Goal: Task Accomplishment & Management: Manage account settings

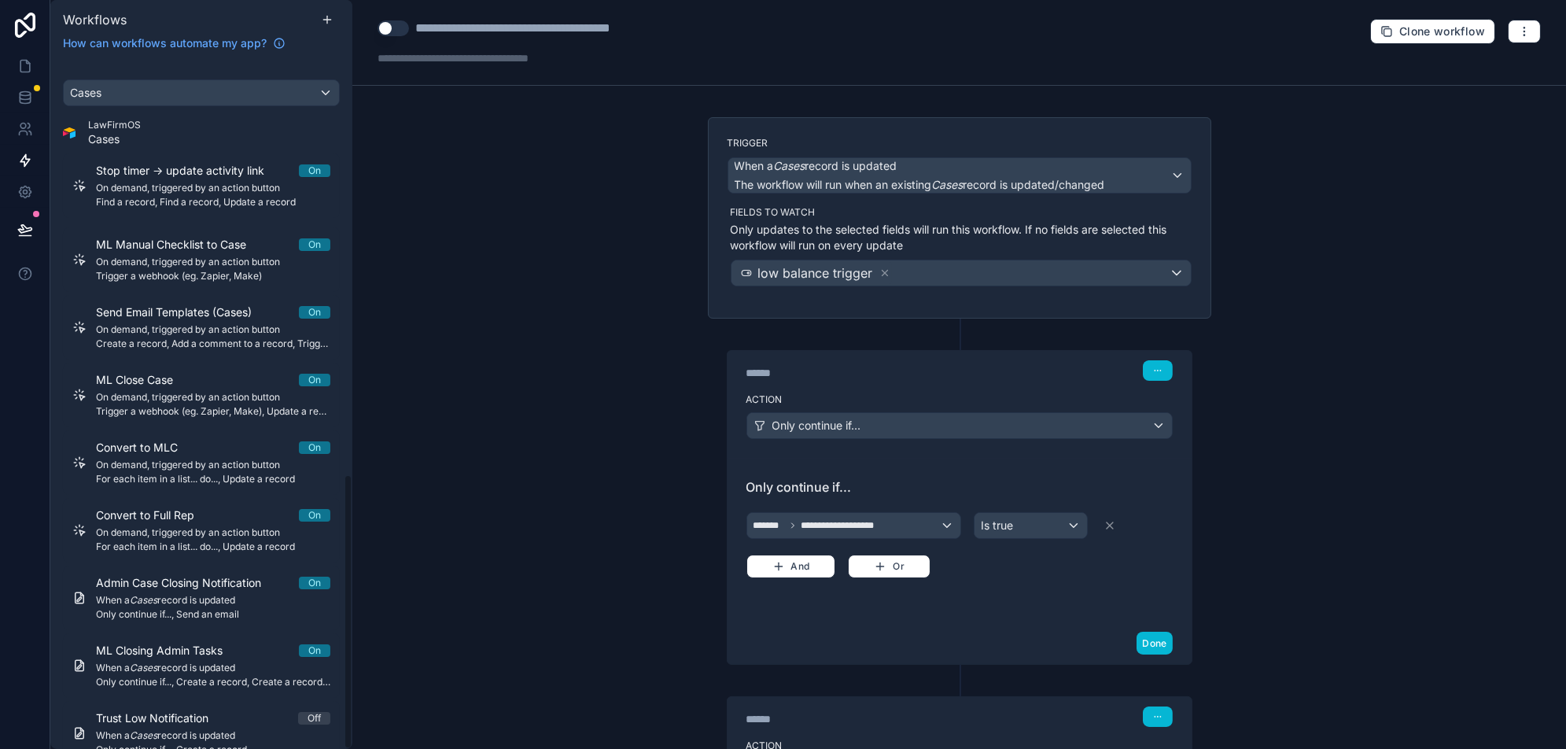
scroll to position [1036, 0]
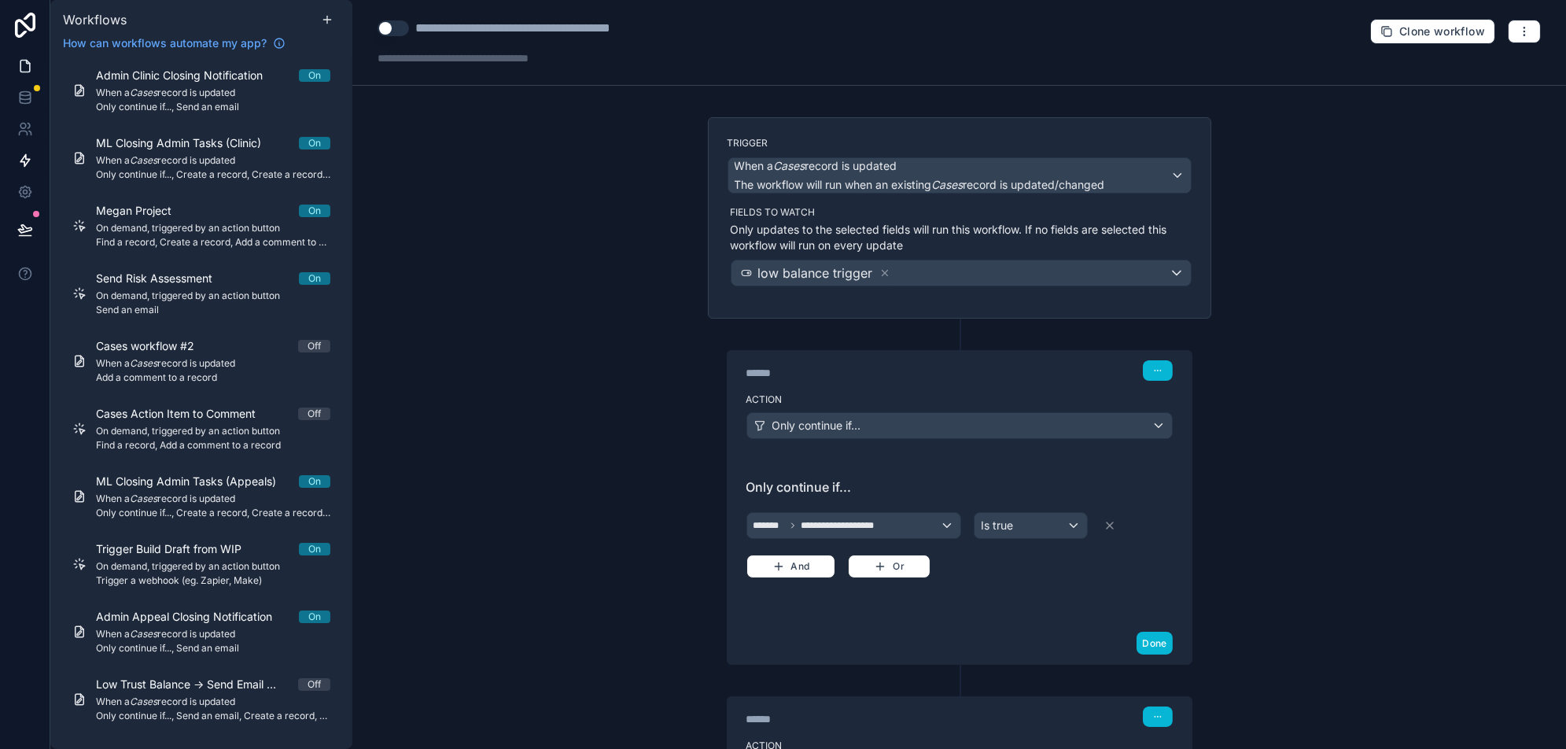
click at [20, 69] on icon at bounding box center [24, 67] width 9 height 12
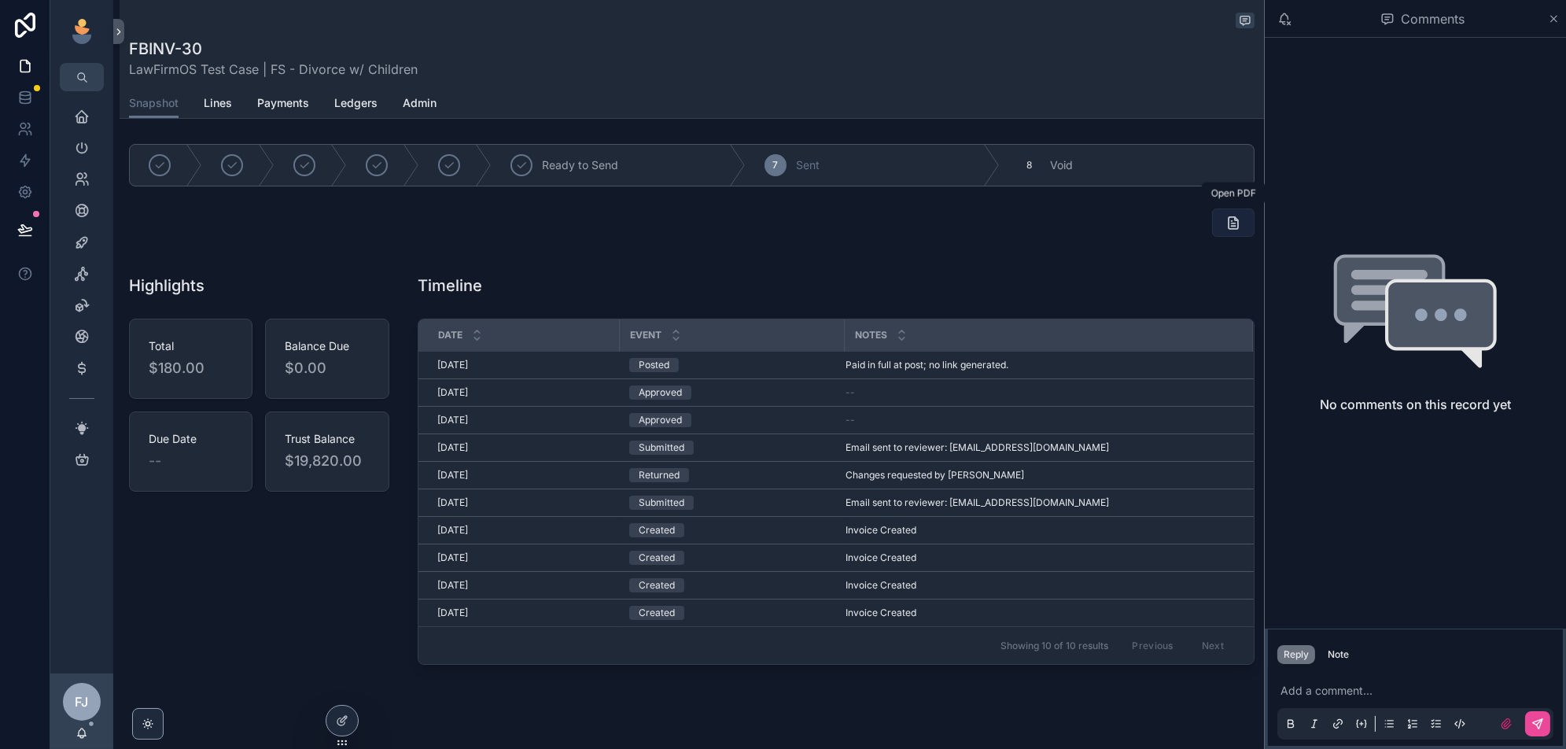
click at [1229, 227] on icon "scrollable content" at bounding box center [1234, 223] width 16 height 16
click at [1230, 220] on icon "scrollable content" at bounding box center [1234, 223] width 16 height 16
click at [341, 718] on icon at bounding box center [342, 720] width 13 height 13
click at [1232, 224] on icon "scrollable content" at bounding box center [1234, 223] width 16 height 16
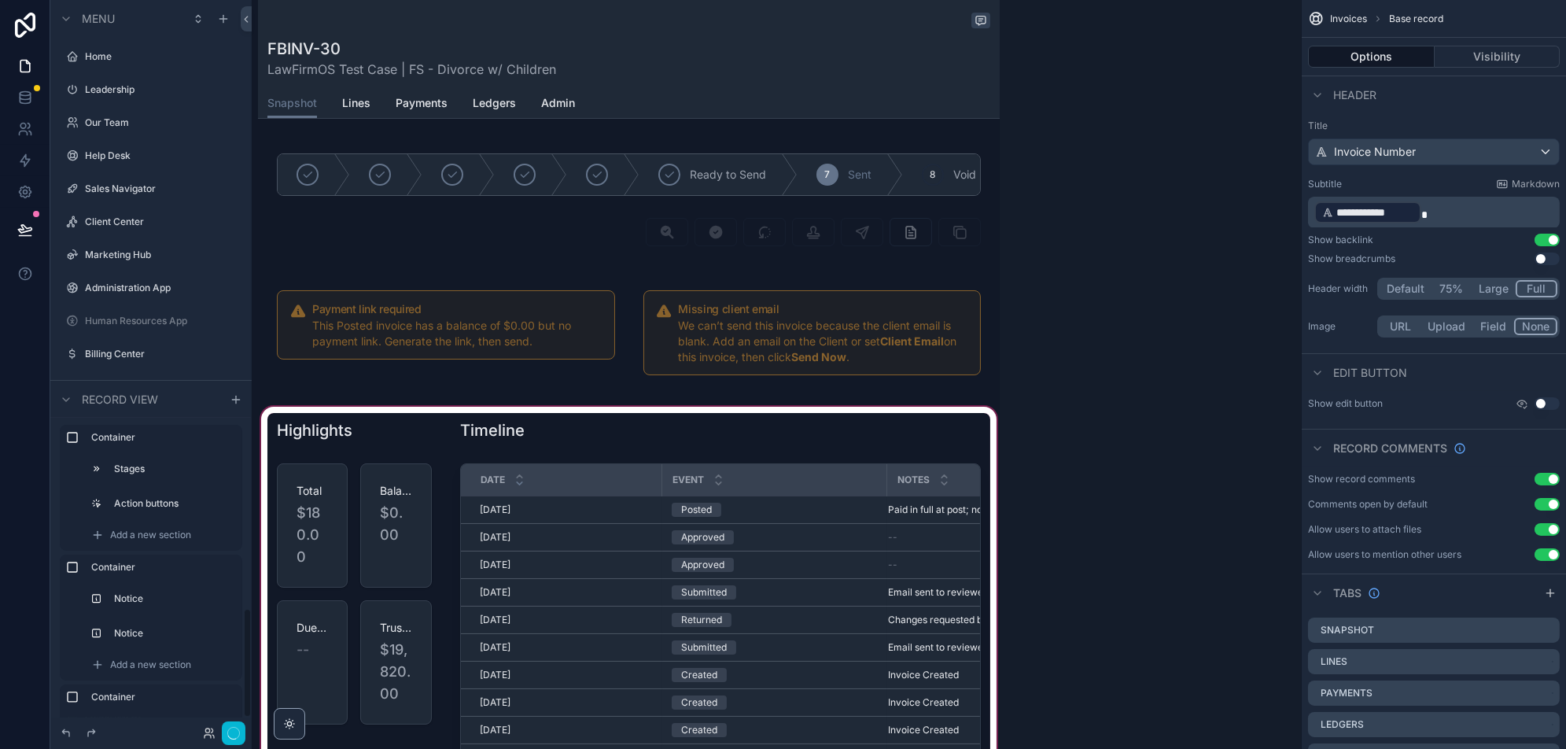
scroll to position [4048, 0]
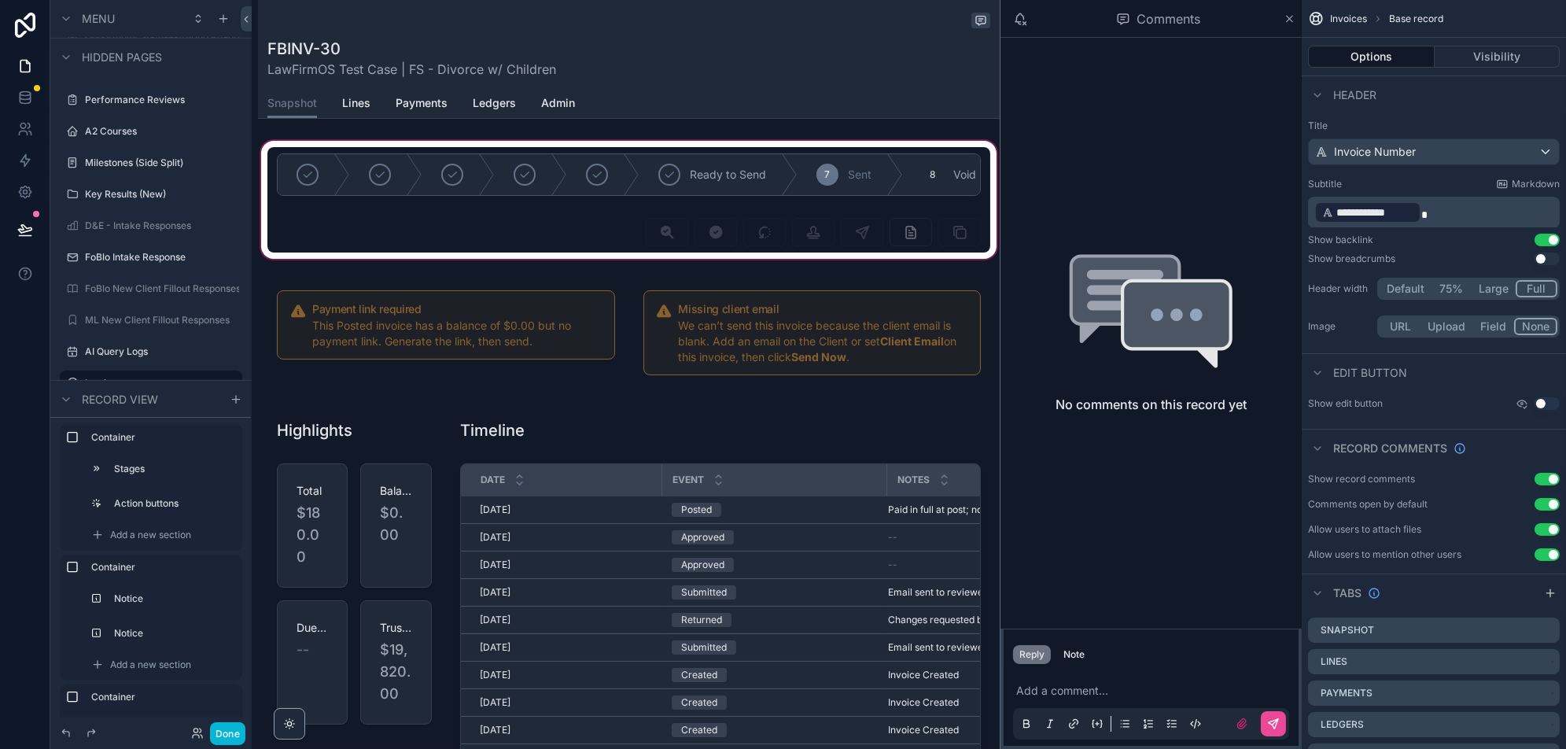
click at [899, 231] on div "scrollable content" at bounding box center [629, 200] width 742 height 124
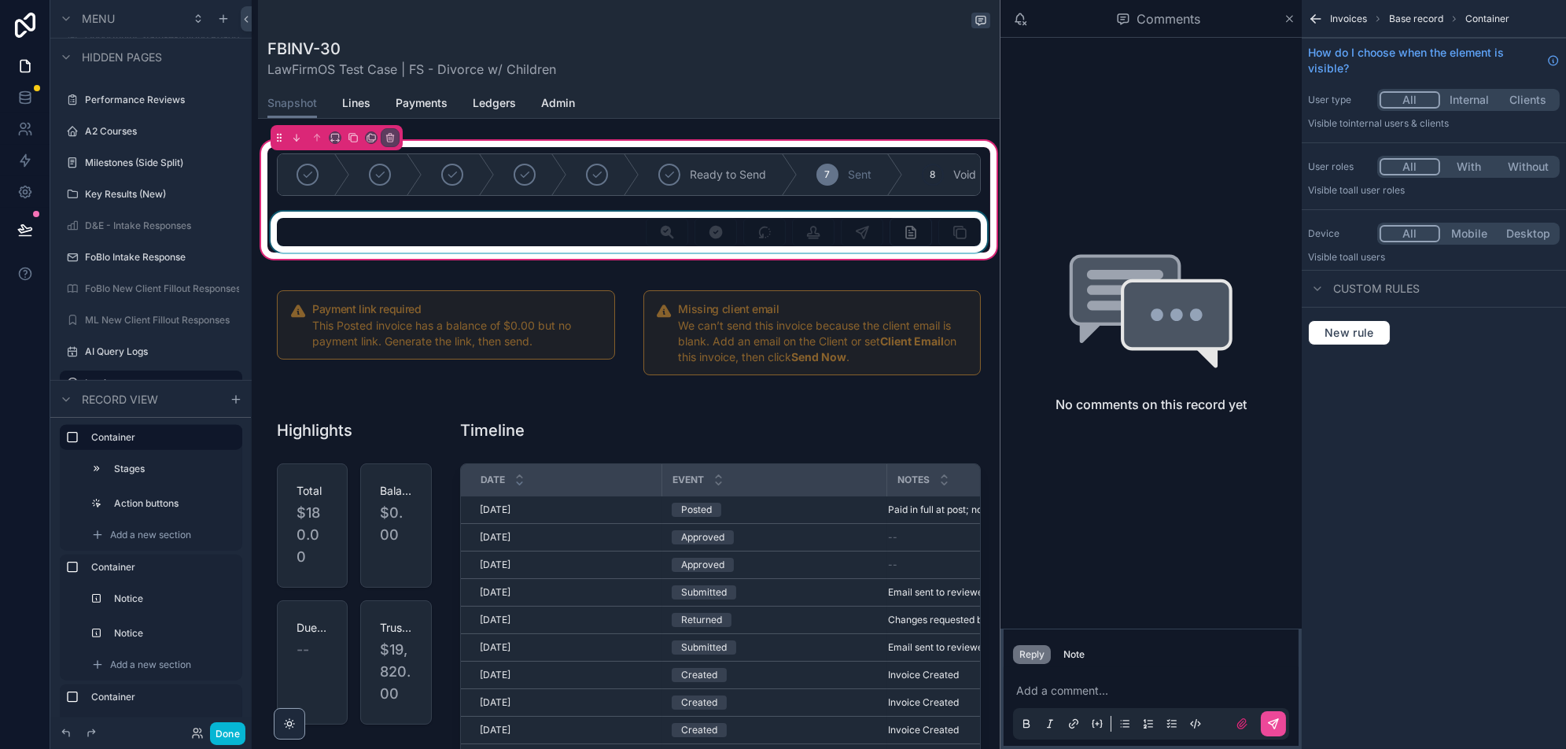
click at [902, 232] on div "scrollable content" at bounding box center [628, 232] width 723 height 41
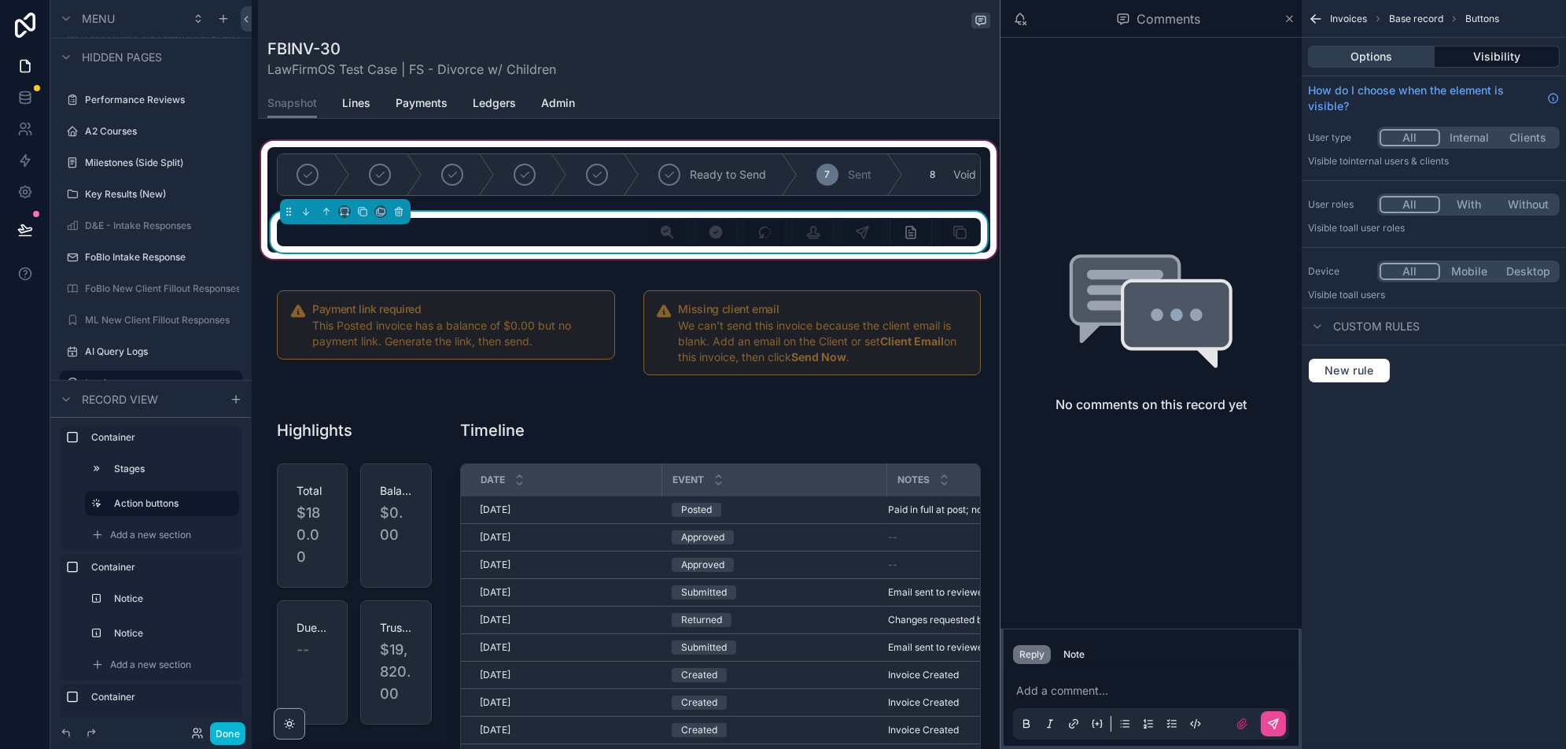
click at [1390, 54] on button "Options" at bounding box center [1371, 57] width 127 height 22
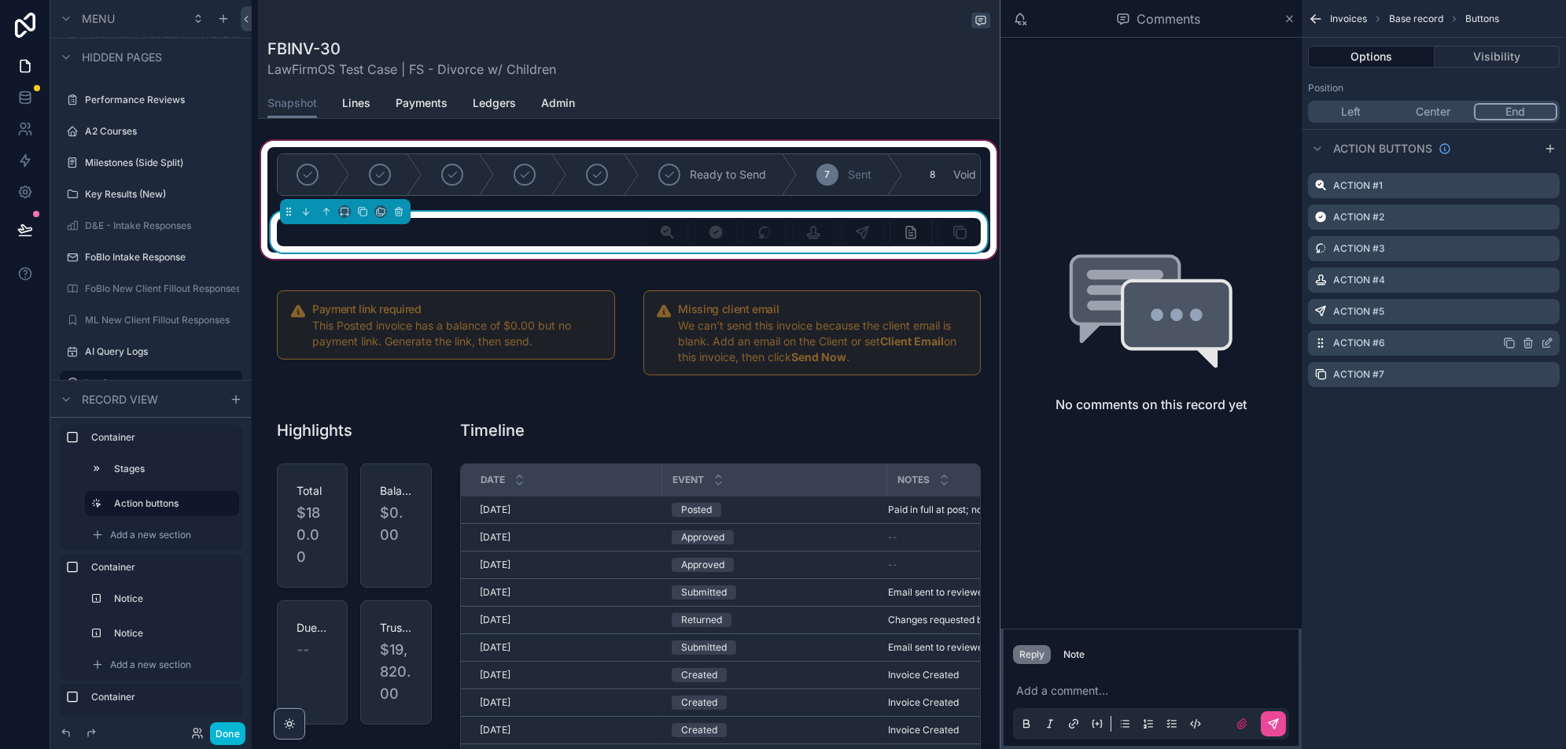
click at [1552, 340] on icon "scrollable content" at bounding box center [1547, 343] width 13 height 13
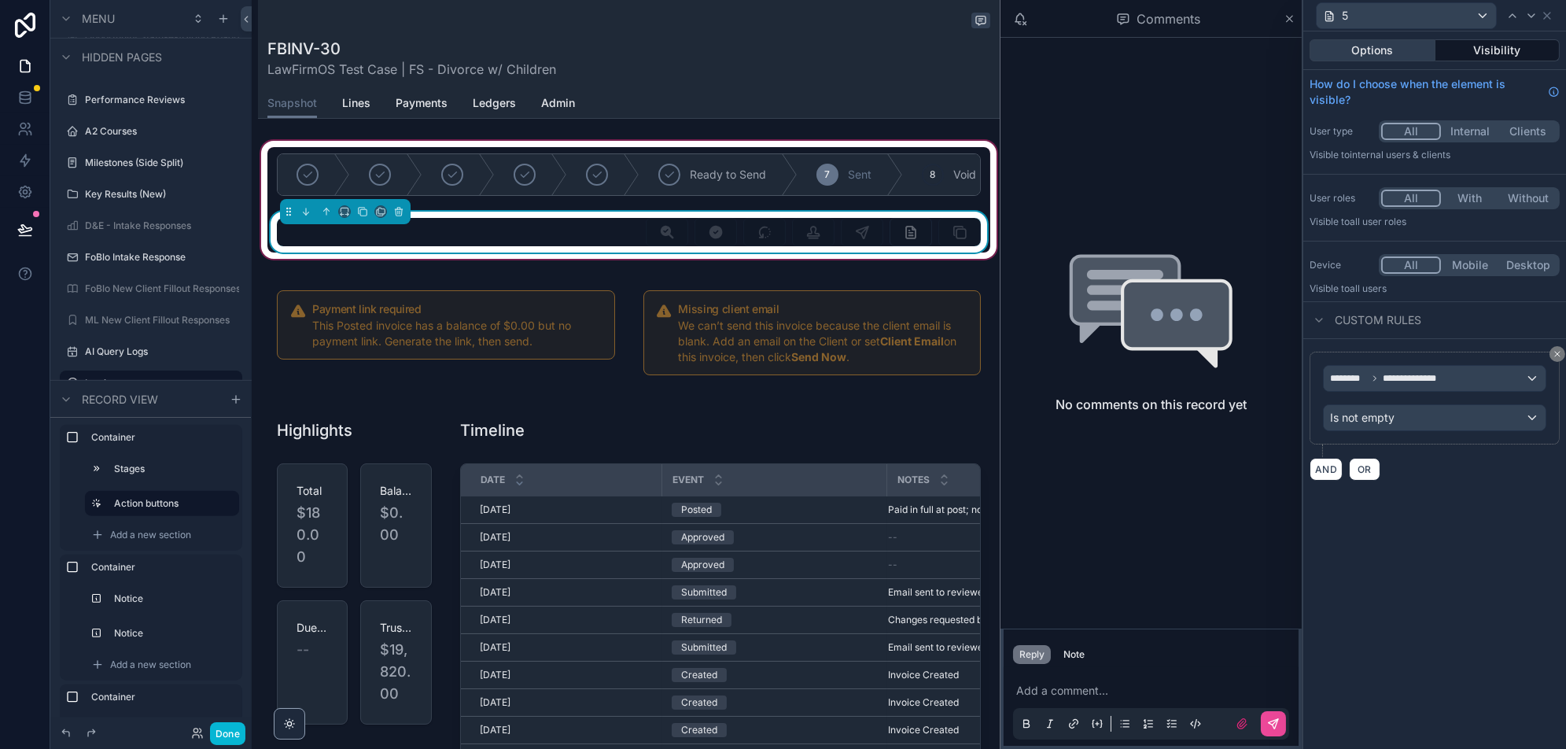
click at [1384, 43] on button "Options" at bounding box center [1373, 50] width 126 height 22
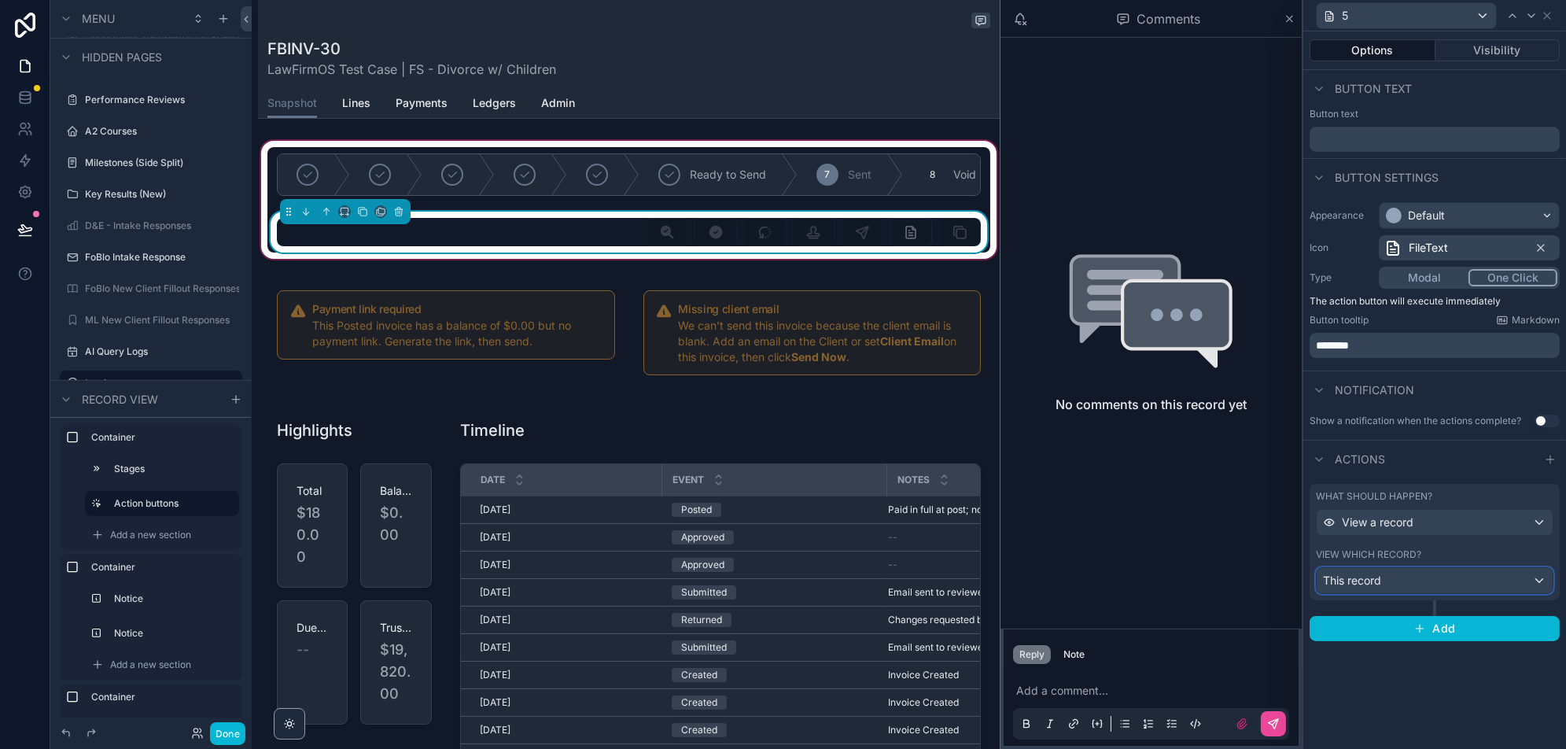
click at [1446, 574] on div "This record" at bounding box center [1435, 580] width 236 height 25
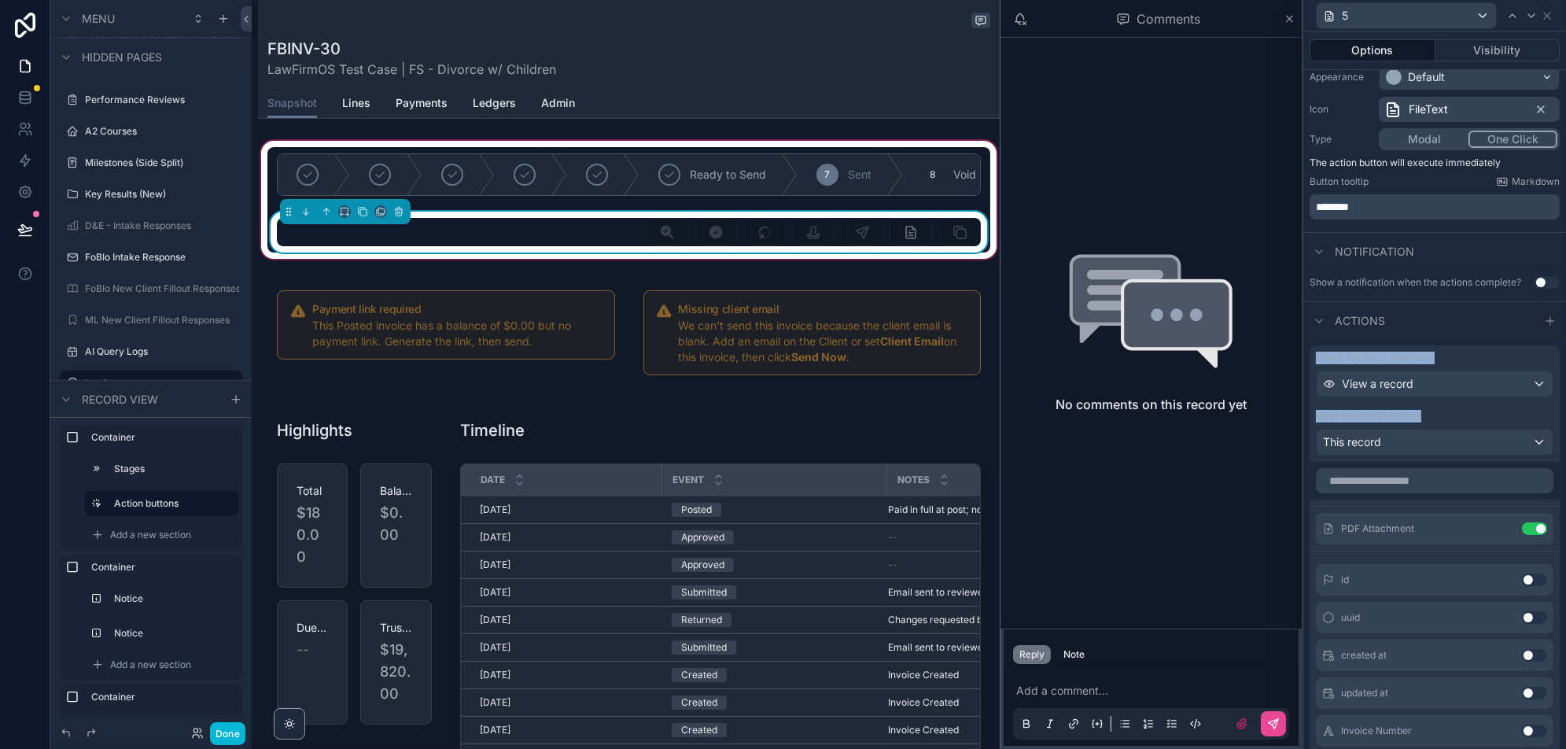
scroll to position [185, 0]
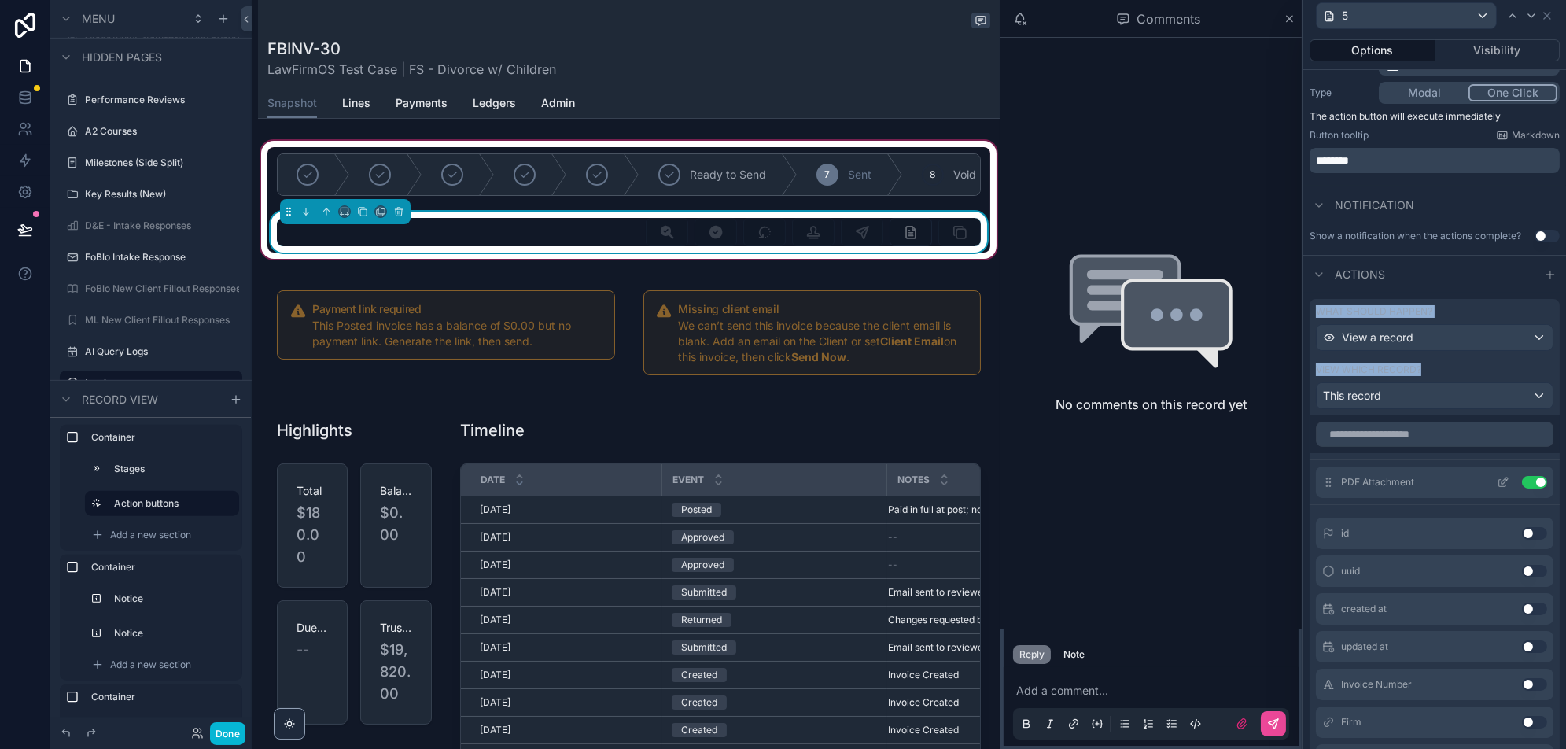
click at [1501, 476] on icon at bounding box center [1503, 482] width 13 height 13
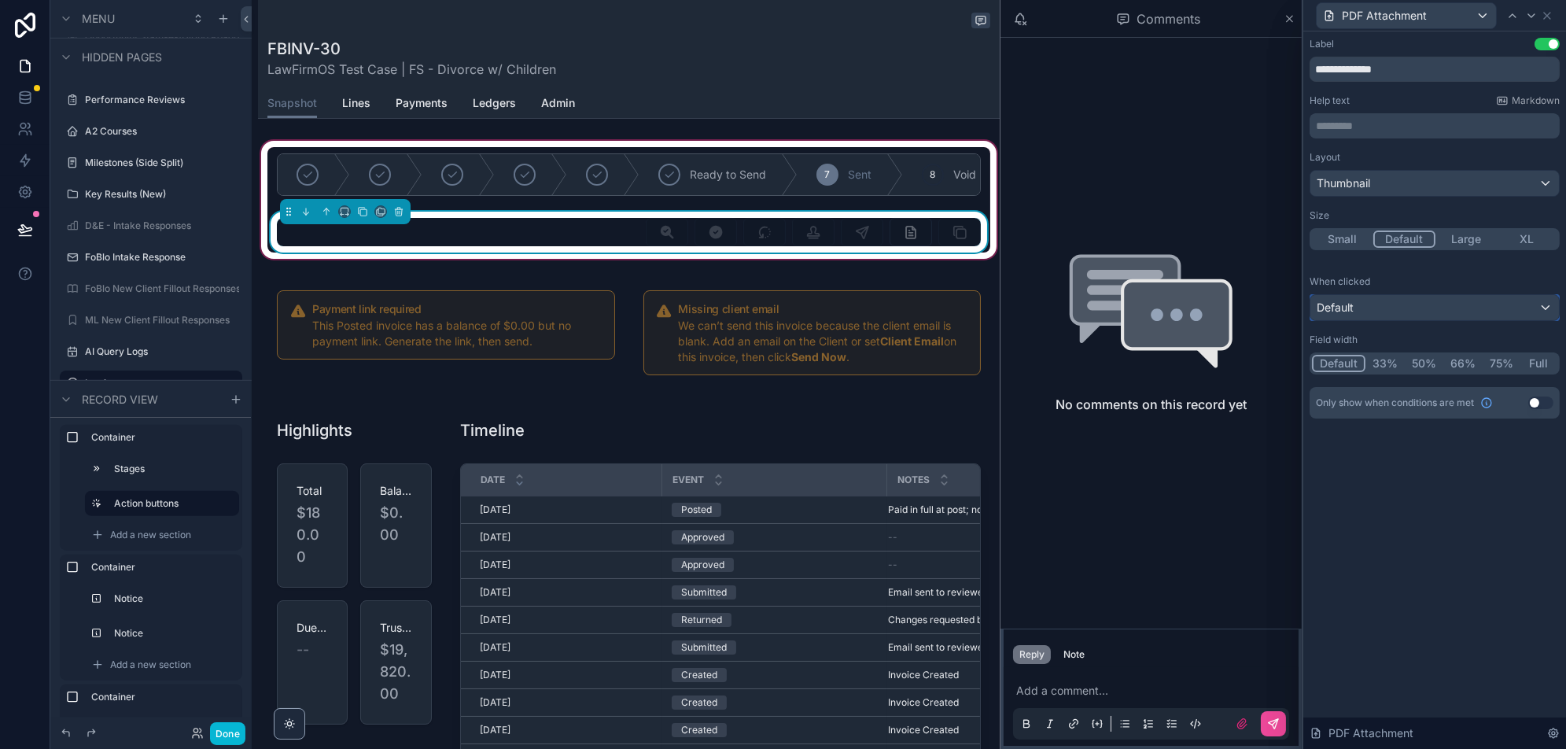
click at [1474, 298] on div "Default" at bounding box center [1435, 307] width 249 height 25
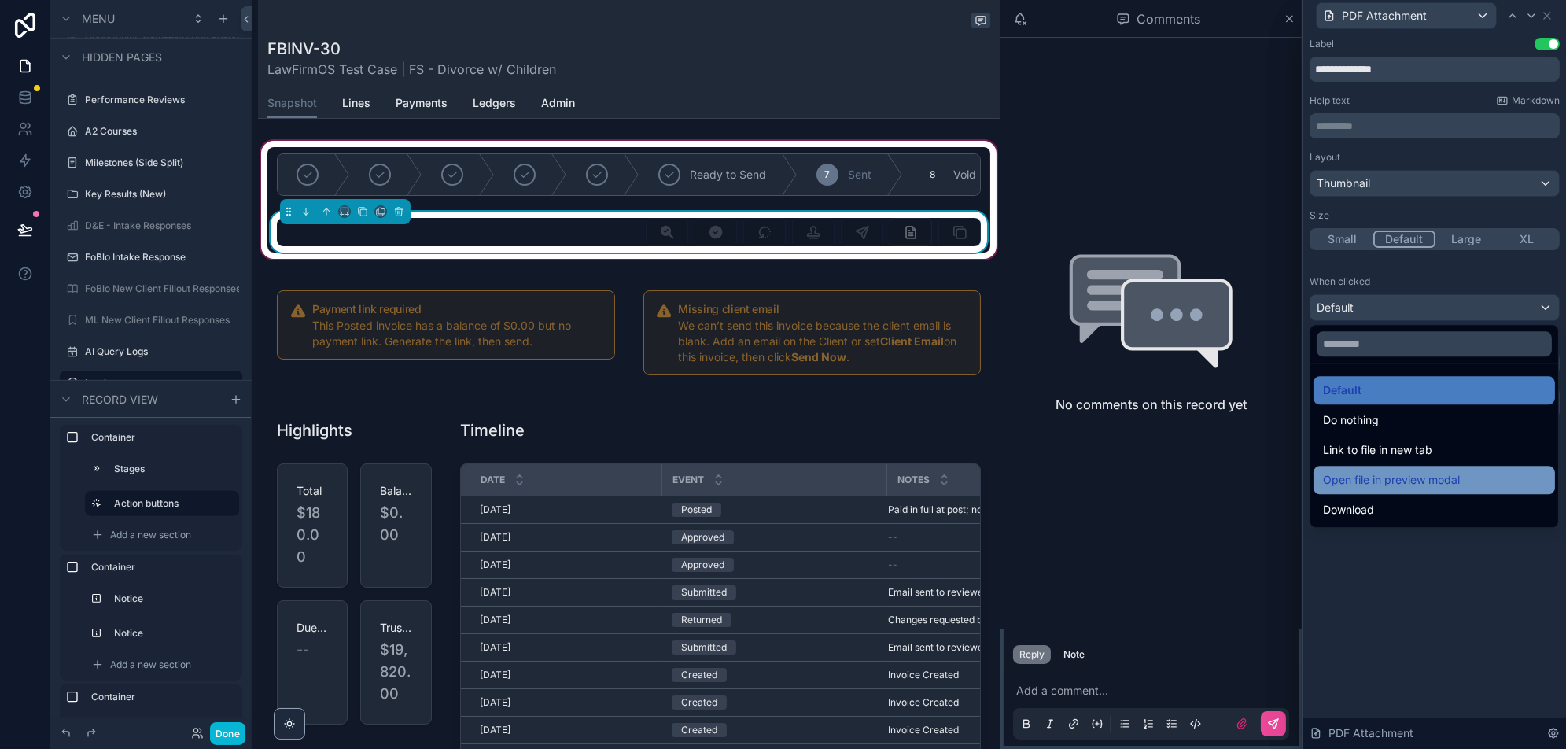
click at [1454, 477] on span "Open file in preview modal" at bounding box center [1391, 479] width 137 height 19
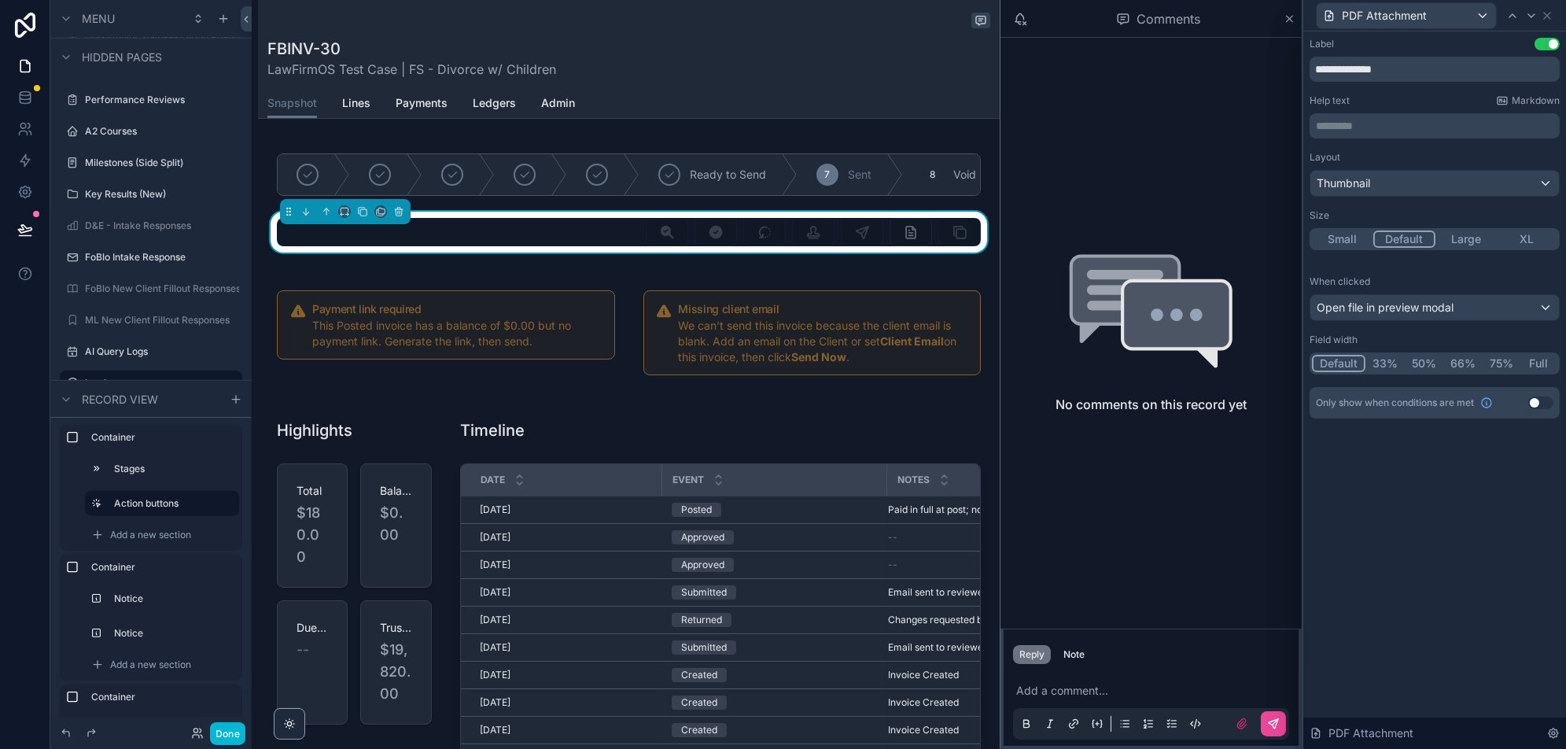
drag, startPoint x: 1530, startPoint y: 229, endPoint x: 1455, endPoint y: 242, distance: 75.8
click at [1530, 231] on button "XL" at bounding box center [1527, 239] width 61 height 17
click at [1468, 178] on div "Thumbnail" at bounding box center [1435, 183] width 249 height 25
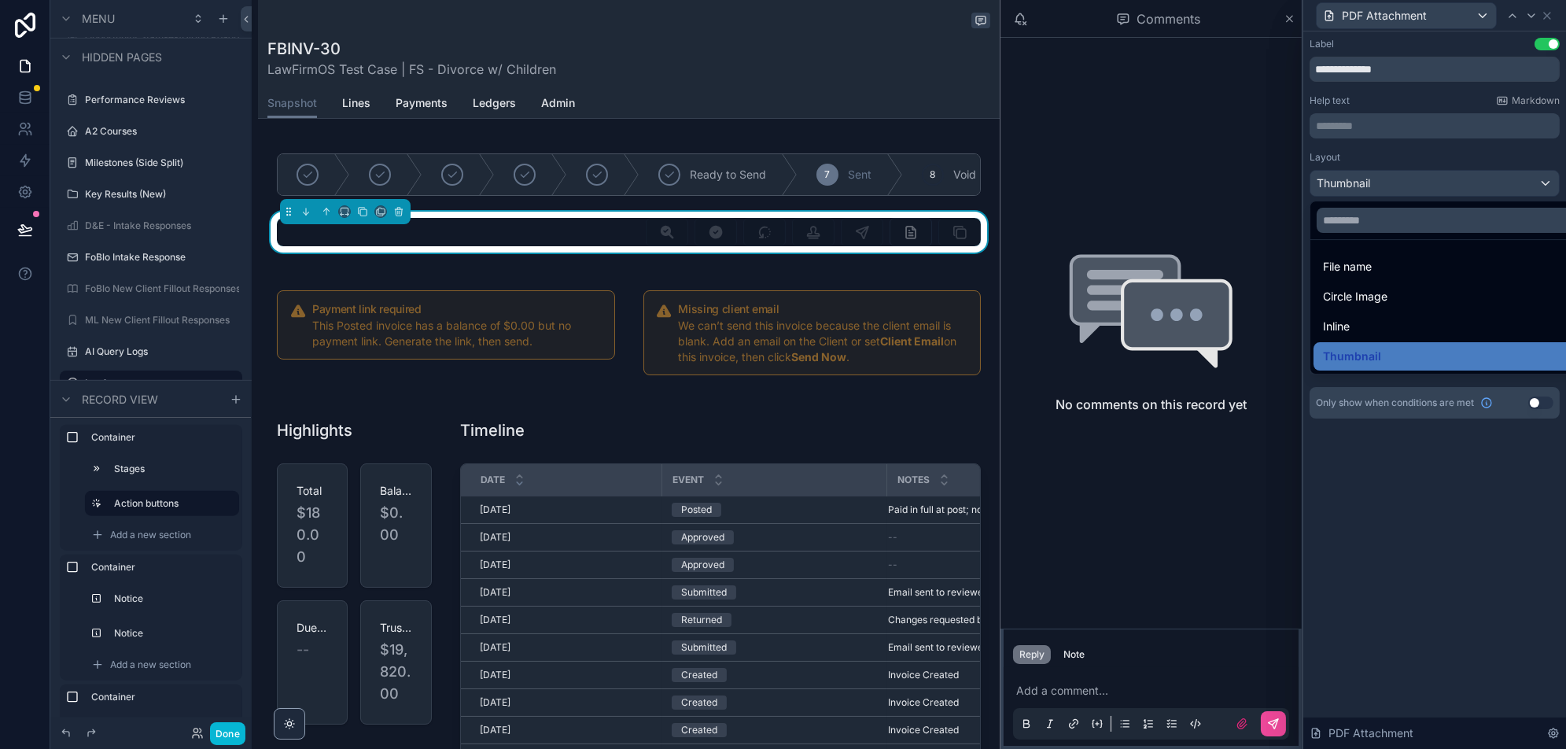
click at [1435, 475] on div at bounding box center [1435, 374] width 263 height 749
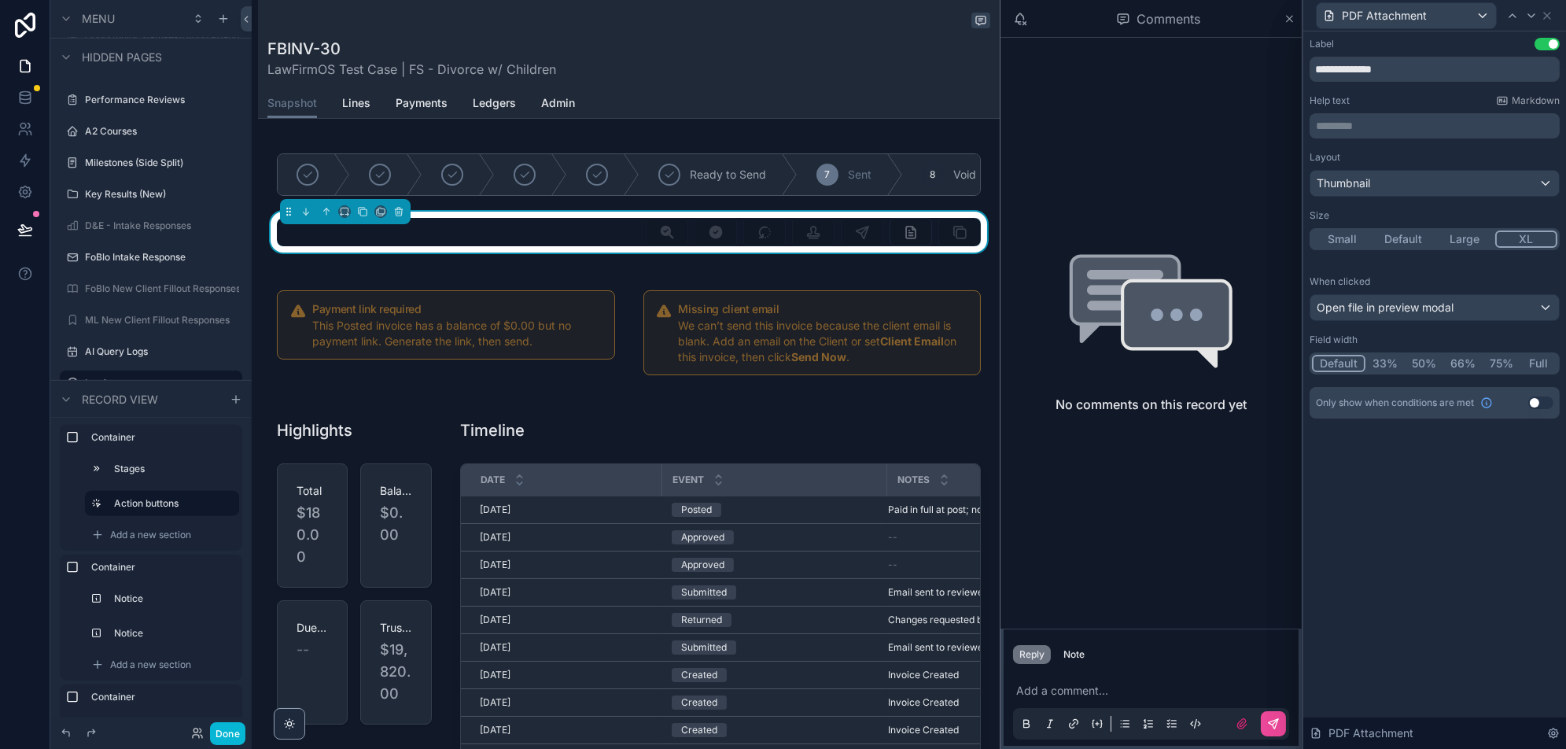
click at [1538, 363] on button "Full" at bounding box center [1539, 363] width 37 height 17
click at [1548, 17] on icon at bounding box center [1547, 15] width 13 height 13
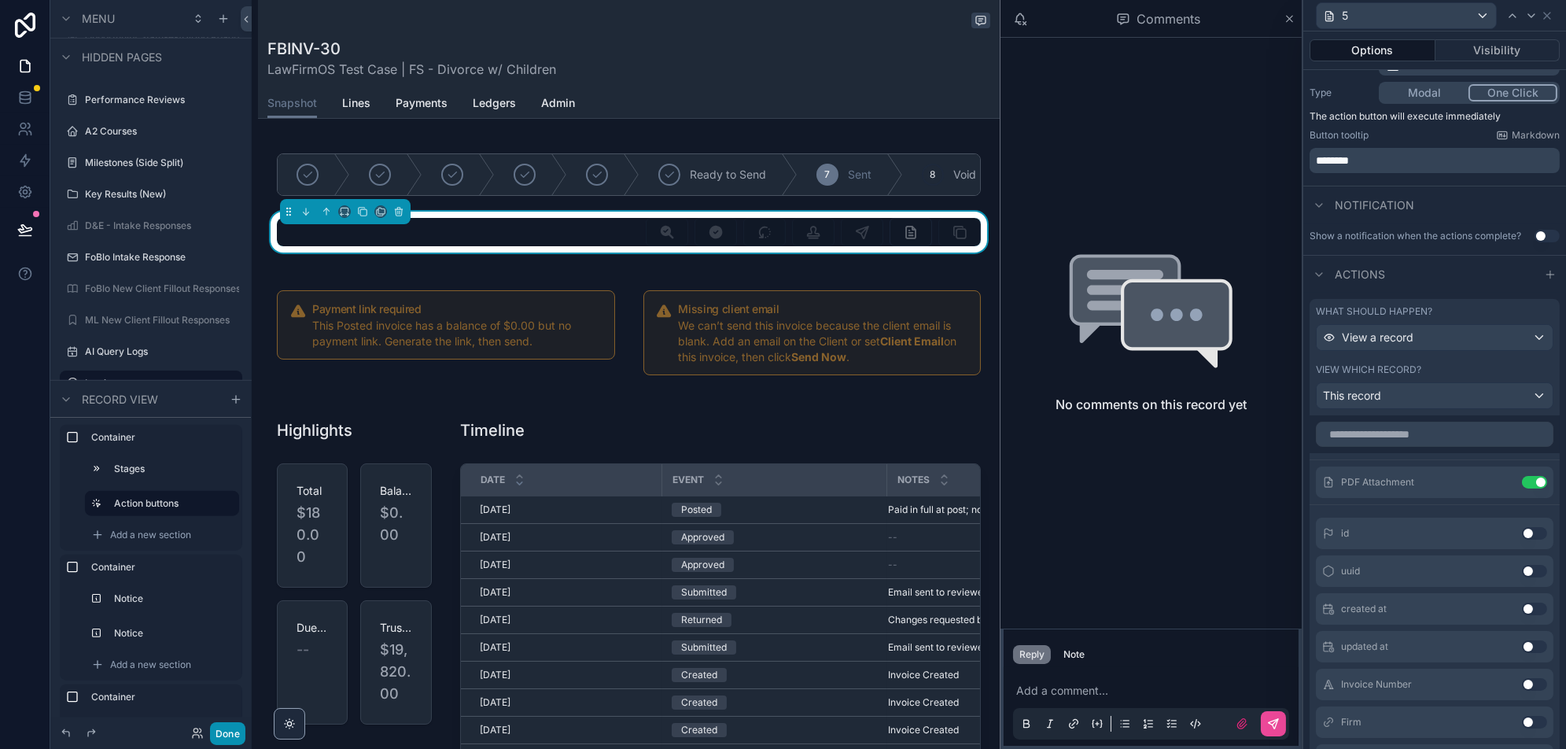
click at [220, 740] on button "Done" at bounding box center [227, 733] width 35 height 23
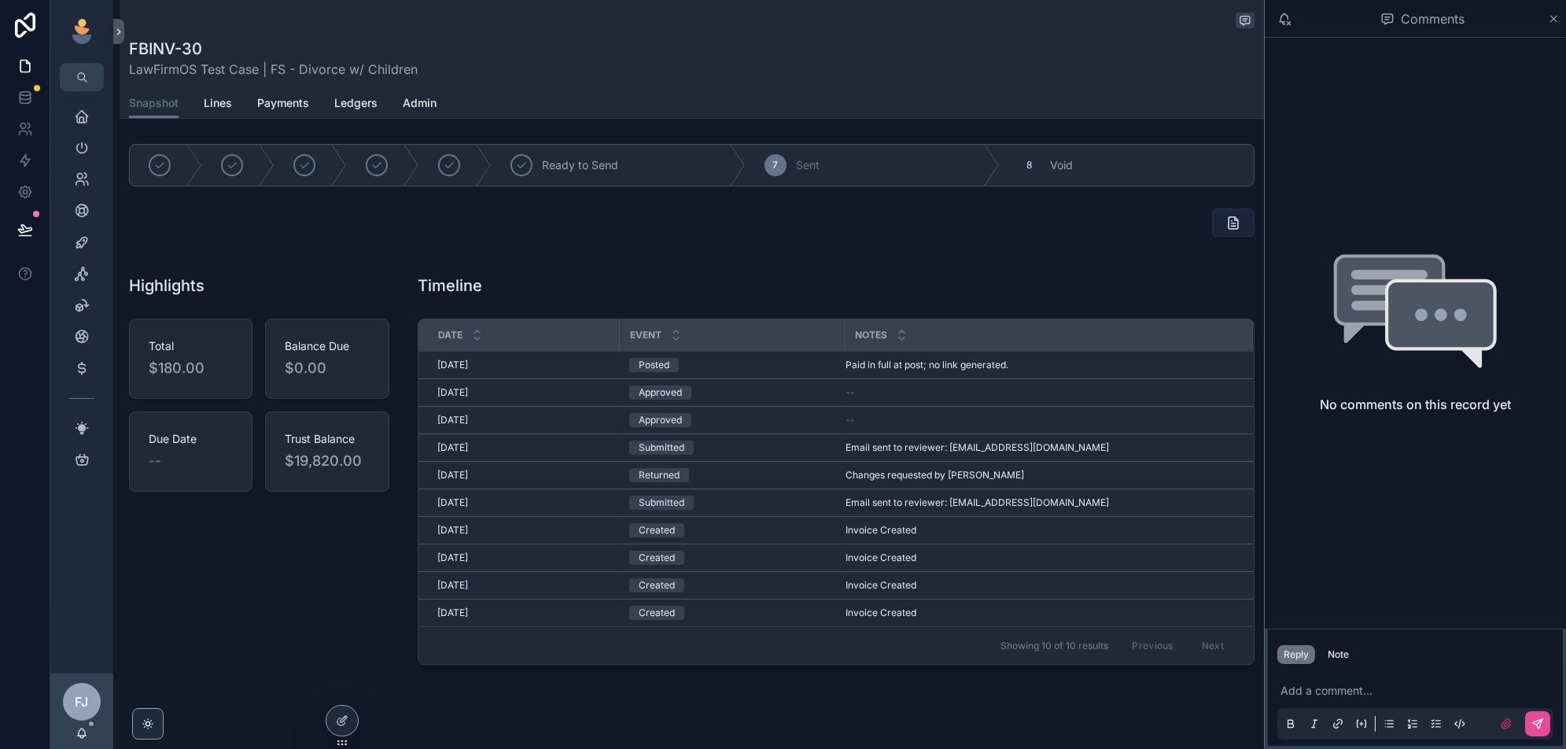
click at [1234, 223] on icon "scrollable content" at bounding box center [1234, 223] width 16 height 16
click at [1231, 223] on icon "scrollable content" at bounding box center [1234, 223] width 16 height 16
click at [1241, 220] on icon "scrollable content" at bounding box center [1234, 223] width 16 height 16
click at [1233, 219] on icon "scrollable content" at bounding box center [1234, 223] width 16 height 16
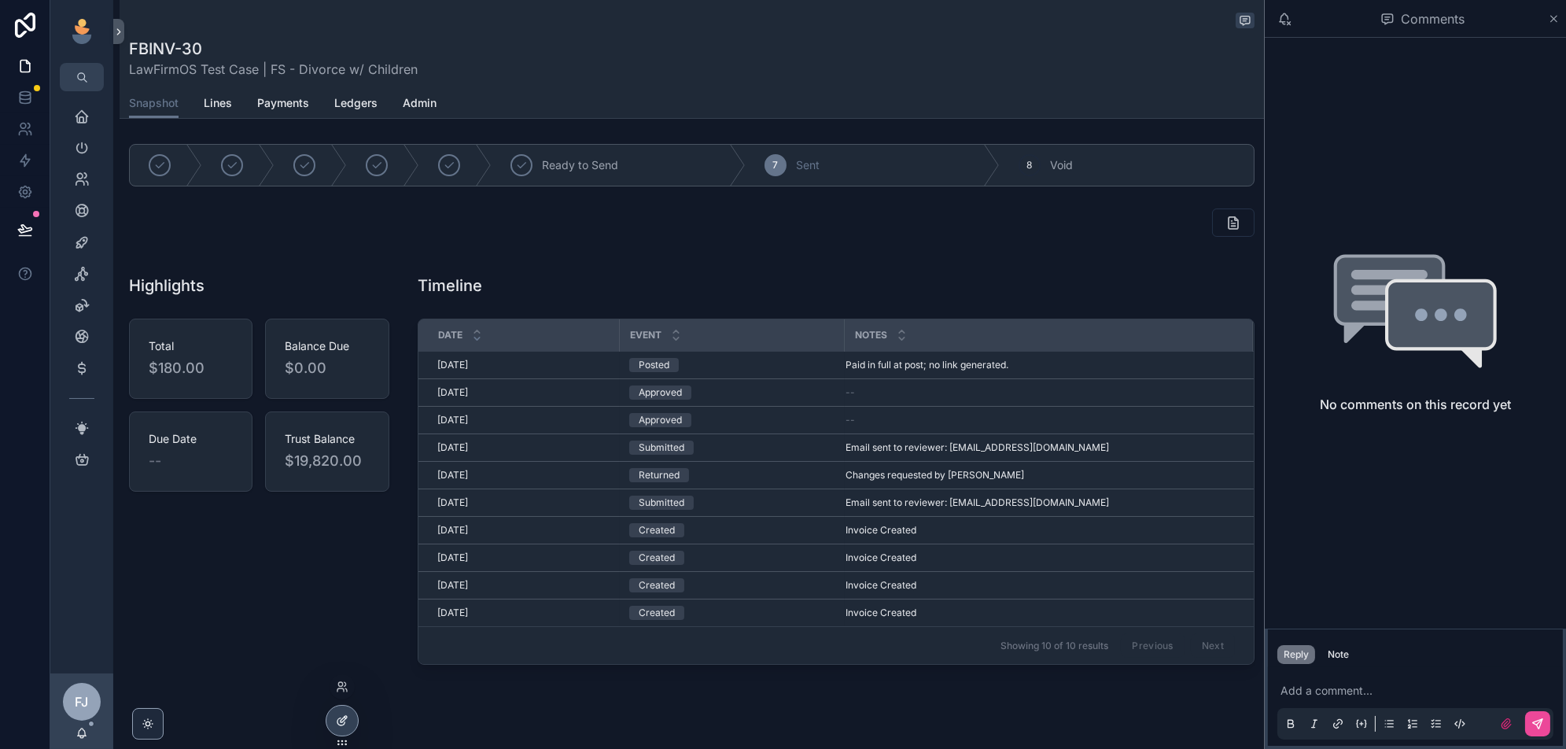
click at [340, 725] on icon at bounding box center [341, 721] width 7 height 7
click at [1556, 15] on icon "scrollable content" at bounding box center [1554, 19] width 12 height 13
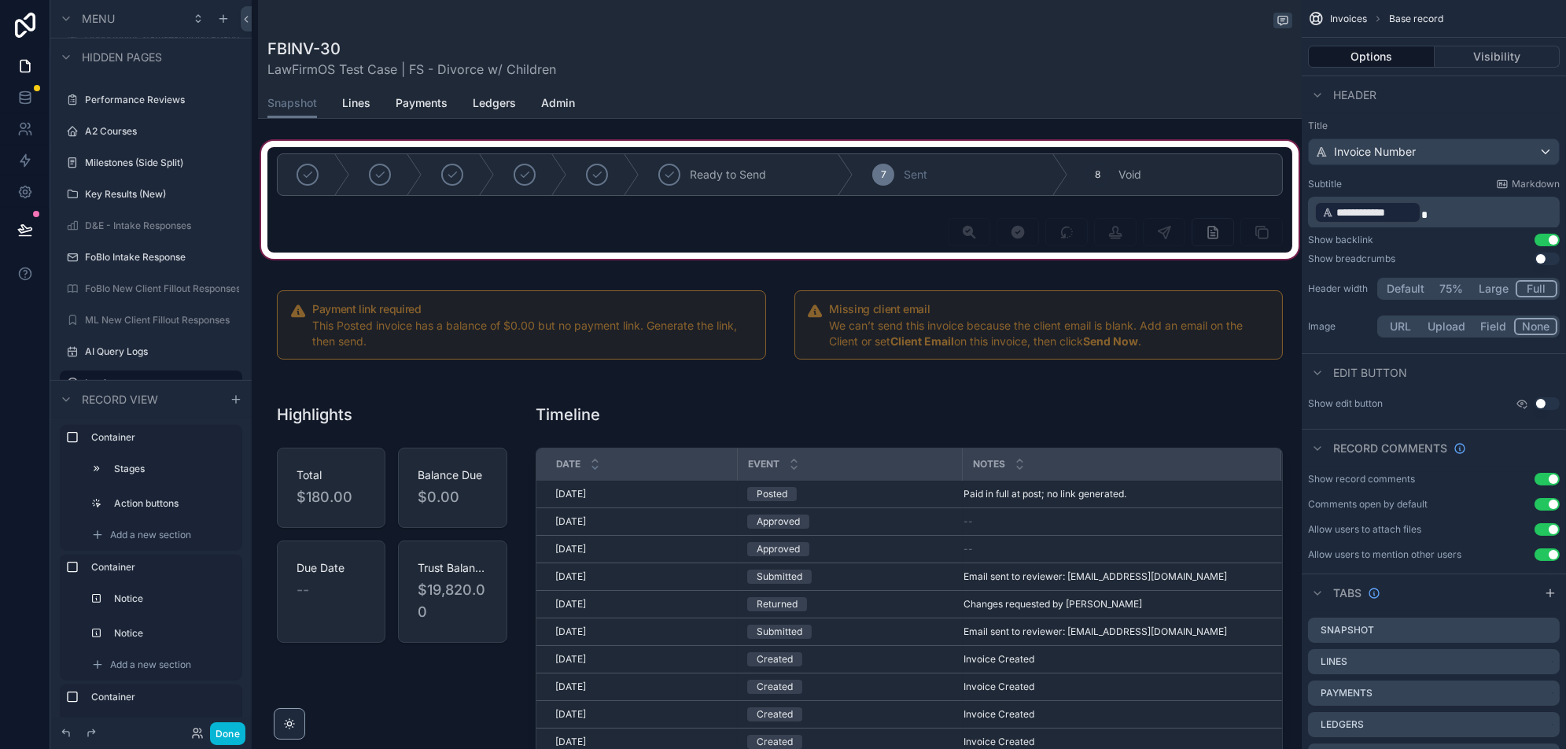
click at [1114, 241] on div "scrollable content" at bounding box center [780, 200] width 1044 height 124
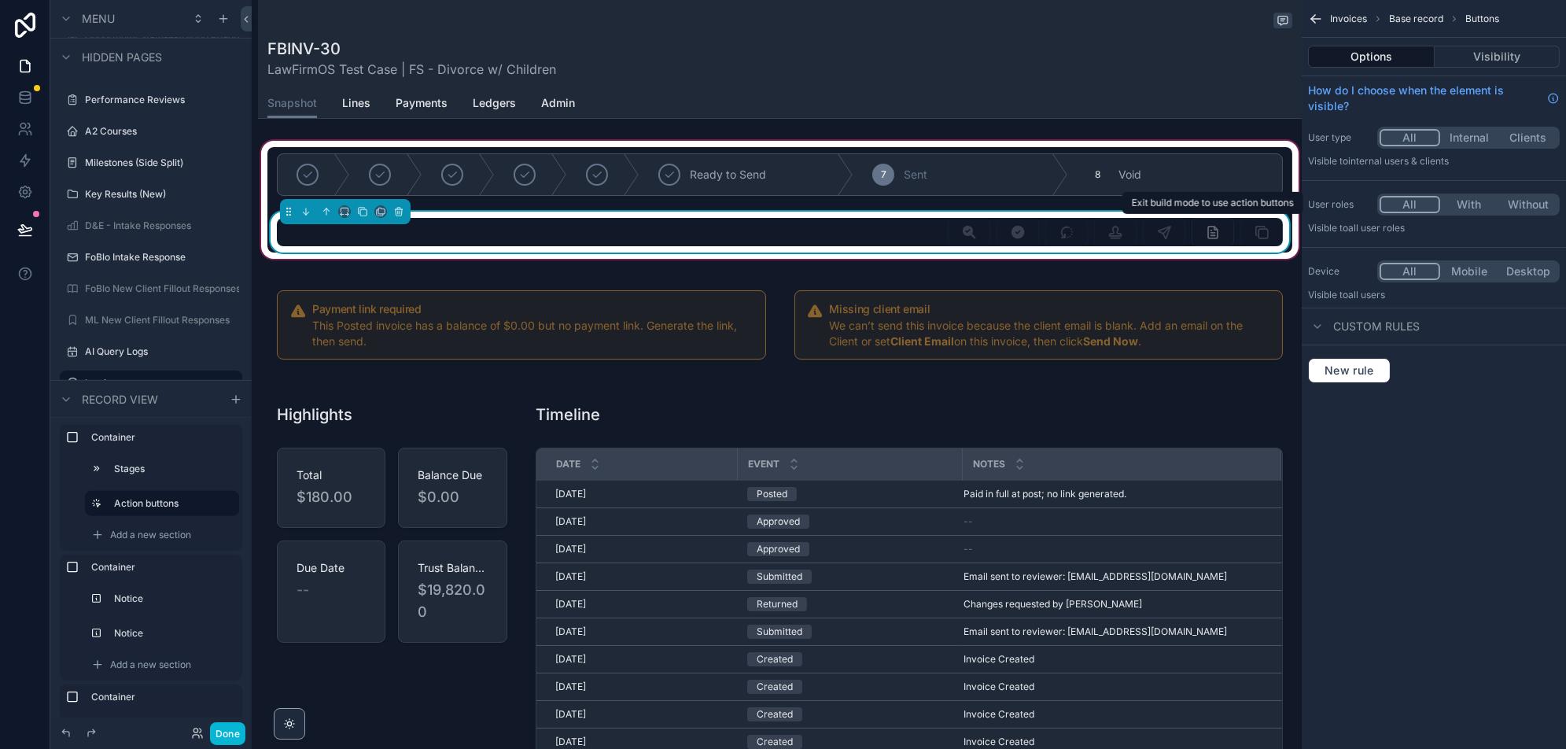
click at [1218, 229] on span "scrollable content" at bounding box center [1213, 232] width 42 height 28
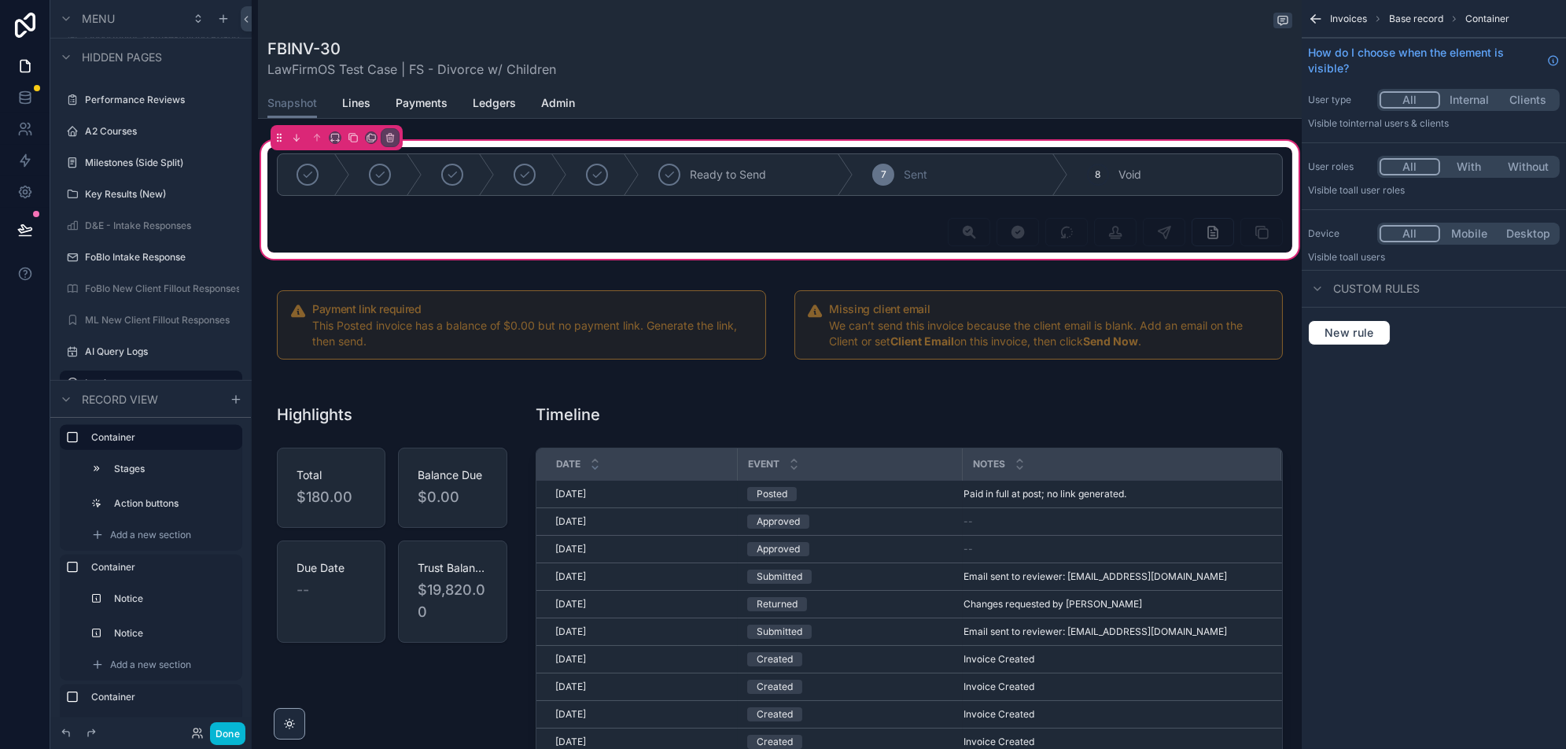
click at [1135, 236] on div "scrollable content" at bounding box center [779, 232] width 1025 height 41
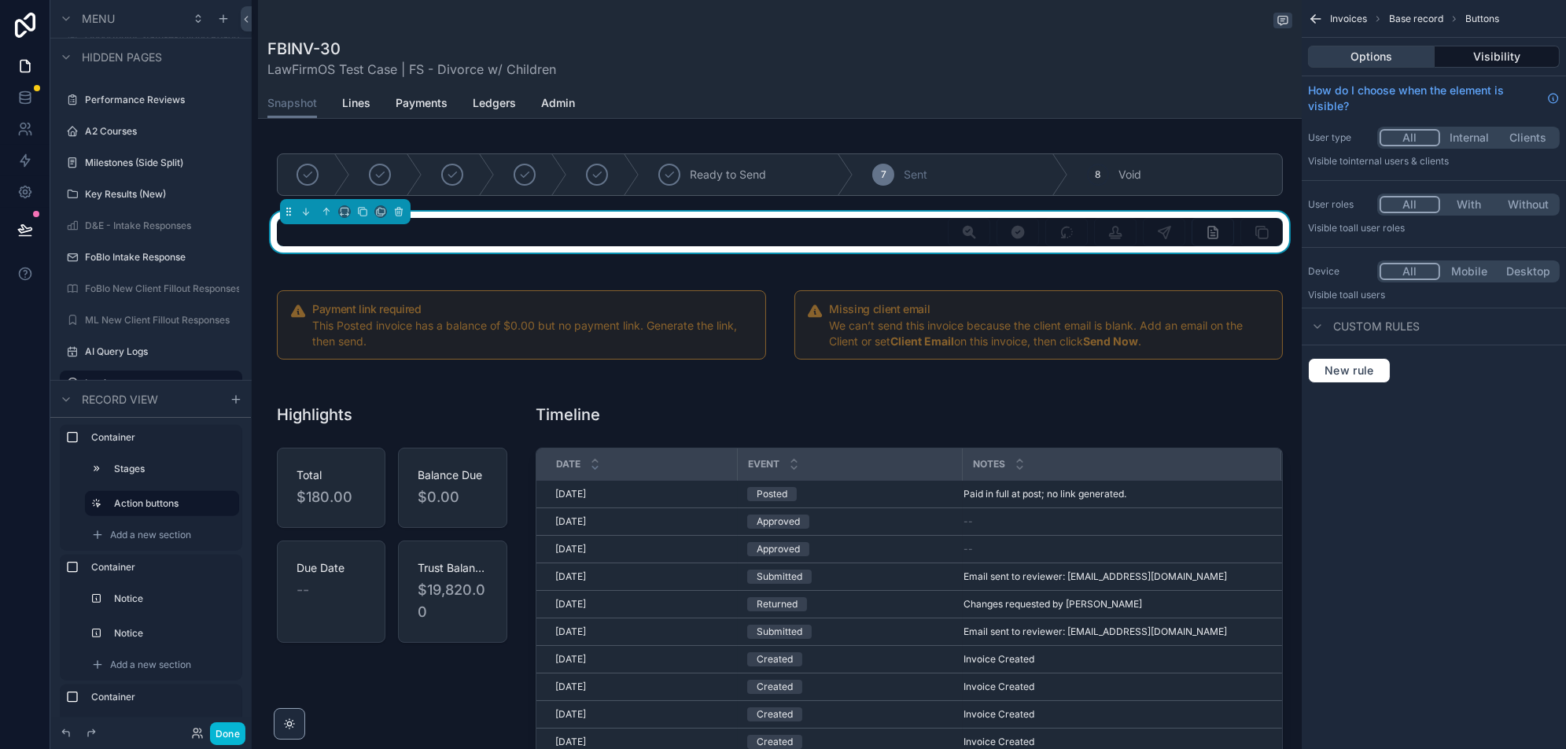
click at [1372, 46] on button "Options" at bounding box center [1371, 57] width 127 height 22
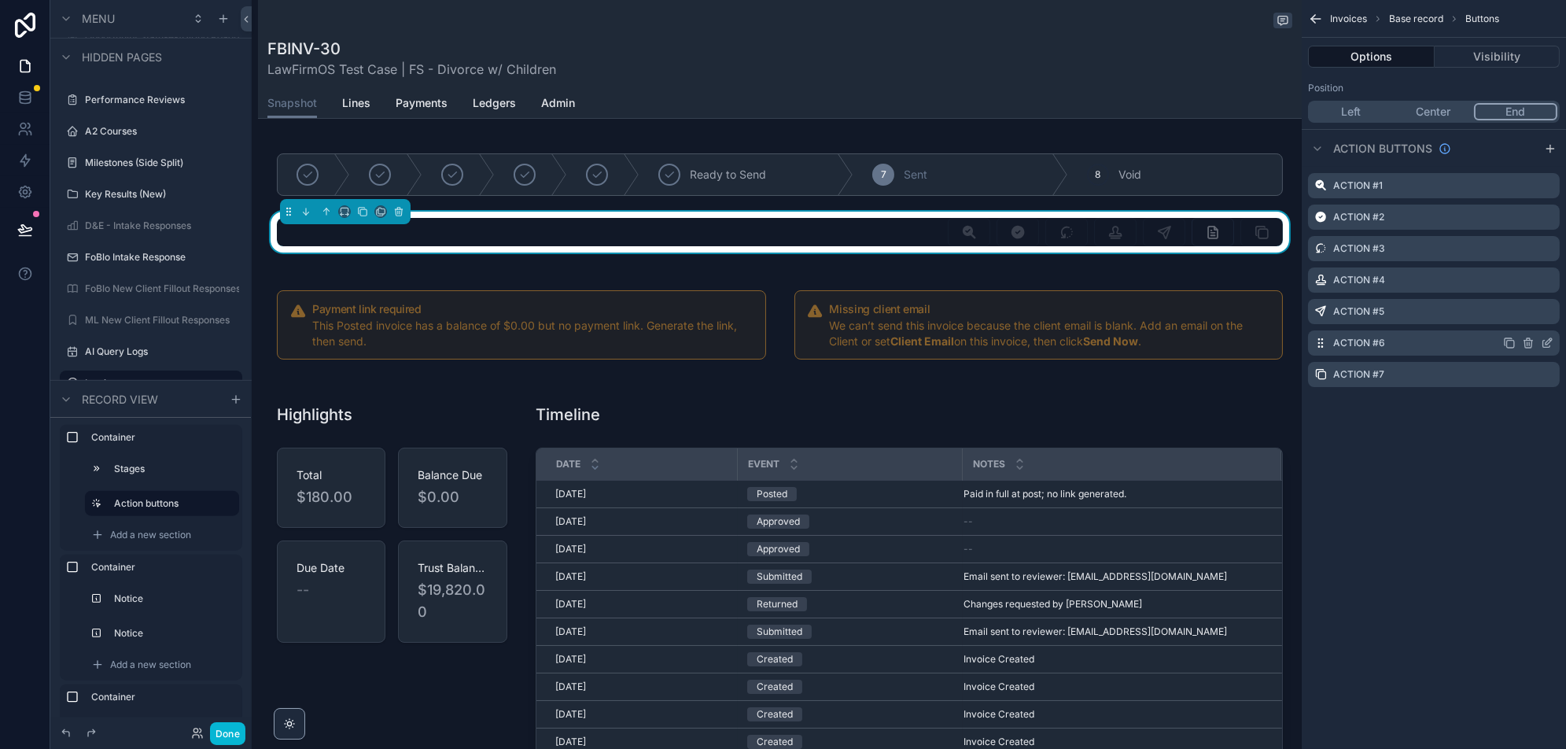
click at [1544, 345] on icon "scrollable content" at bounding box center [1547, 343] width 13 height 13
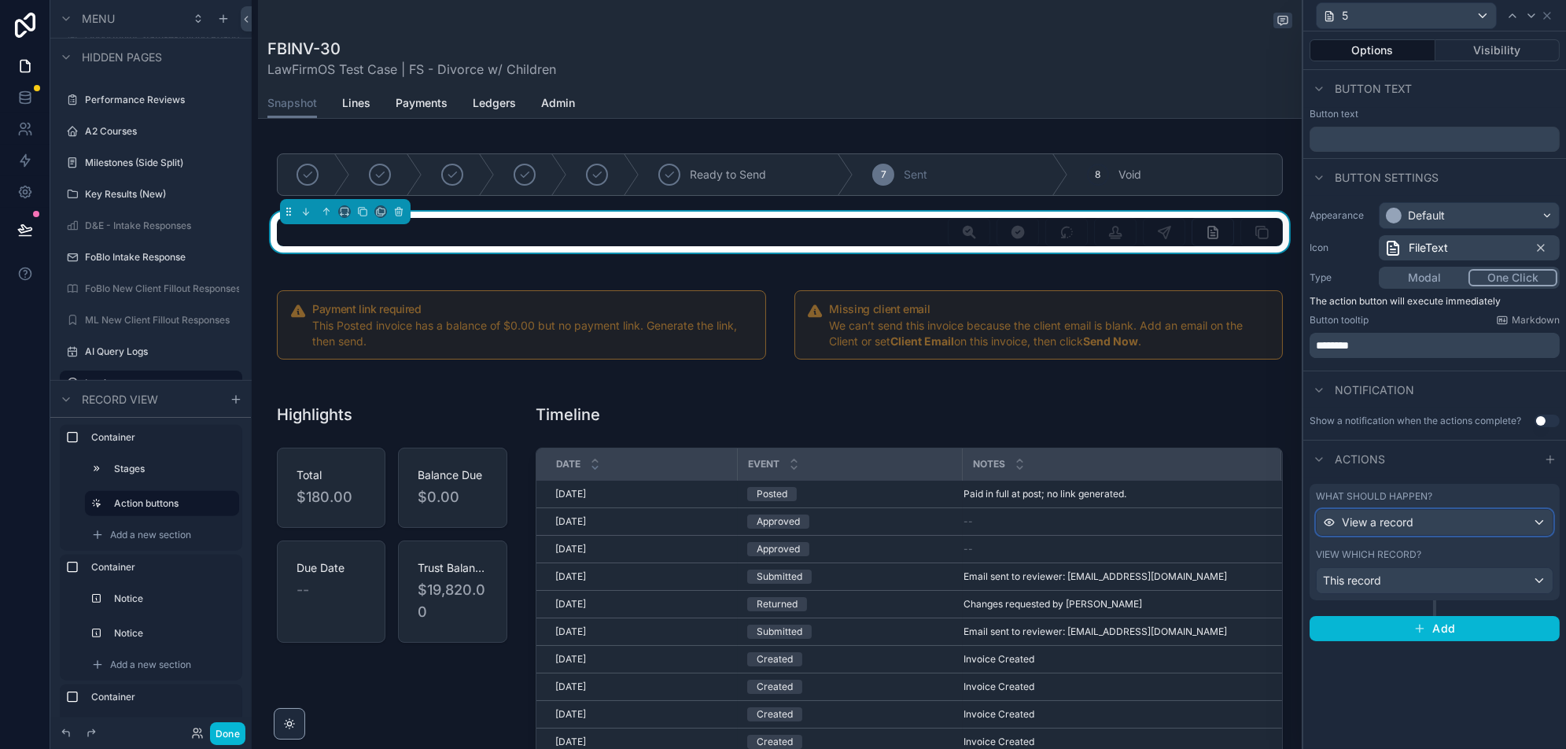
click at [1418, 527] on div "View a record" at bounding box center [1435, 522] width 236 height 25
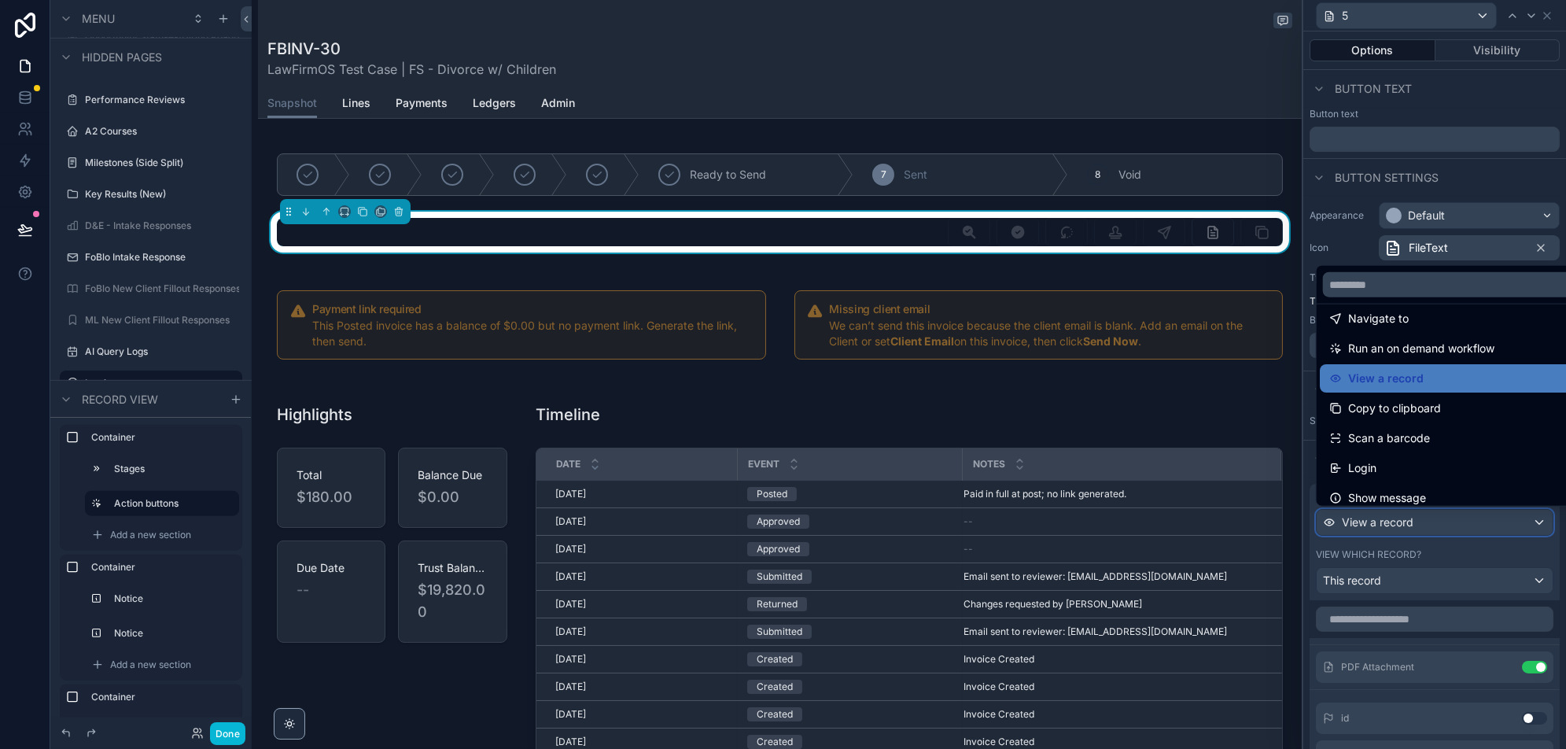
scroll to position [142, 0]
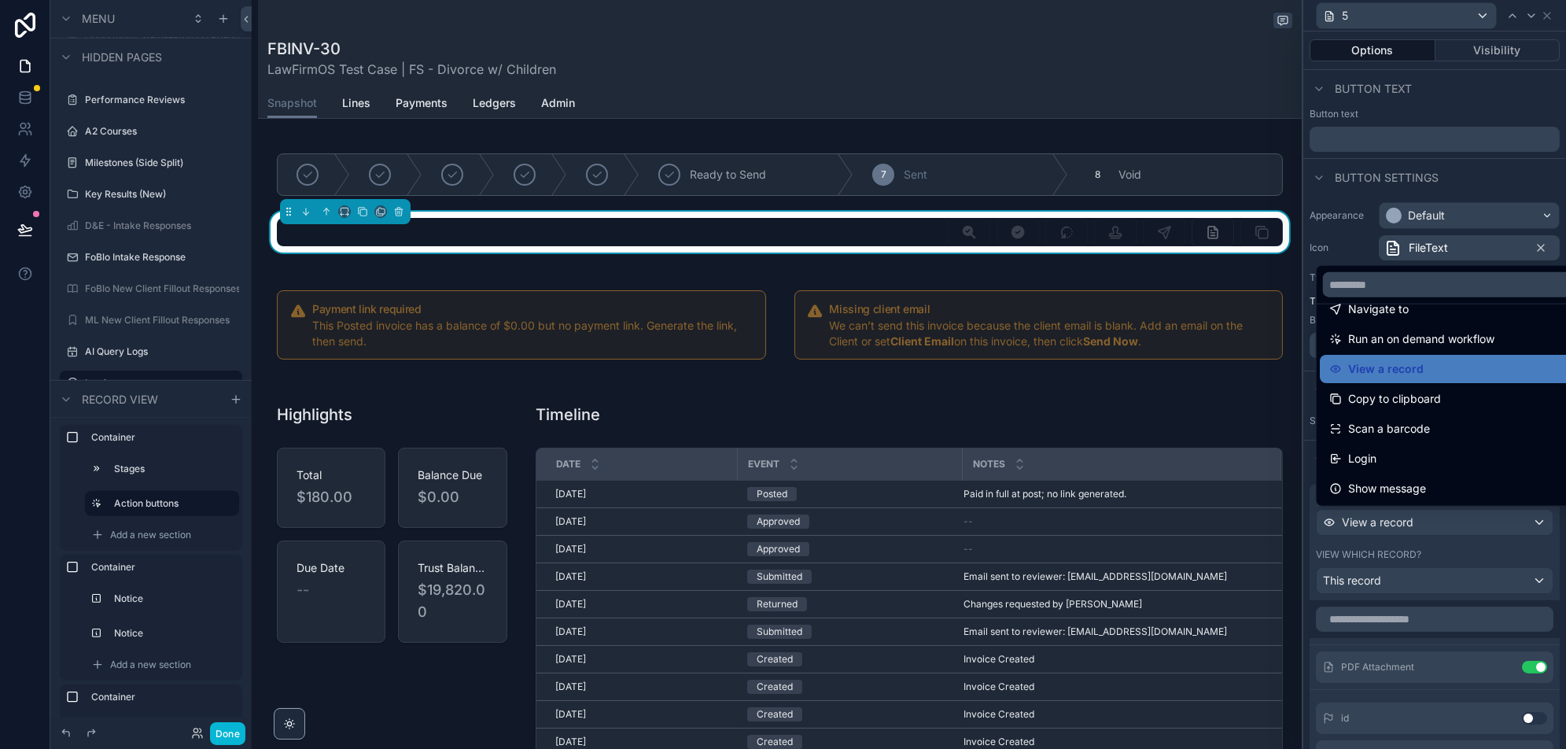
click at [1415, 525] on div at bounding box center [1435, 374] width 263 height 749
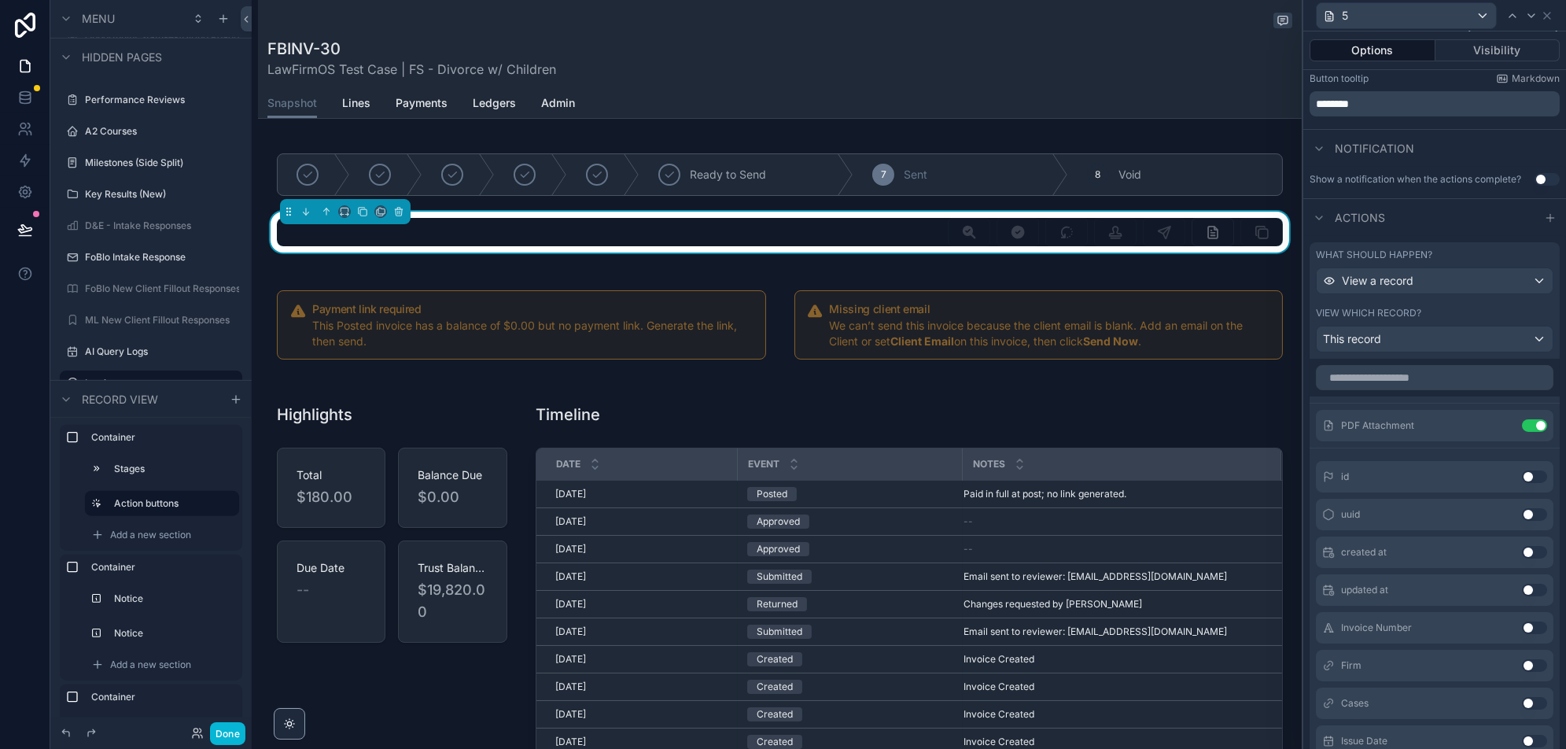
scroll to position [270, 0]
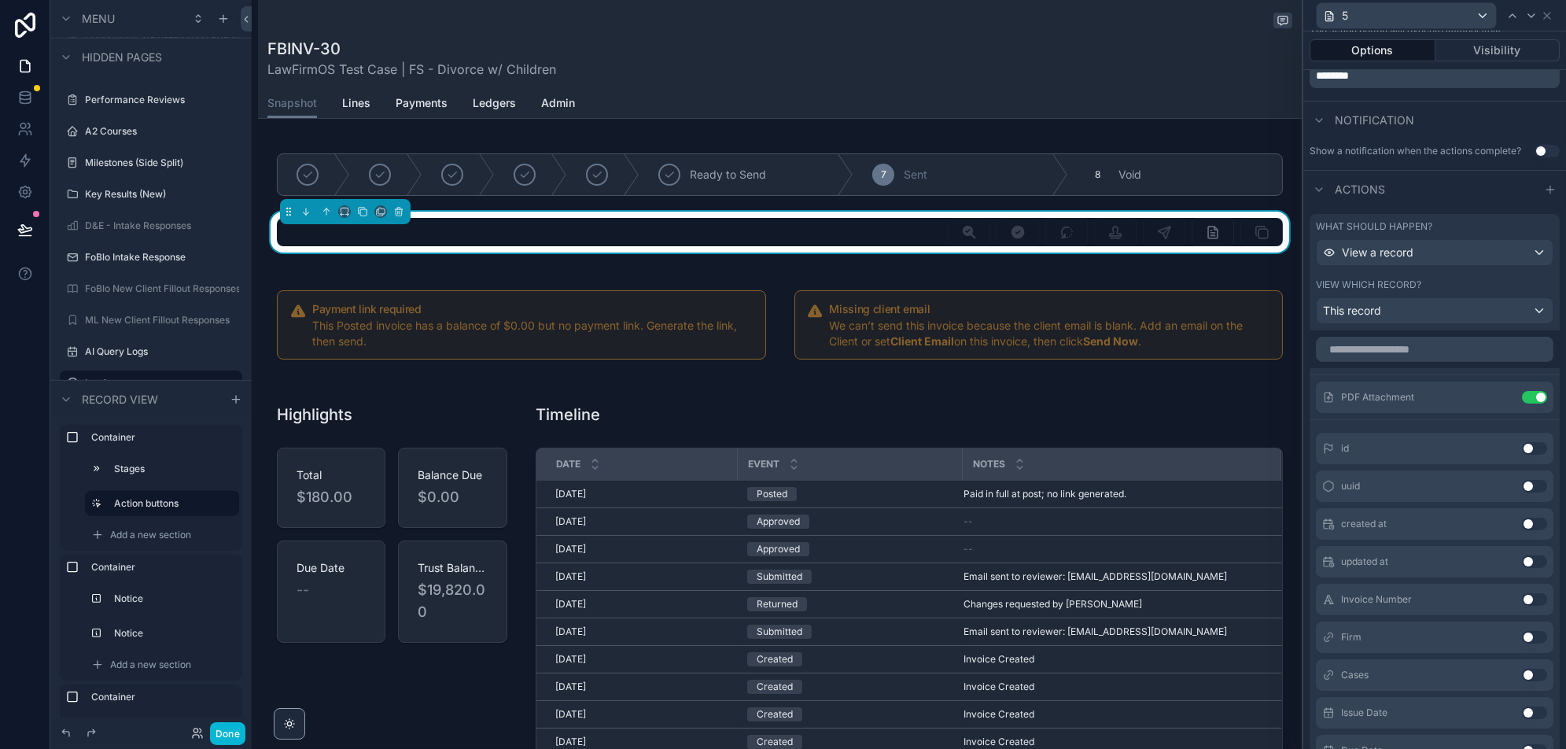
click at [1452, 345] on input "text" at bounding box center [1435, 349] width 238 height 25
click at [1504, 395] on icon at bounding box center [1503, 397] width 13 height 13
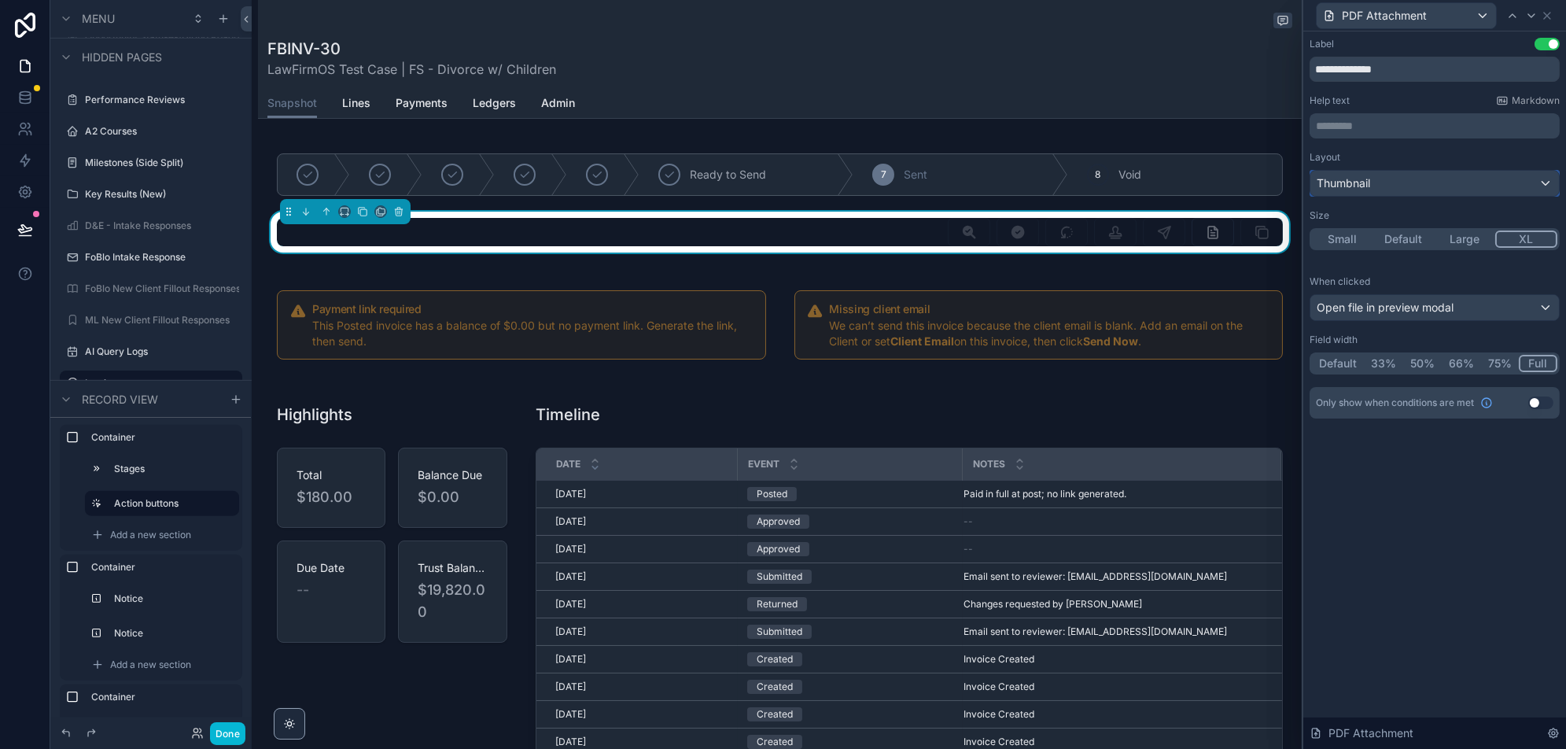
click at [1430, 175] on div "Thumbnail" at bounding box center [1435, 183] width 249 height 25
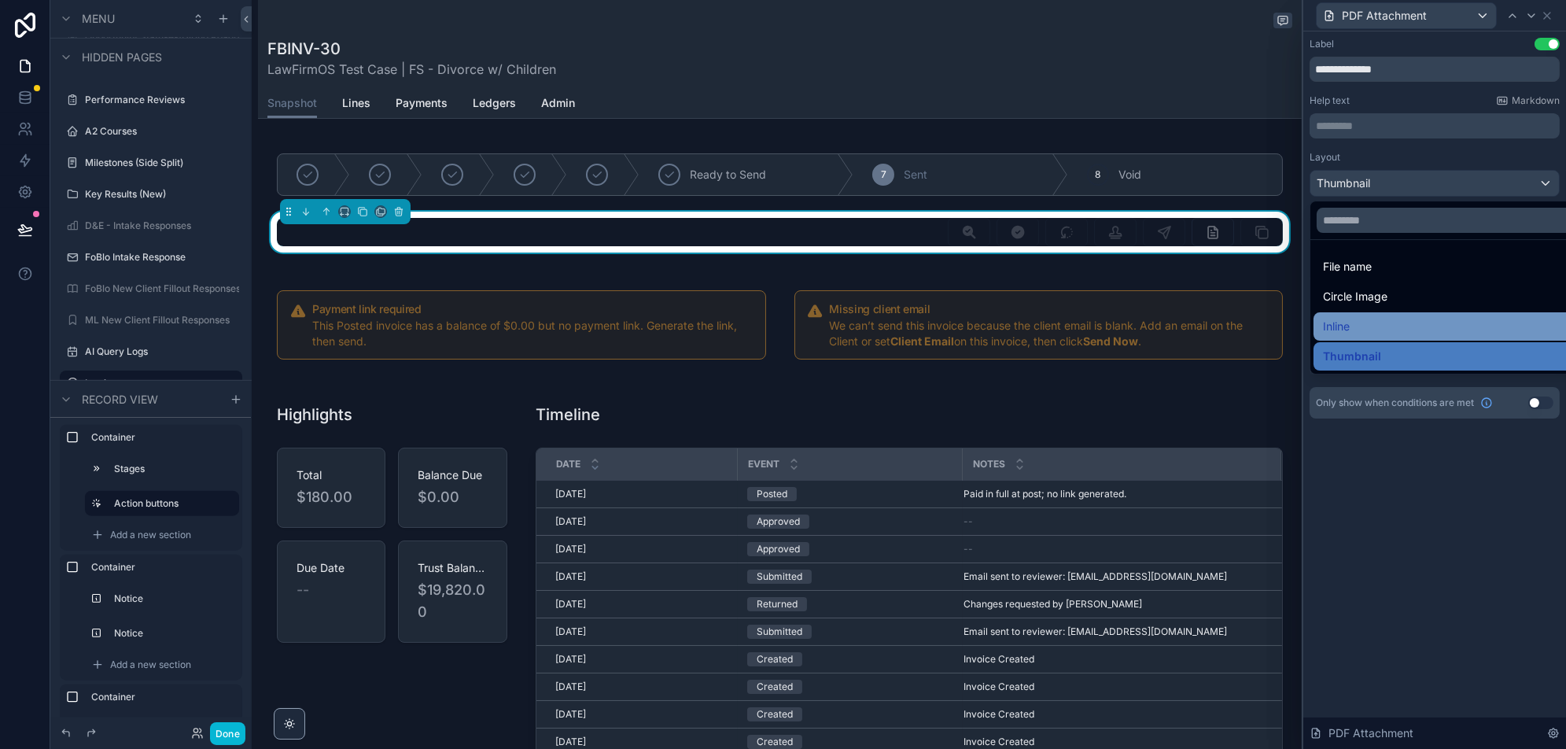
click at [1415, 334] on div "Inline" at bounding box center [1453, 326] width 260 height 19
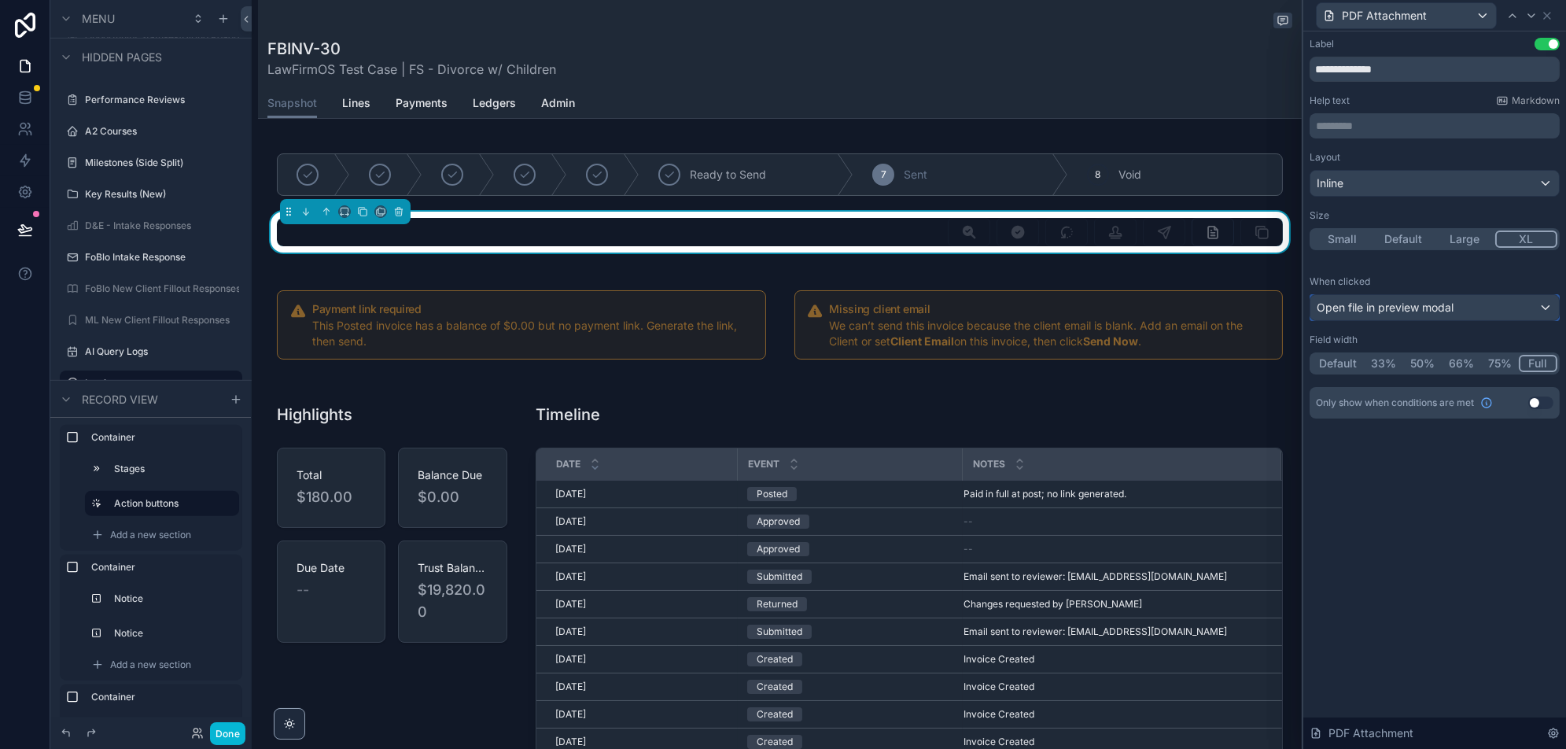
click at [1458, 301] on div "Open file in preview modal" at bounding box center [1435, 307] width 249 height 25
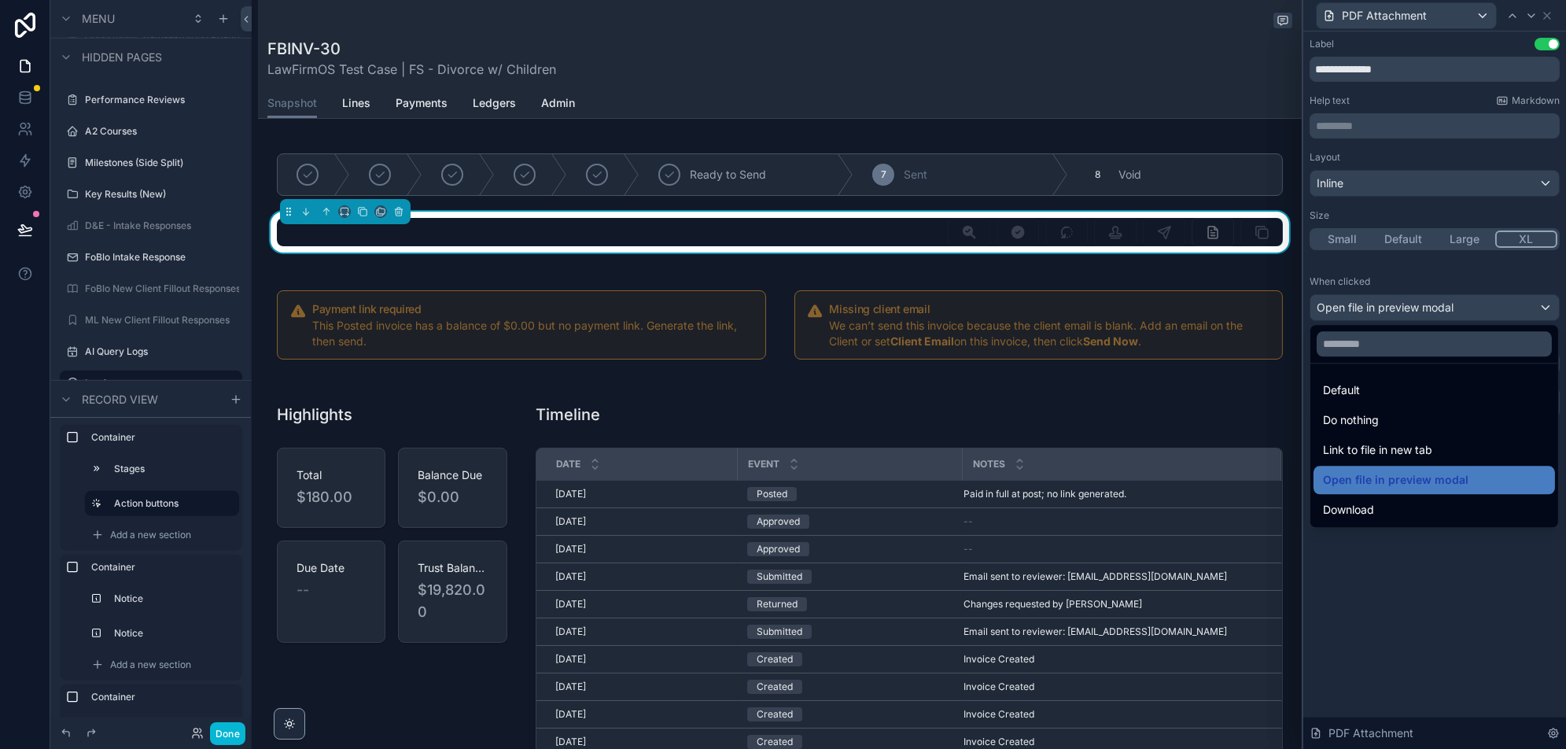
click at [1443, 600] on div at bounding box center [1435, 374] width 263 height 749
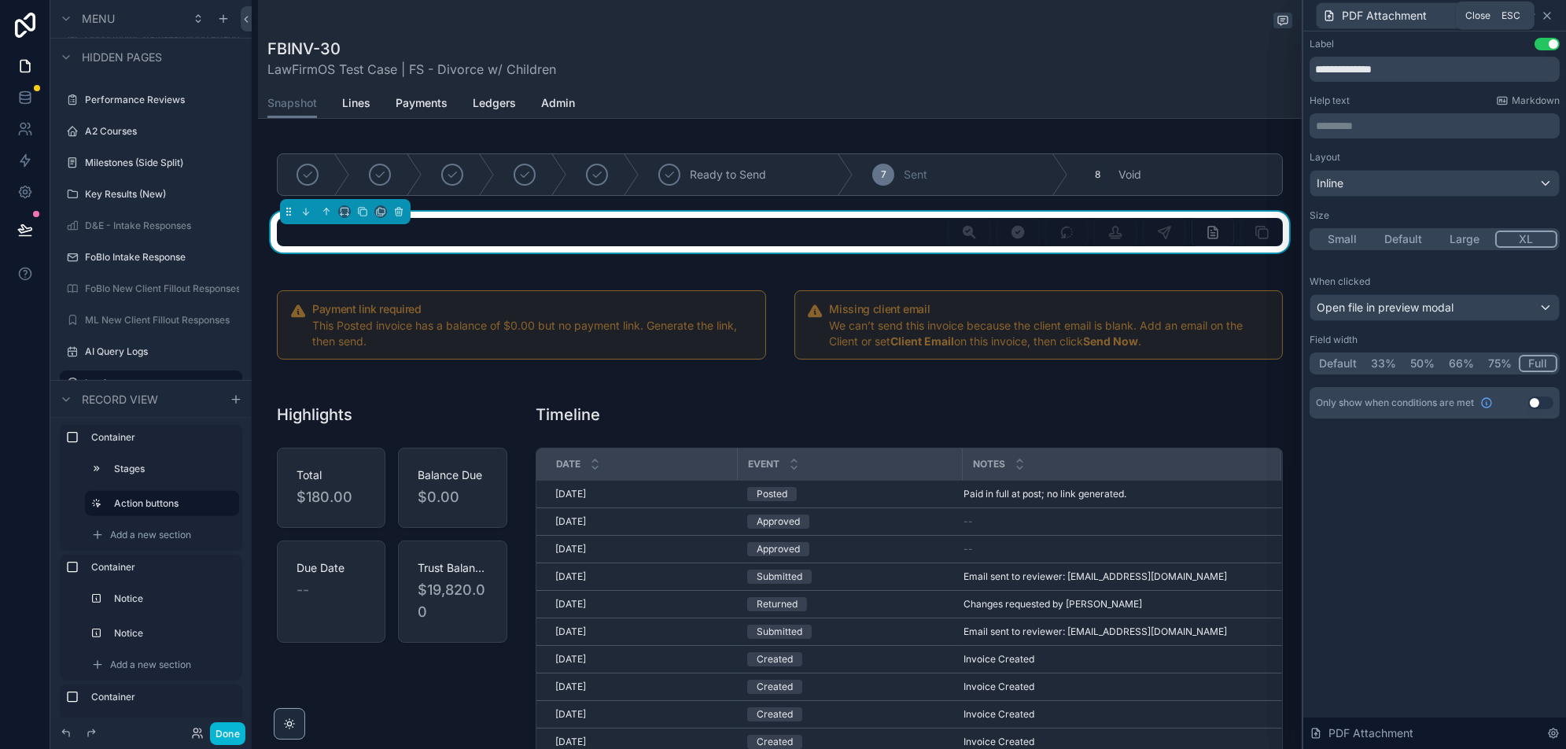
click at [1551, 17] on icon at bounding box center [1547, 15] width 13 height 13
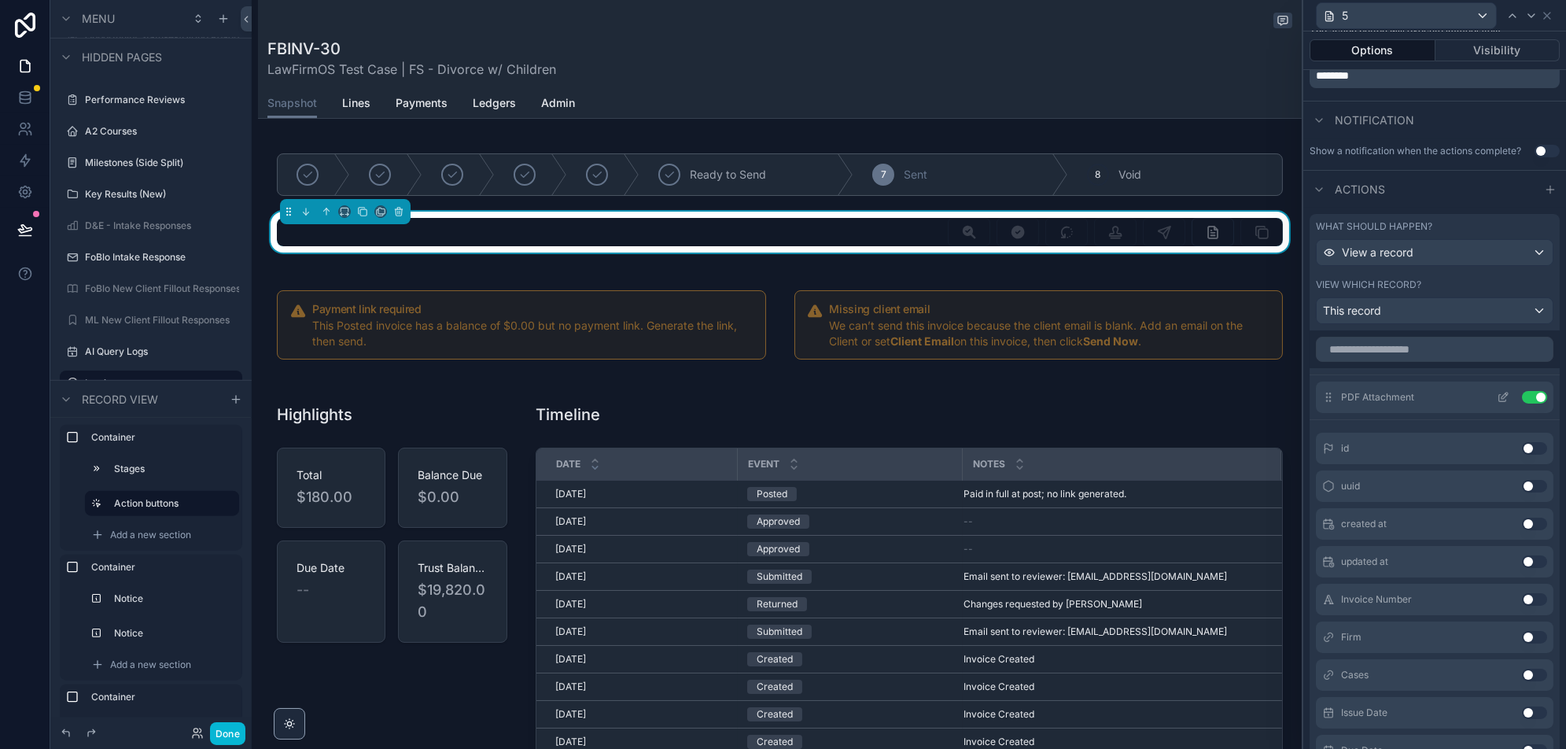
click at [1502, 395] on icon at bounding box center [1505, 396] width 6 height 6
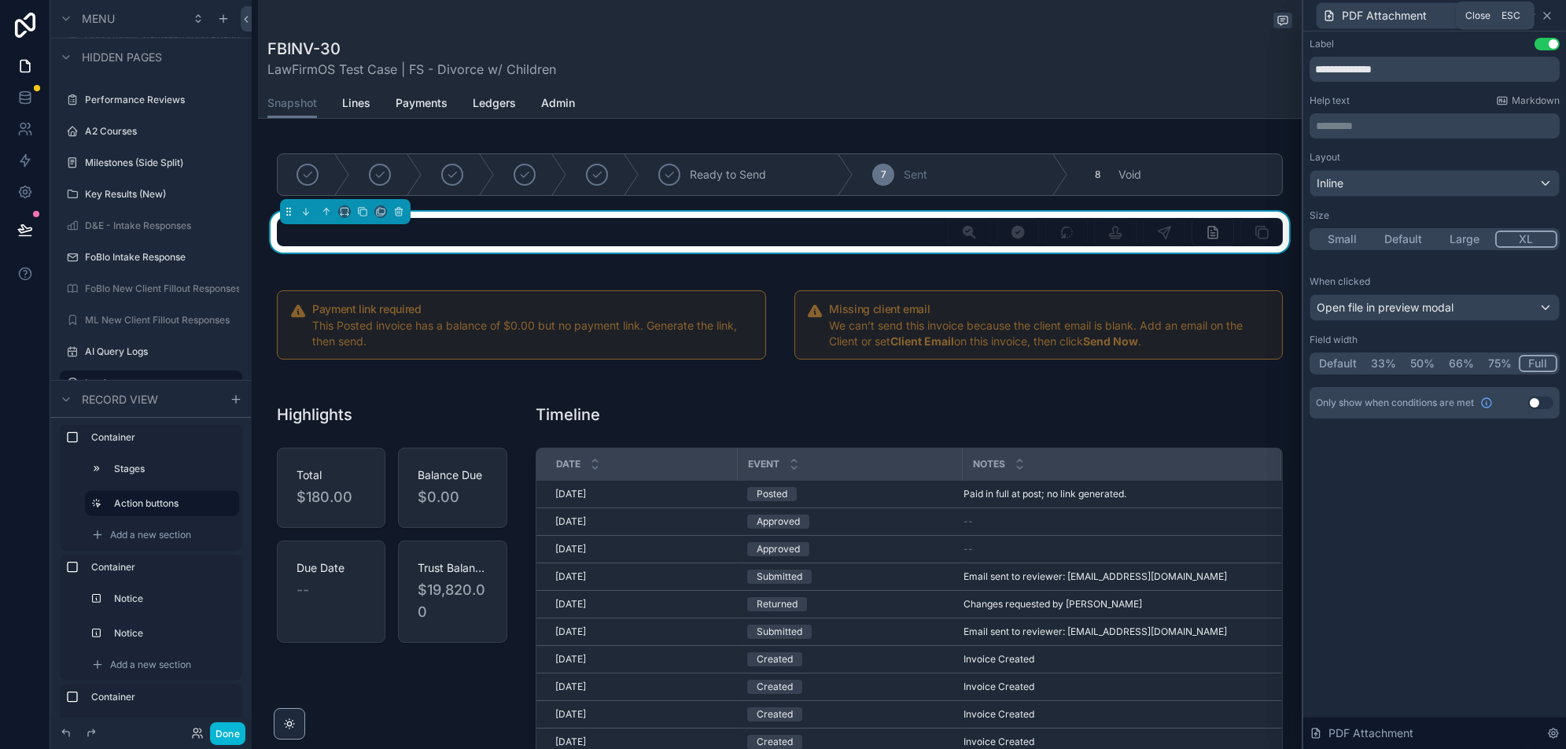
click at [1546, 10] on icon at bounding box center [1547, 15] width 13 height 13
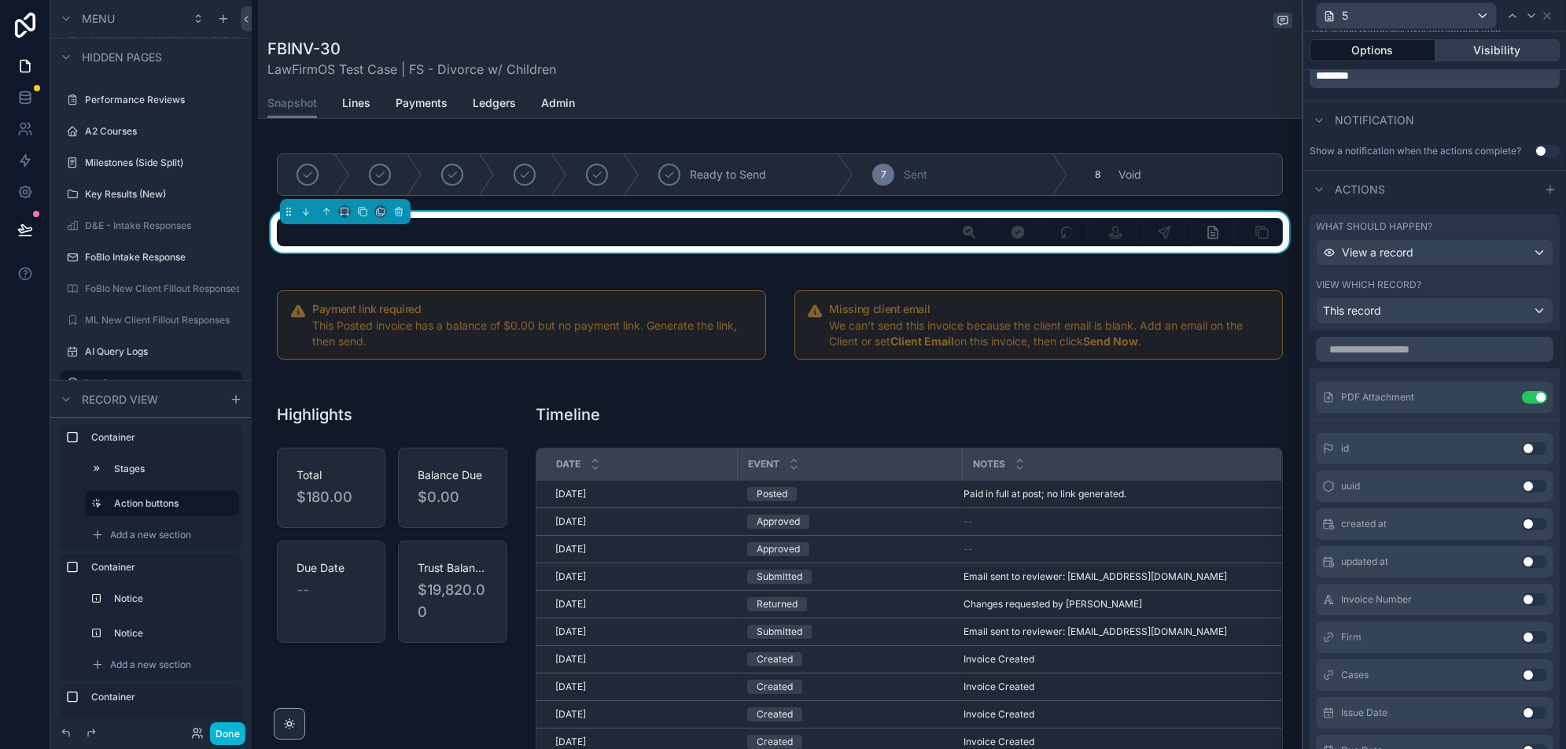
click at [1513, 55] on button "Visibility" at bounding box center [1498, 50] width 125 height 22
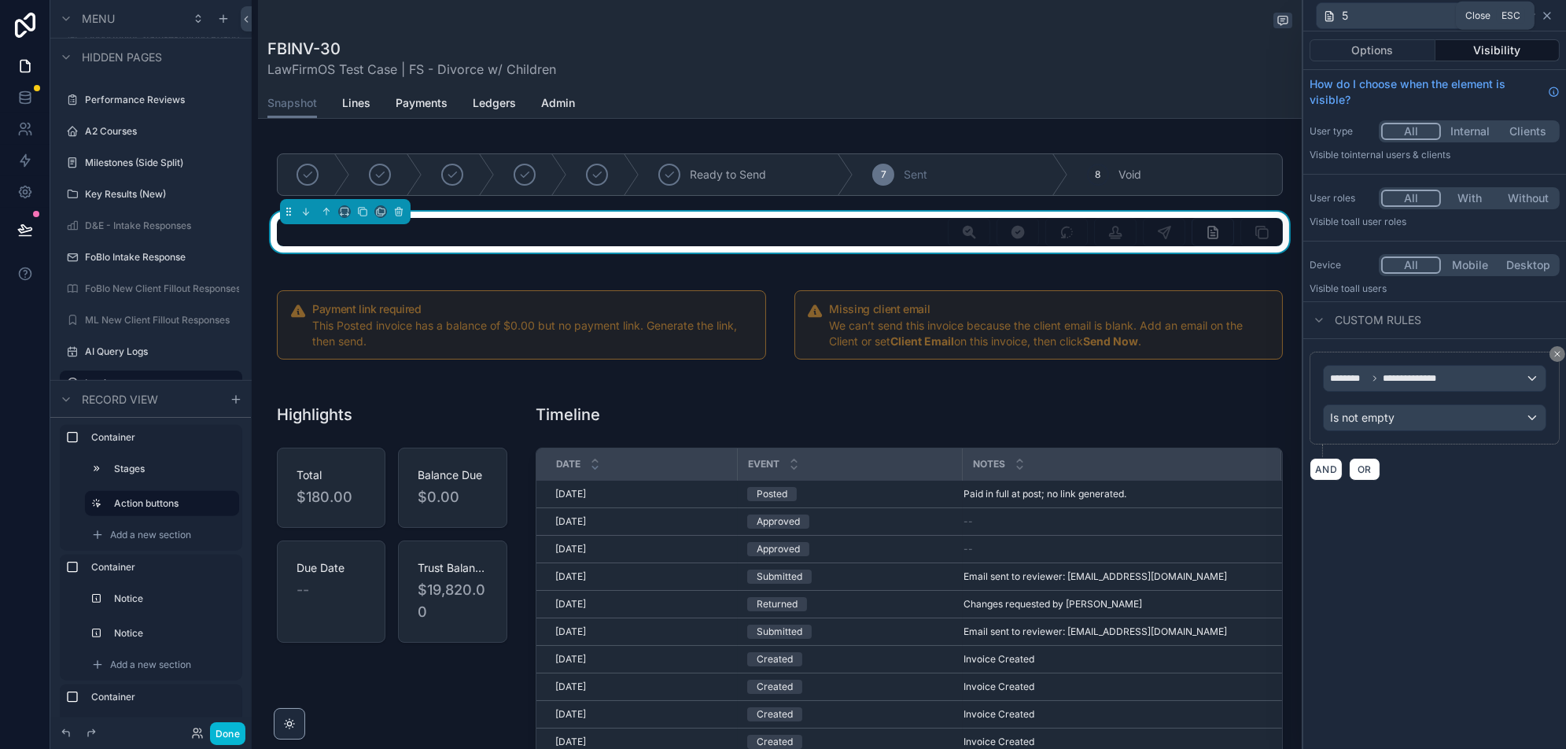
click at [1545, 16] on icon at bounding box center [1547, 15] width 13 height 13
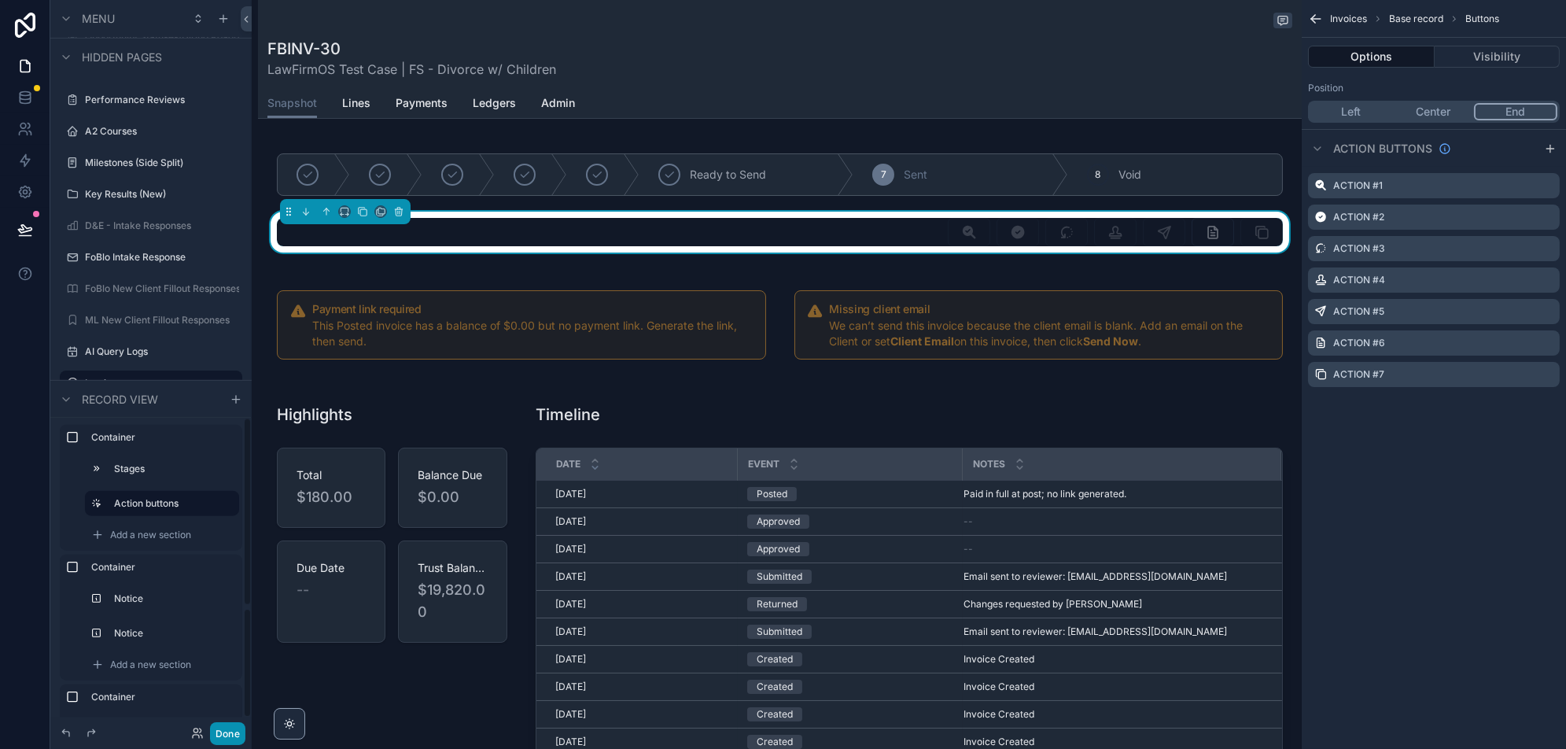
click at [225, 726] on button "Done" at bounding box center [227, 733] width 35 height 23
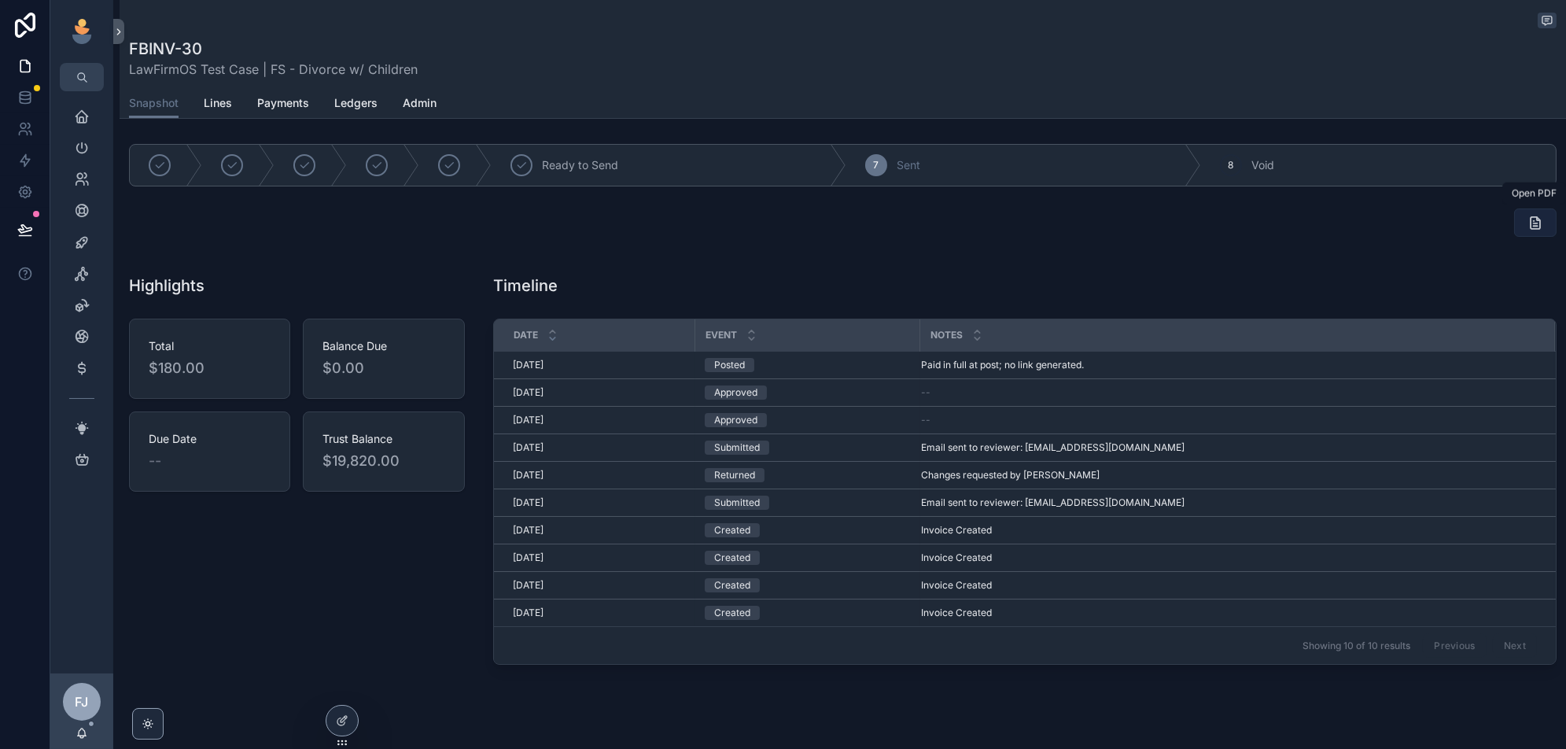
click at [1534, 221] on icon "scrollable content" at bounding box center [1536, 223] width 16 height 16
click at [1536, 220] on icon "scrollable content" at bounding box center [1536, 223] width 16 height 16
click at [1535, 208] on div "Home Leadership Our Team Help Desk Sales Navigator Client Center Marketing Hub …" at bounding box center [808, 374] width 1516 height 749
click at [1537, 223] on icon "scrollable content" at bounding box center [1536, 223] width 16 height 16
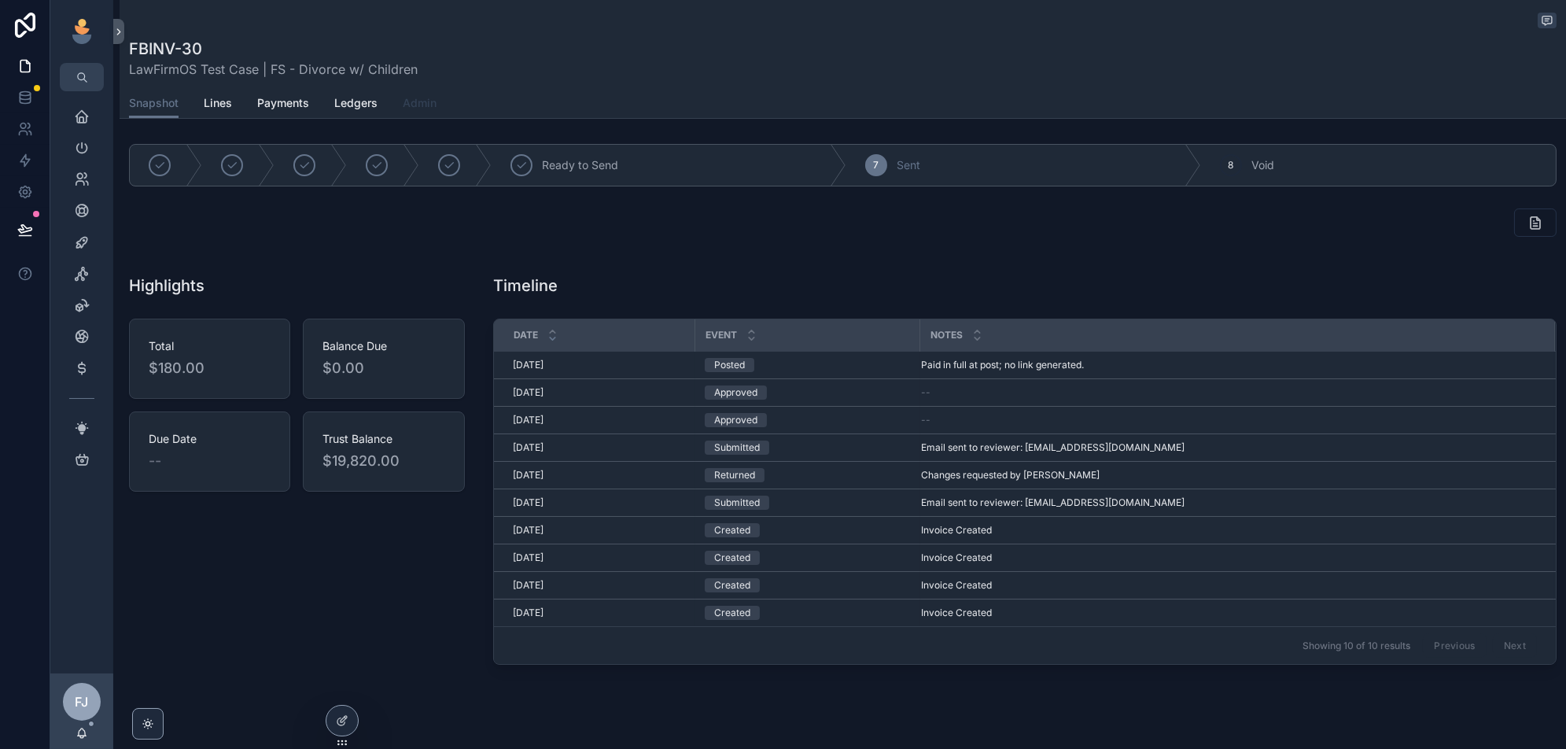
click at [415, 108] on span "Admin" at bounding box center [420, 103] width 34 height 16
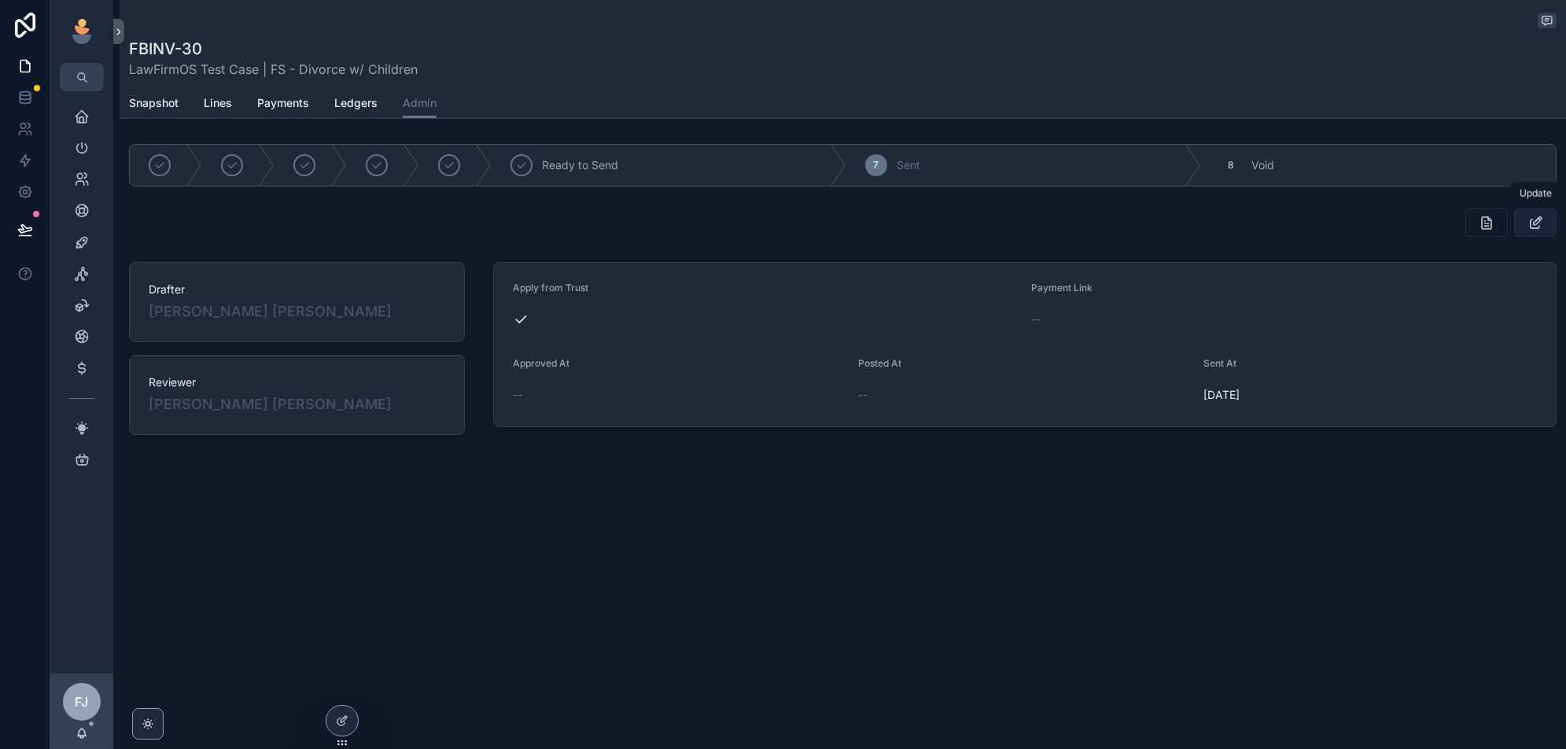
click at [1520, 223] on button "scrollable content" at bounding box center [1535, 222] width 42 height 28
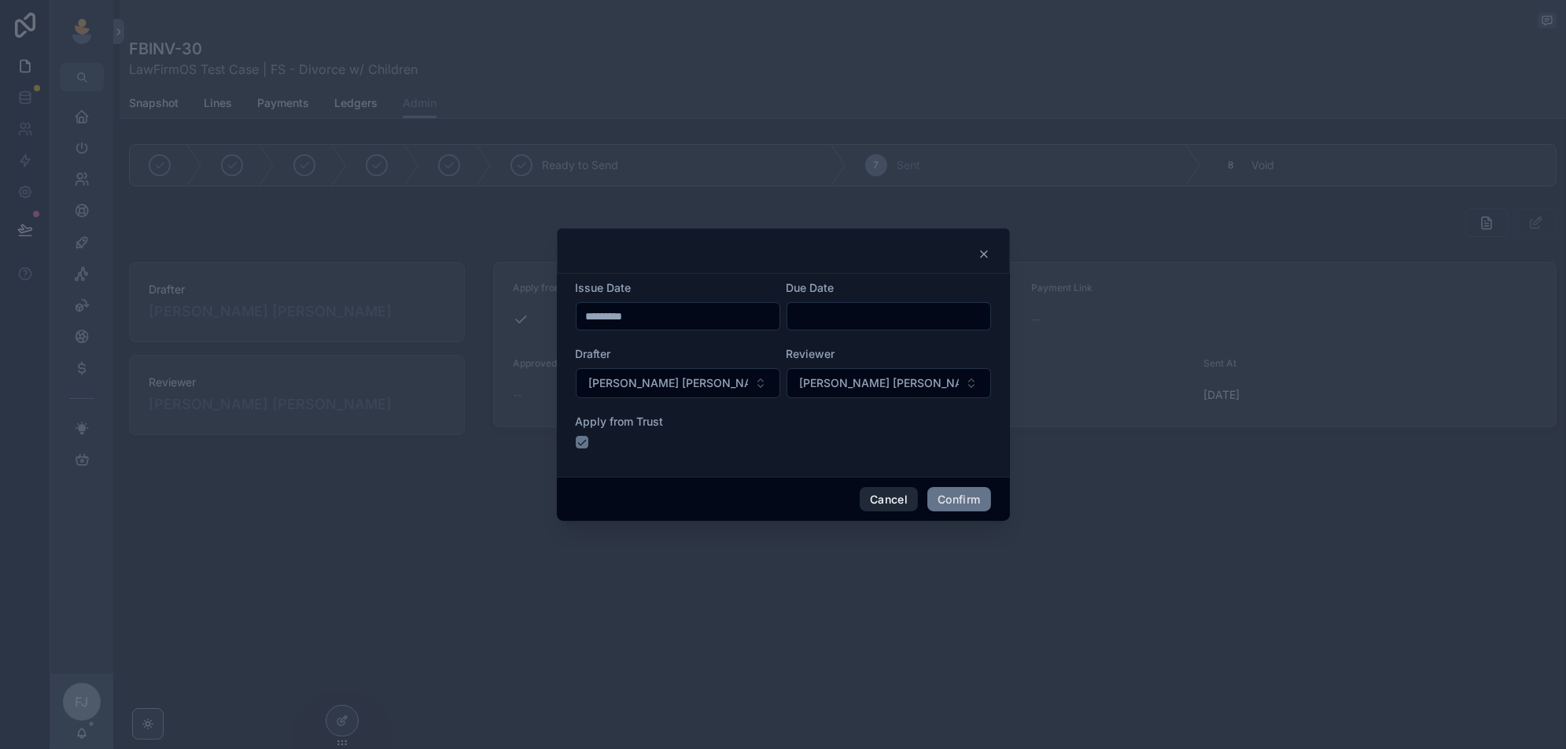
click at [861, 503] on button "Cancel" at bounding box center [889, 499] width 58 height 25
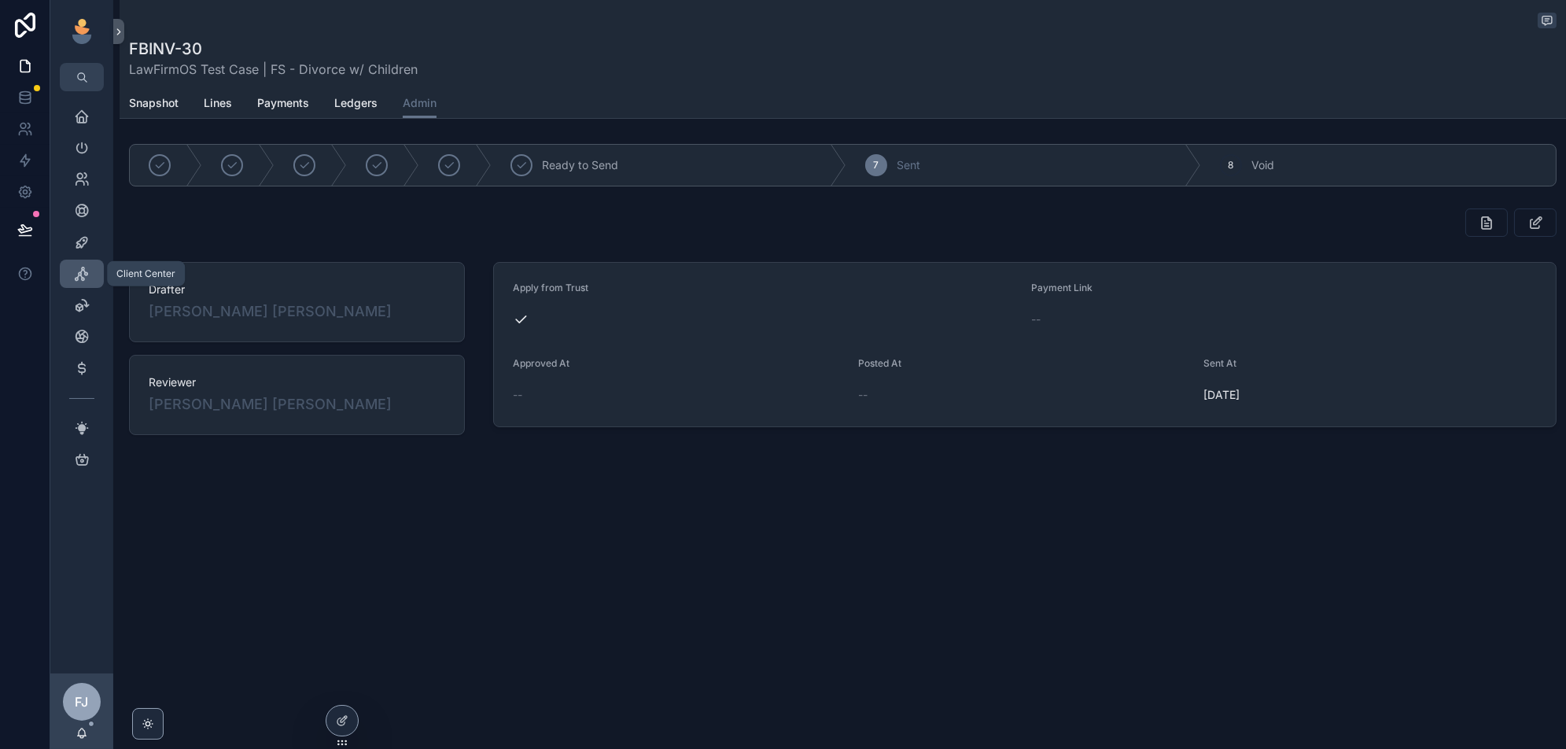
click at [90, 275] on div "Client Center" at bounding box center [81, 273] width 25 height 25
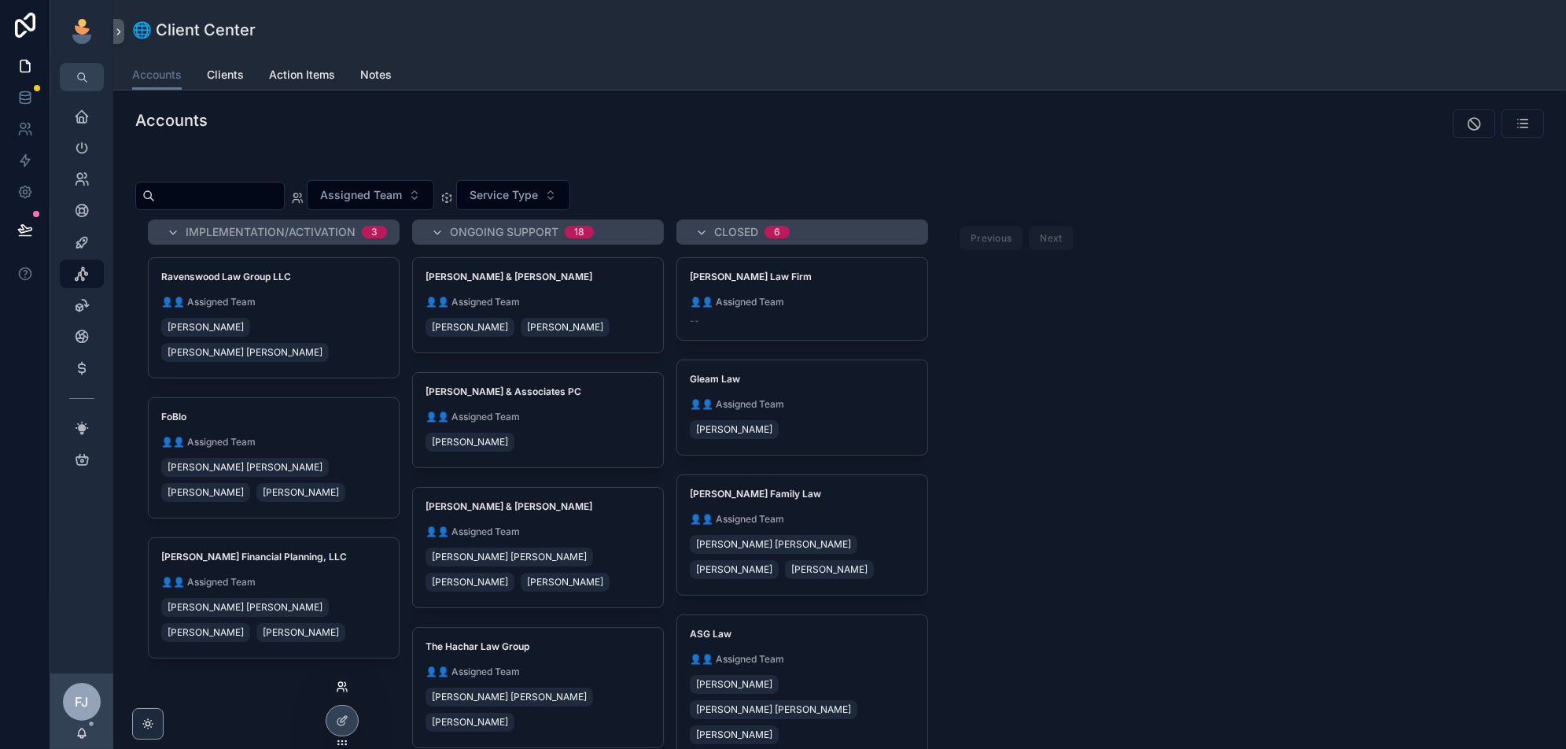
click at [339, 690] on icon at bounding box center [342, 687] width 13 height 13
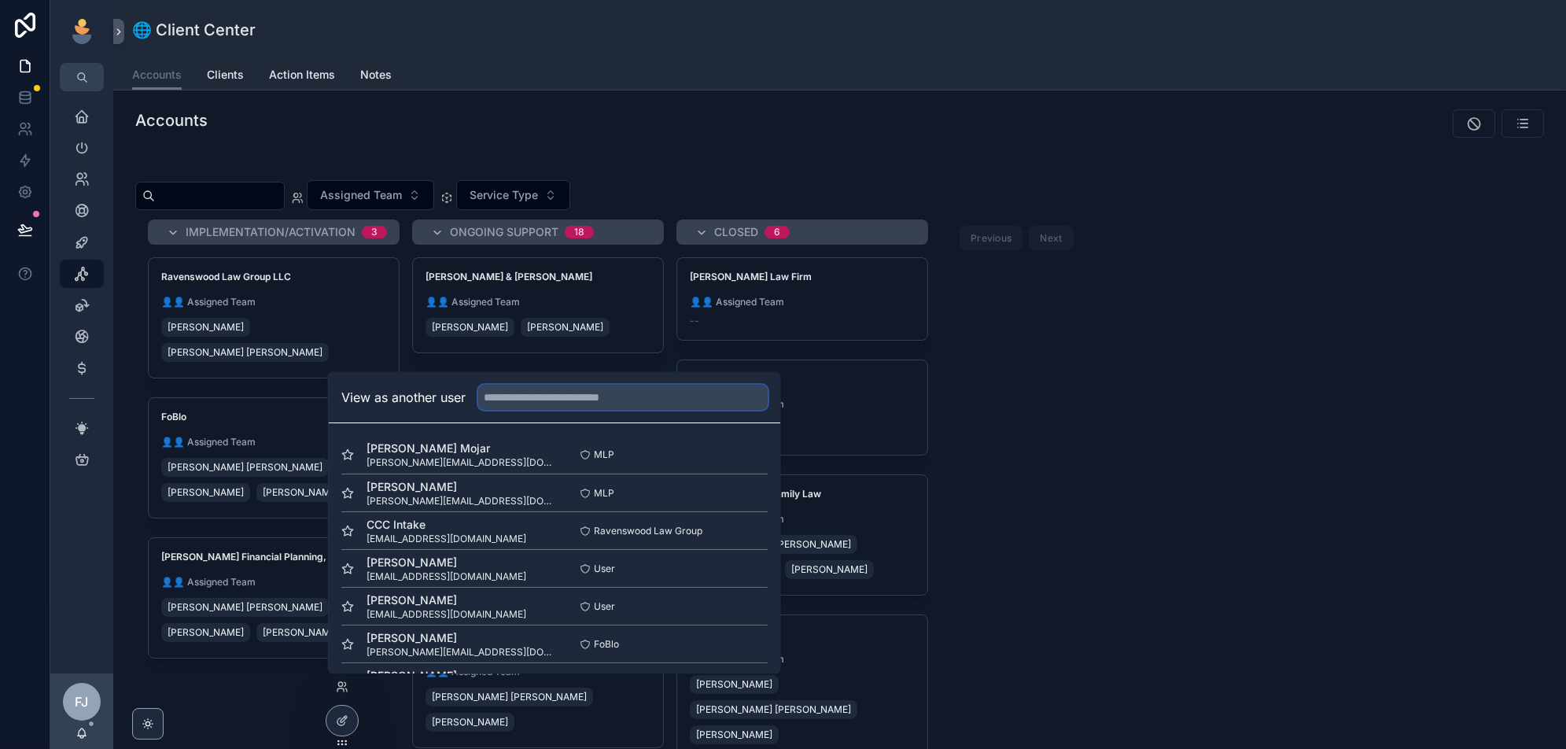
click at [596, 406] on input "text" at bounding box center [623, 397] width 290 height 25
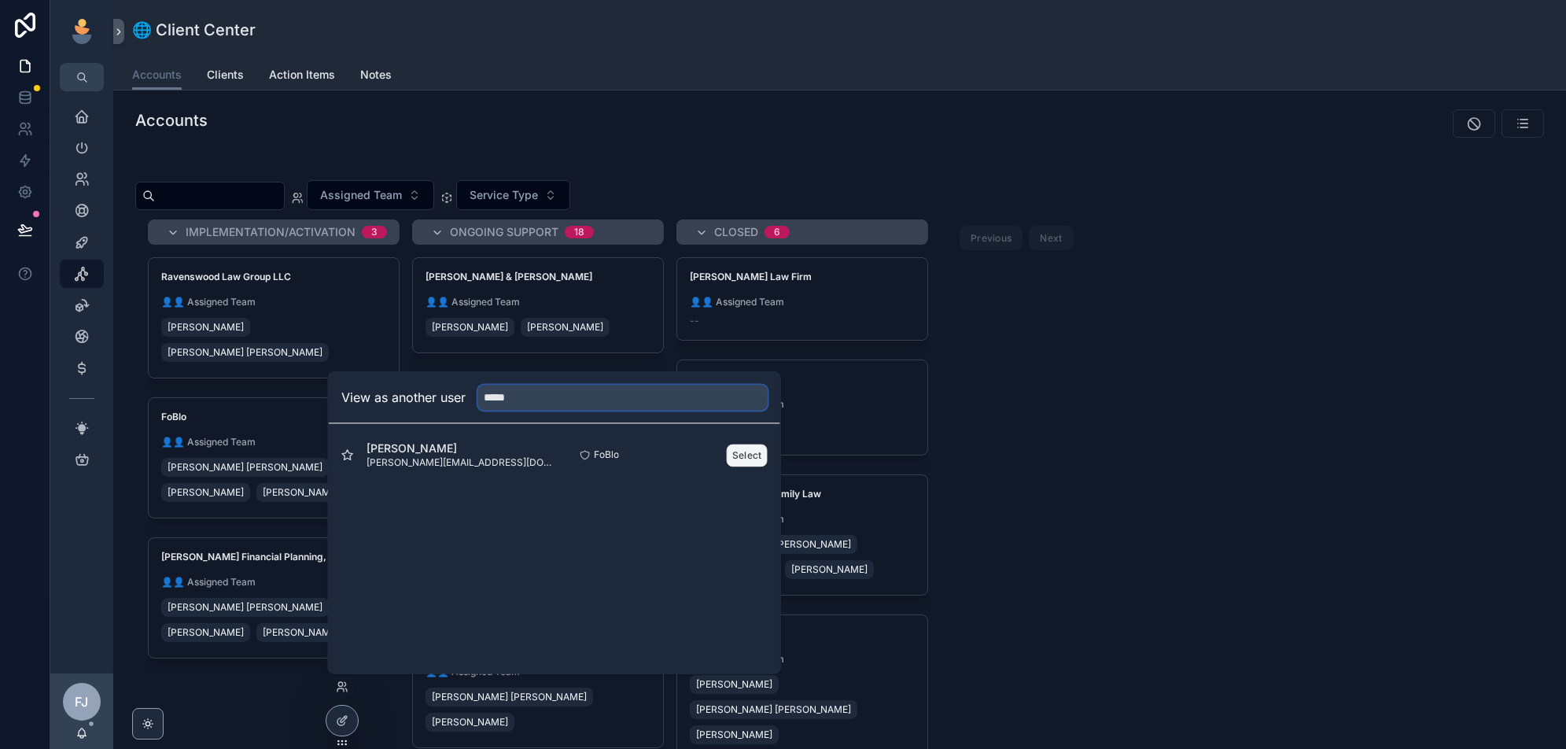
type input "*****"
click at [740, 459] on button "Select" at bounding box center [747, 455] width 41 height 23
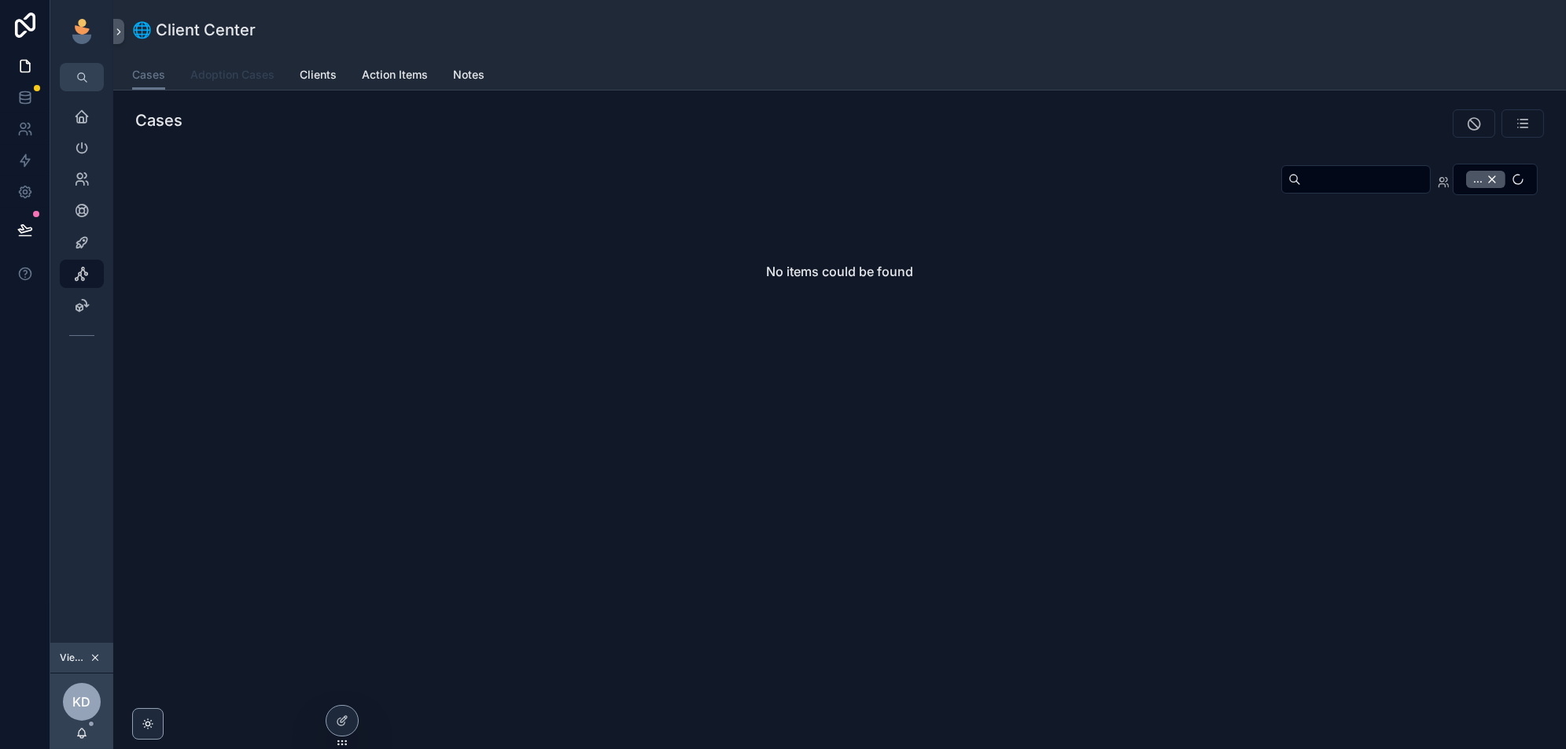
click at [250, 74] on span "Adoption Cases" at bounding box center [232, 75] width 84 height 16
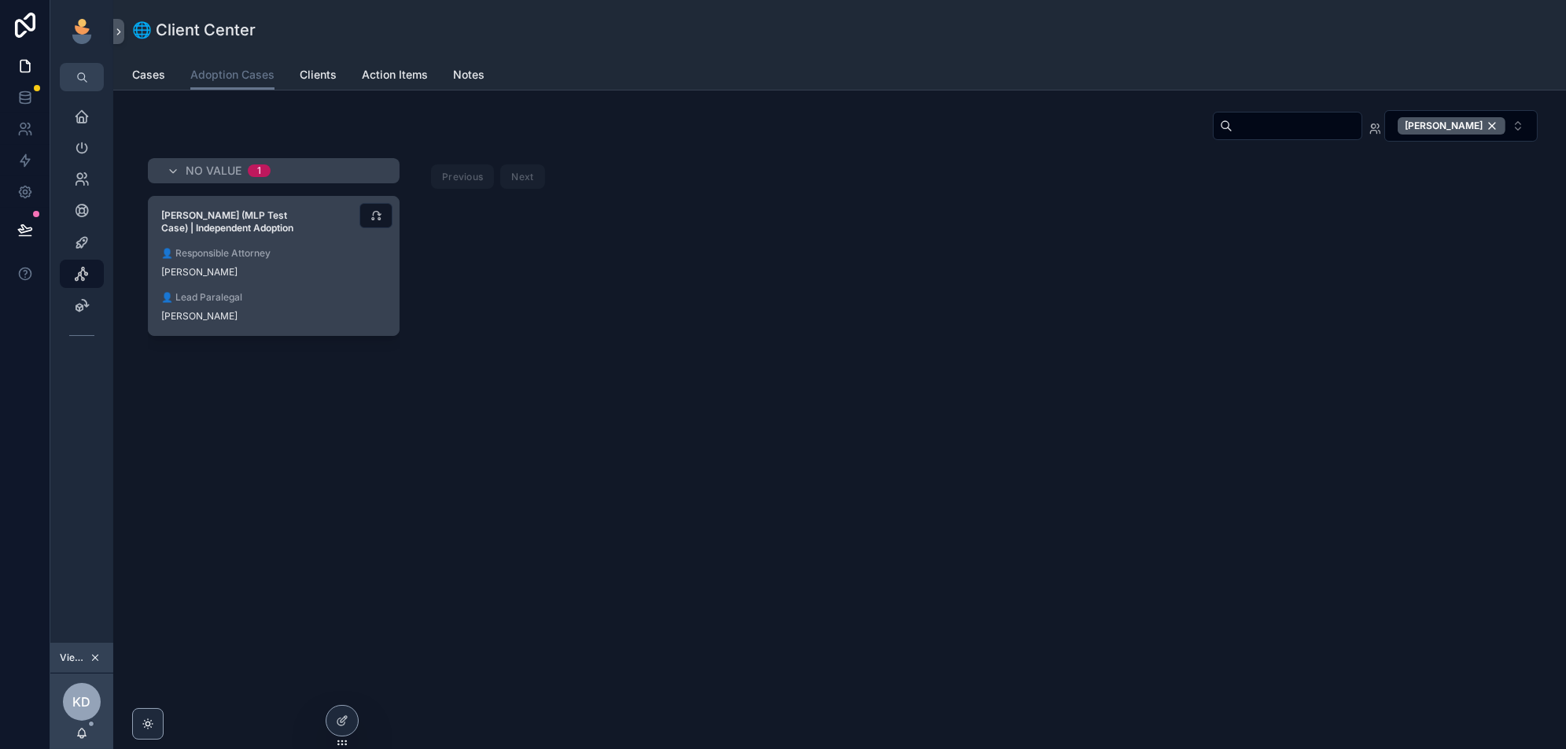
click at [330, 249] on span "👤 Responsible Attorney" at bounding box center [273, 253] width 225 height 13
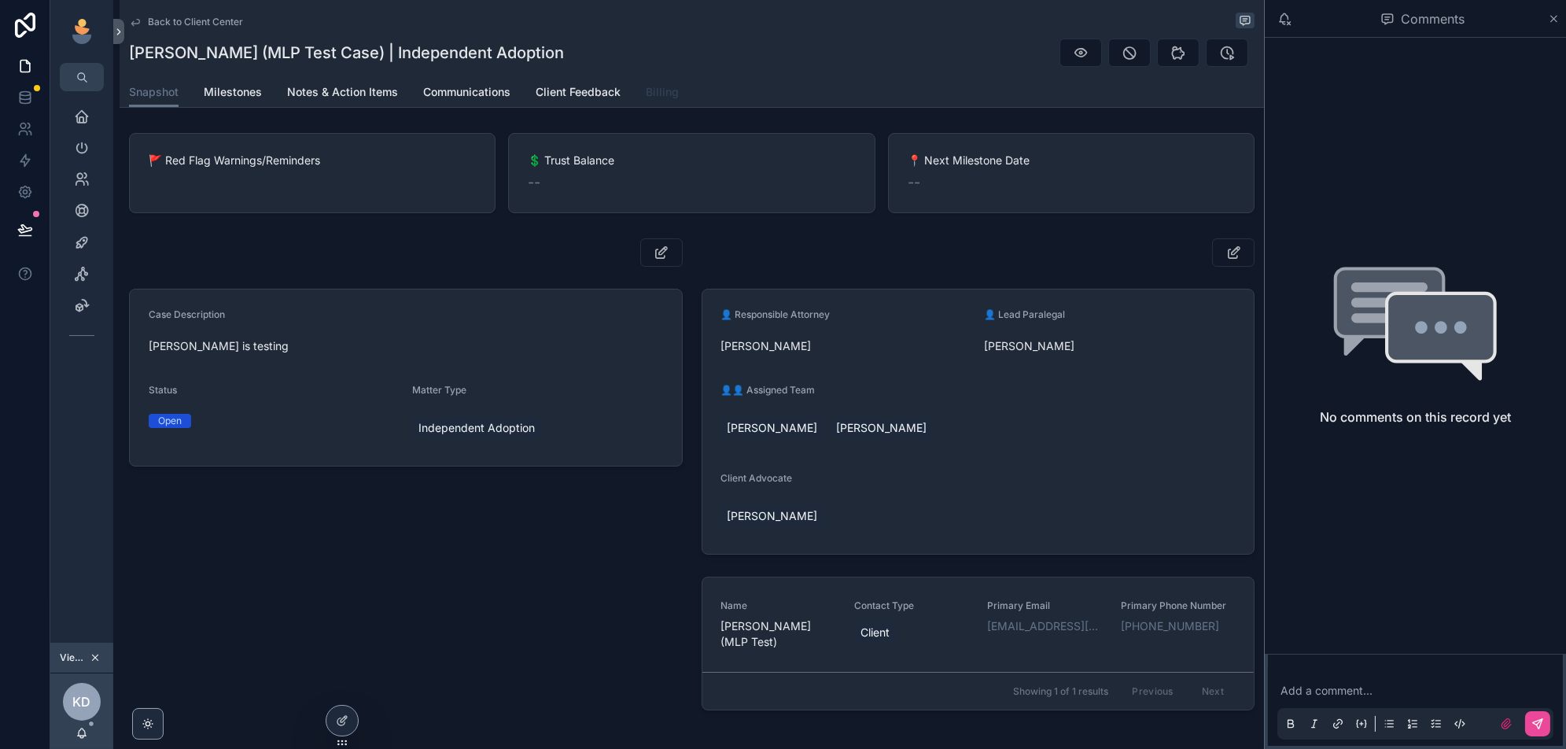
click at [662, 98] on span "Billing" at bounding box center [662, 92] width 33 height 16
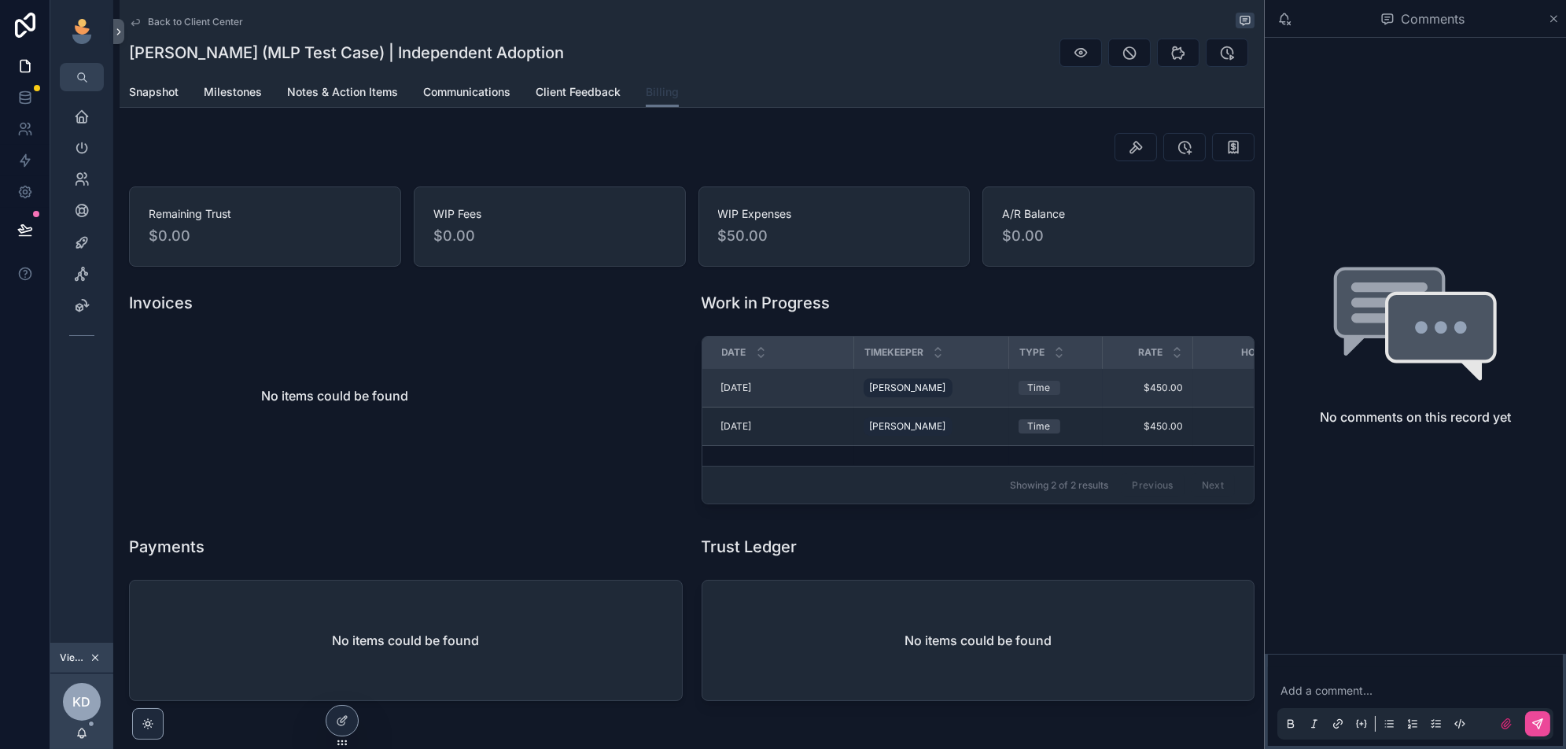
scroll to position [0, 170]
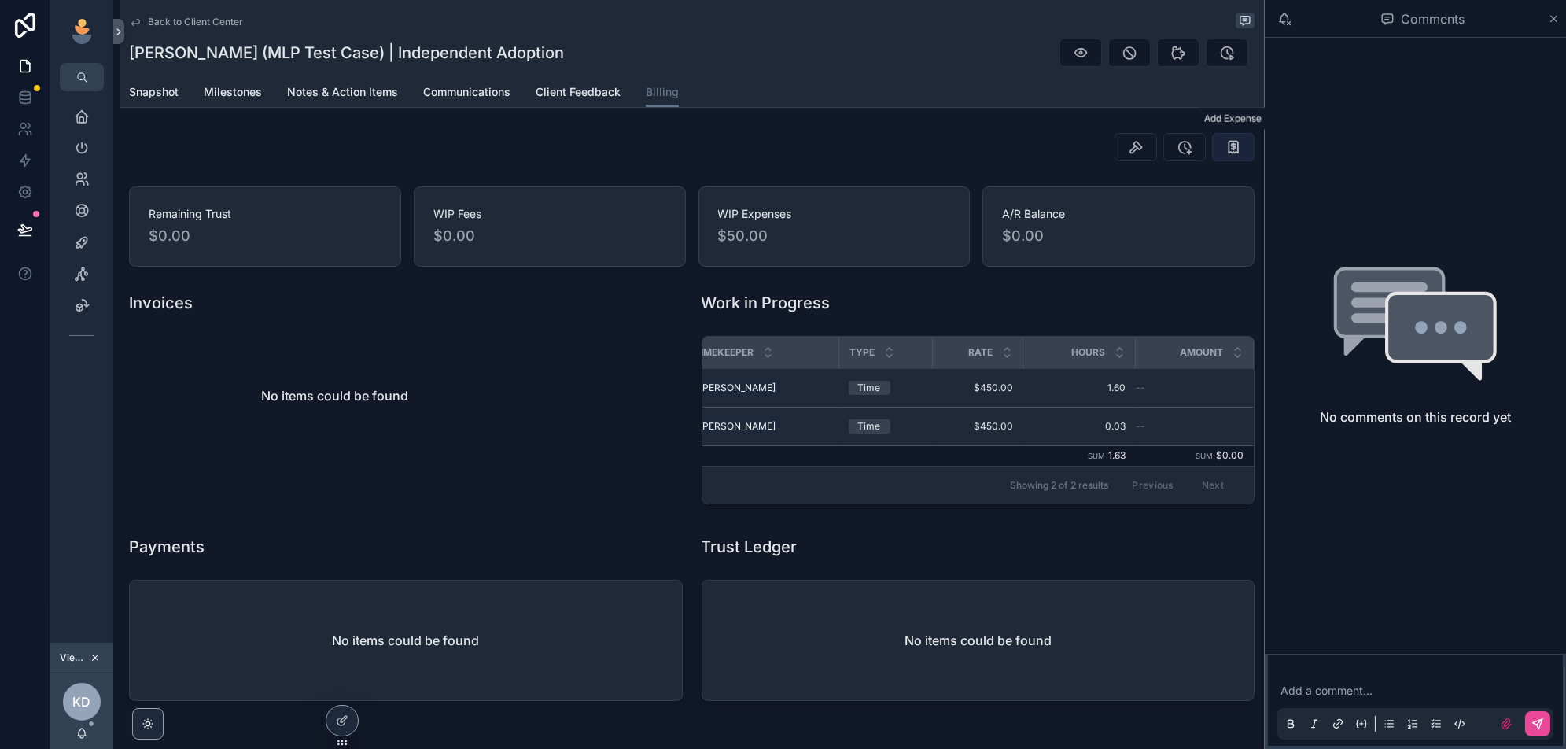
click at [1232, 153] on icon "scrollable content" at bounding box center [1234, 147] width 16 height 16
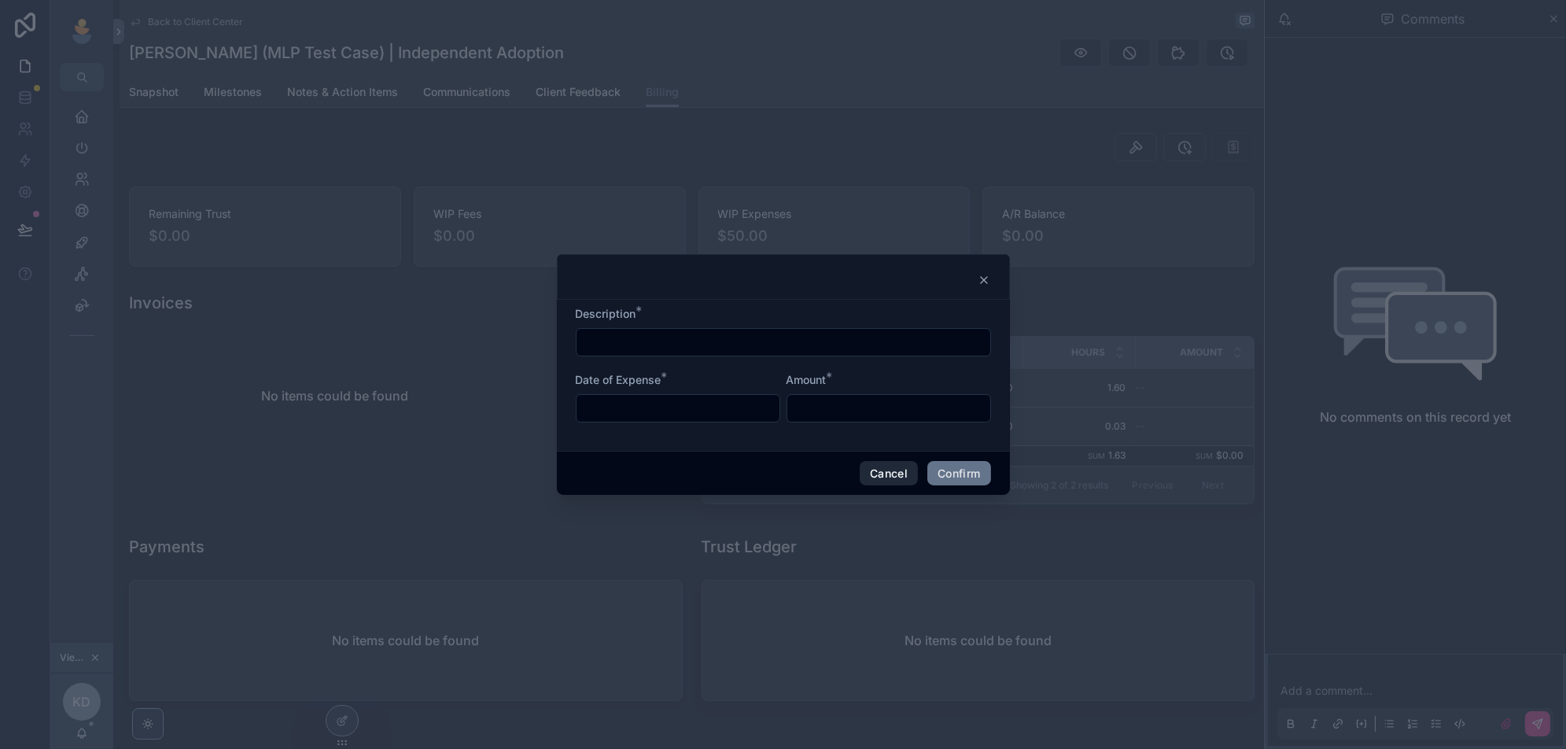
click at [881, 481] on button "Cancel" at bounding box center [889, 473] width 58 height 25
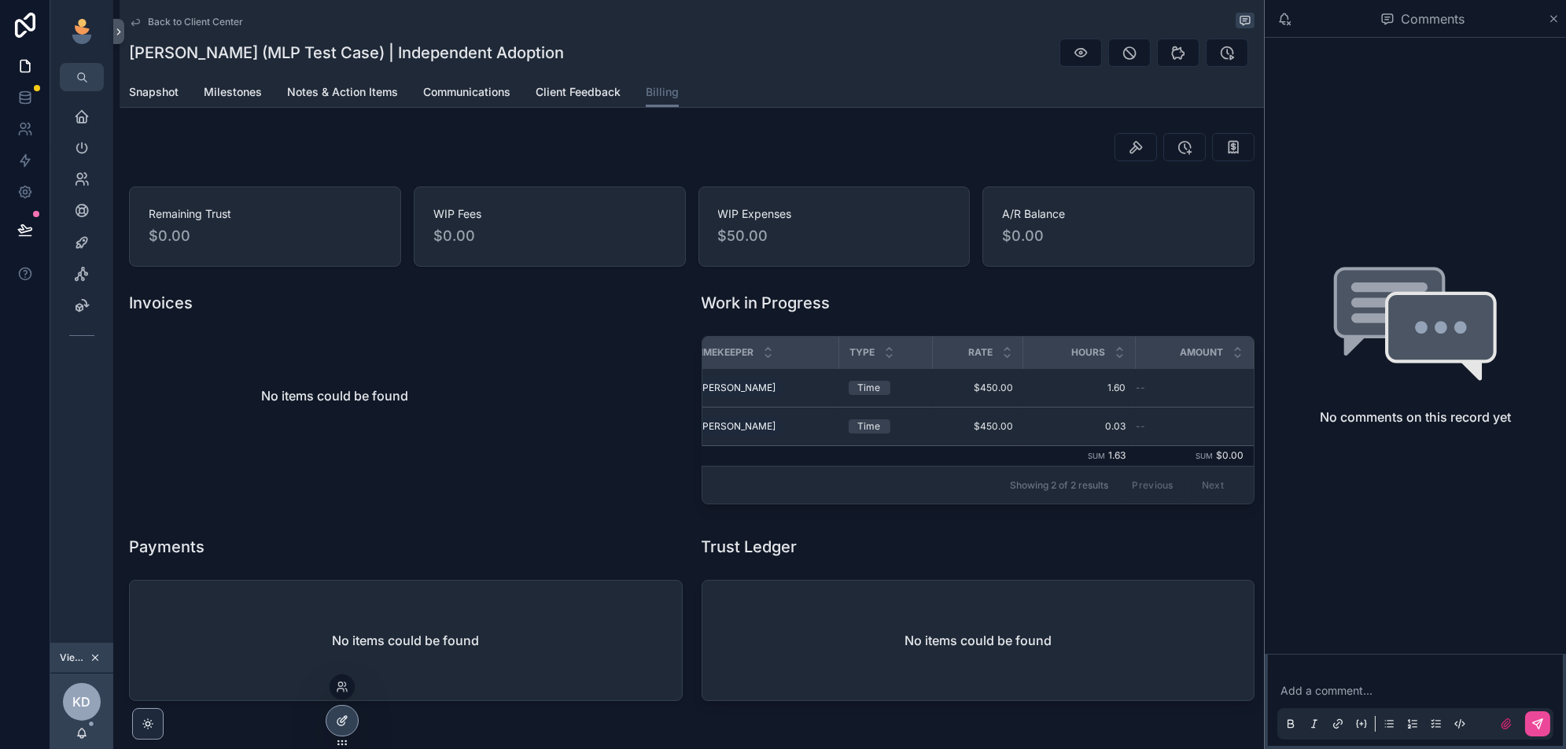
click at [341, 719] on icon at bounding box center [344, 719] width 6 height 6
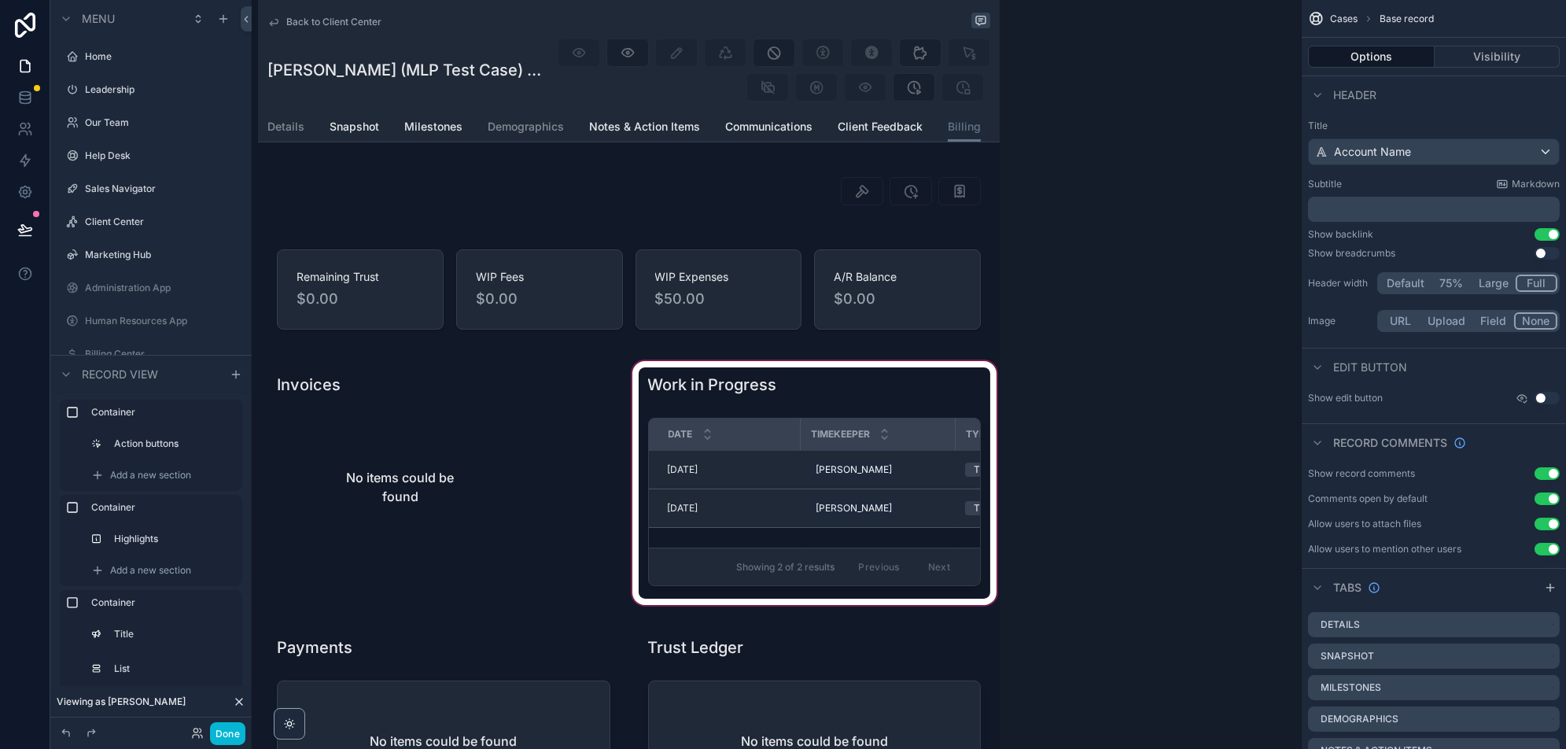
scroll to position [2066, 0]
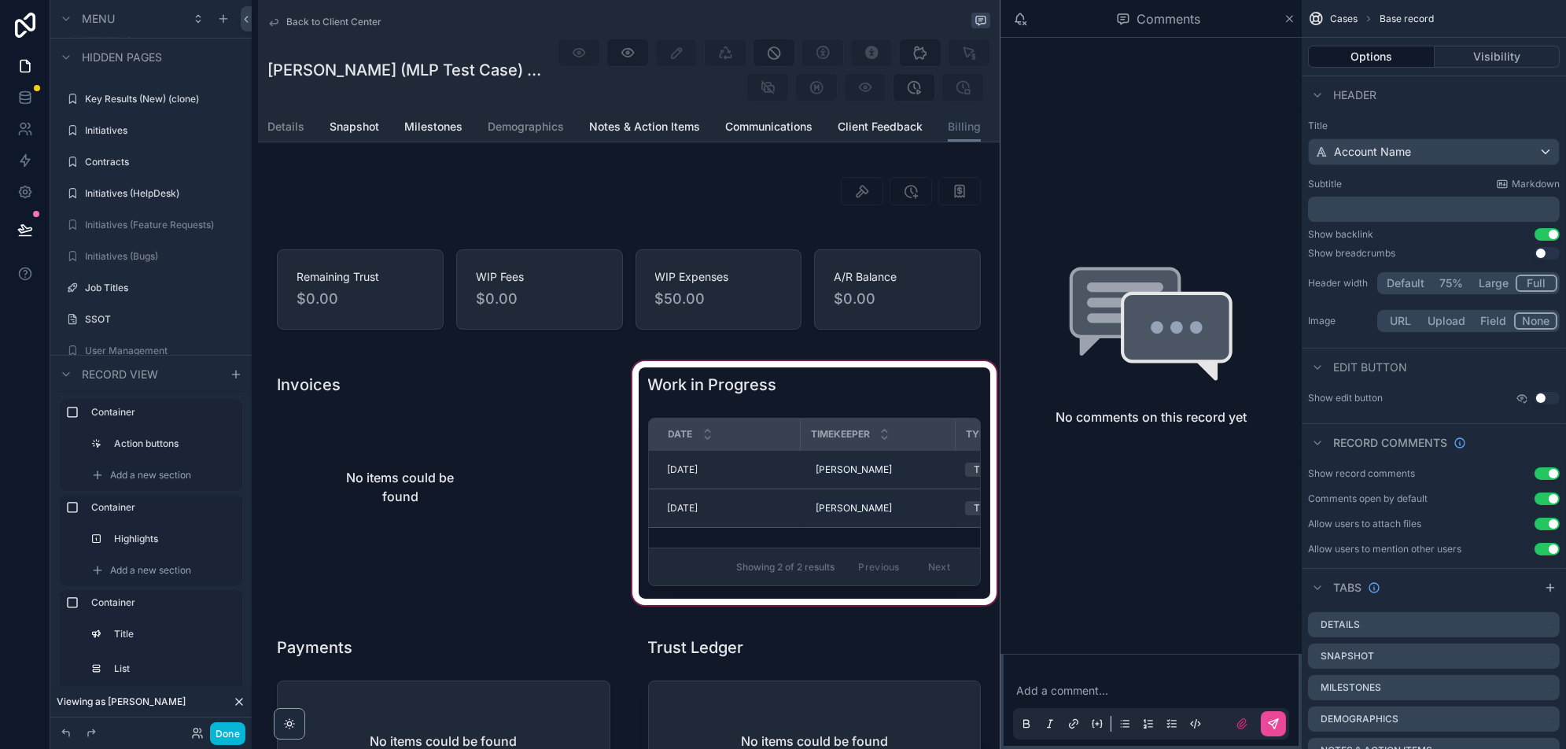
click at [909, 474] on div "scrollable content" at bounding box center [814, 483] width 371 height 250
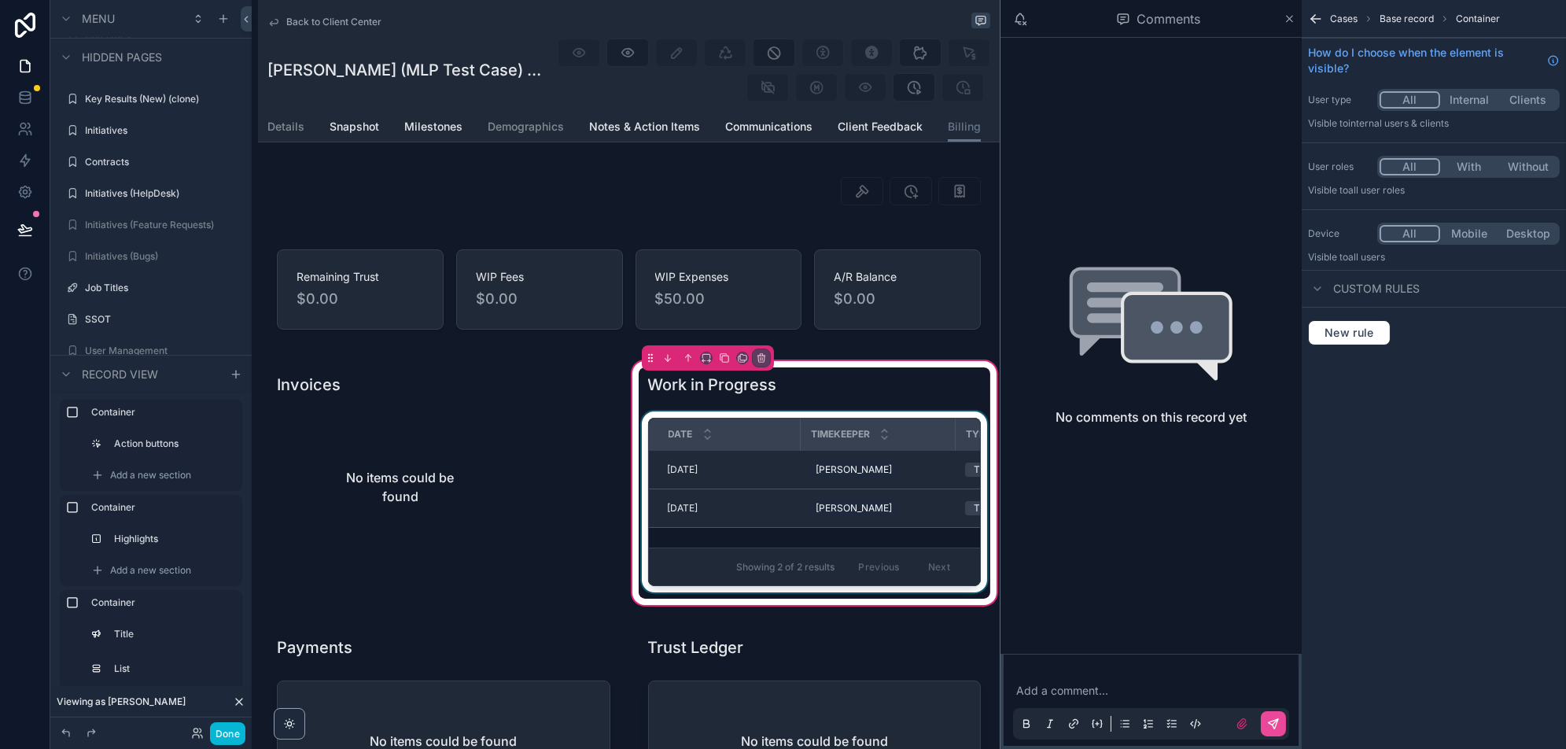
click at [902, 485] on div "scrollable content" at bounding box center [815, 504] width 352 height 187
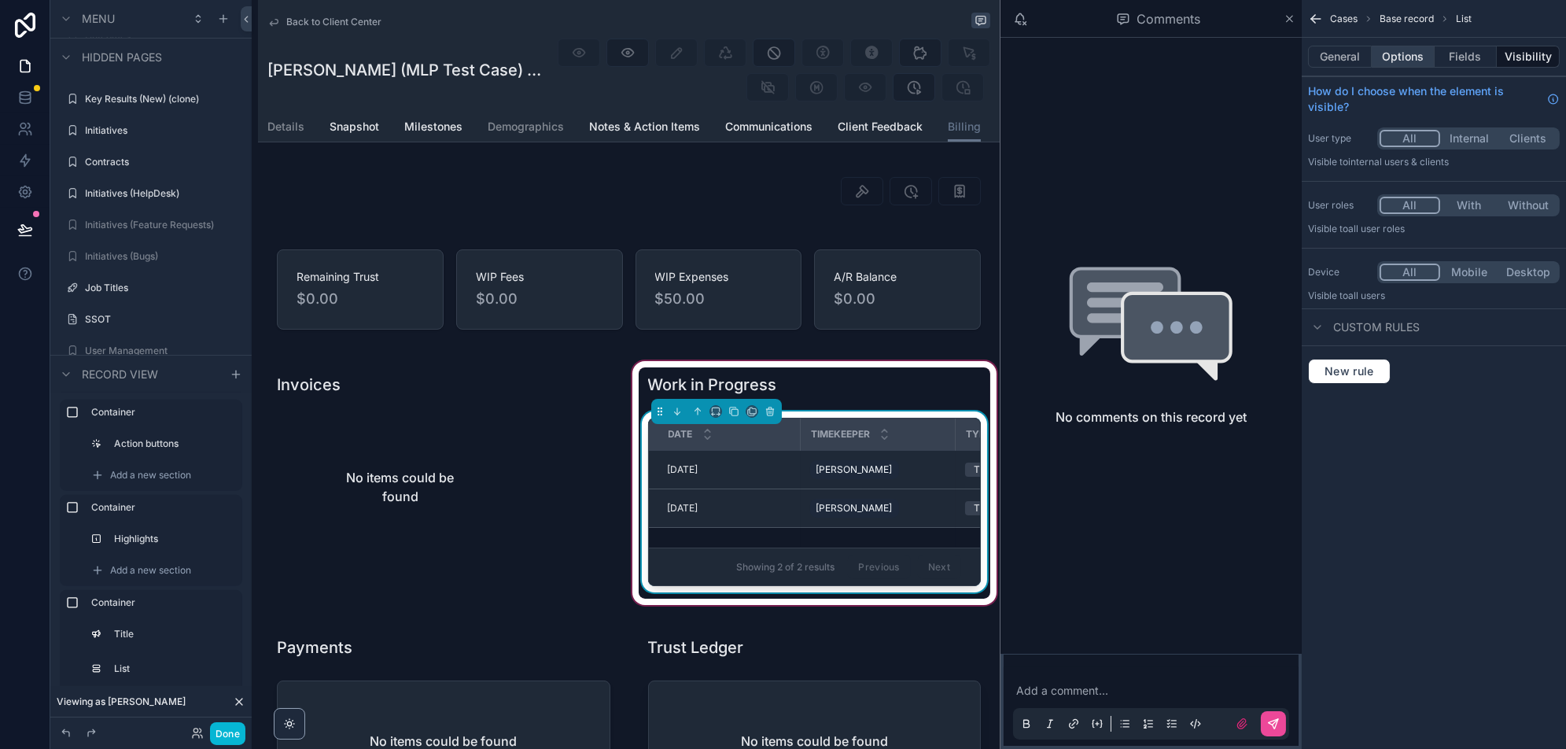
click at [1408, 55] on button "Options" at bounding box center [1403, 57] width 63 height 22
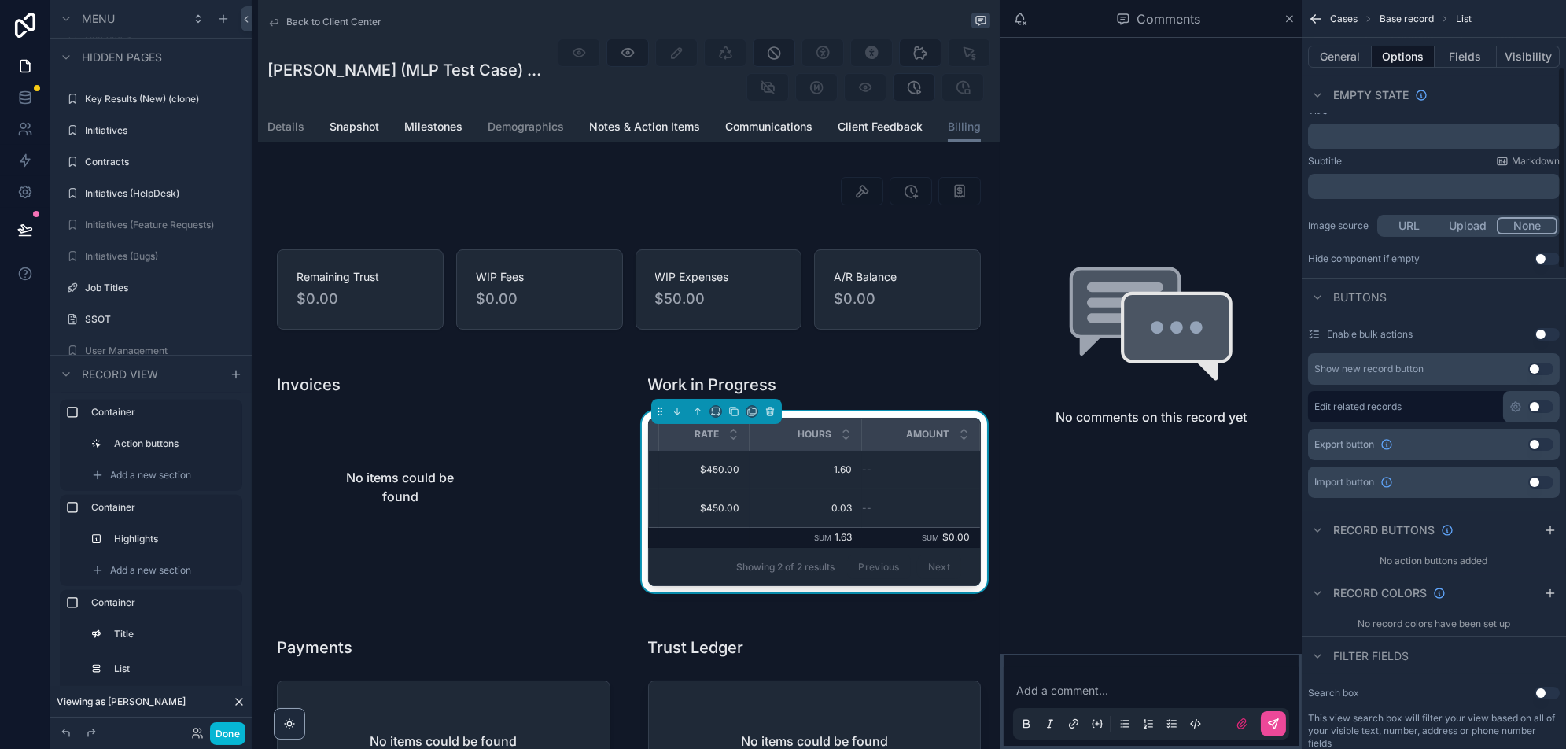
scroll to position [0, 0]
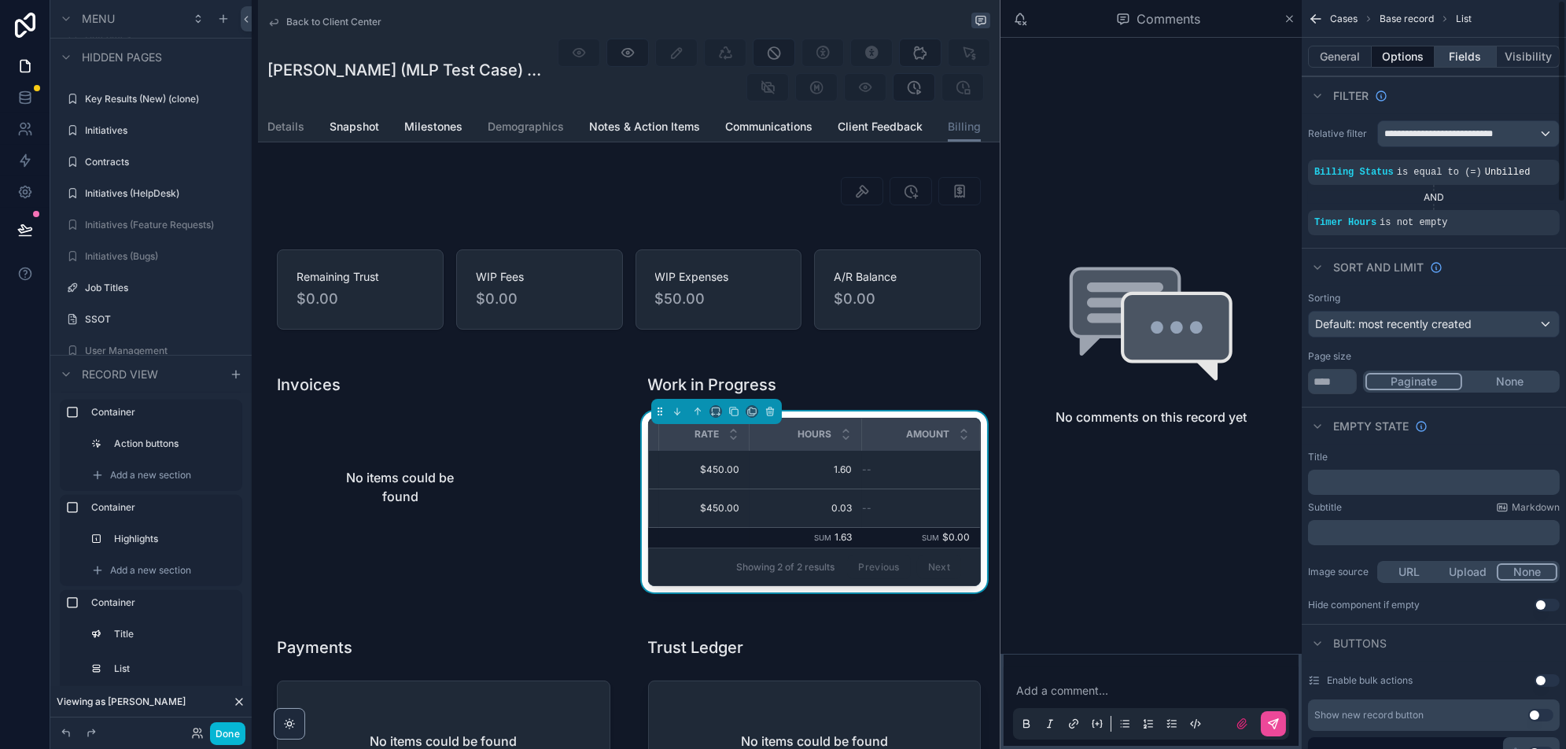
click at [1468, 55] on button "Fields" at bounding box center [1466, 57] width 63 height 22
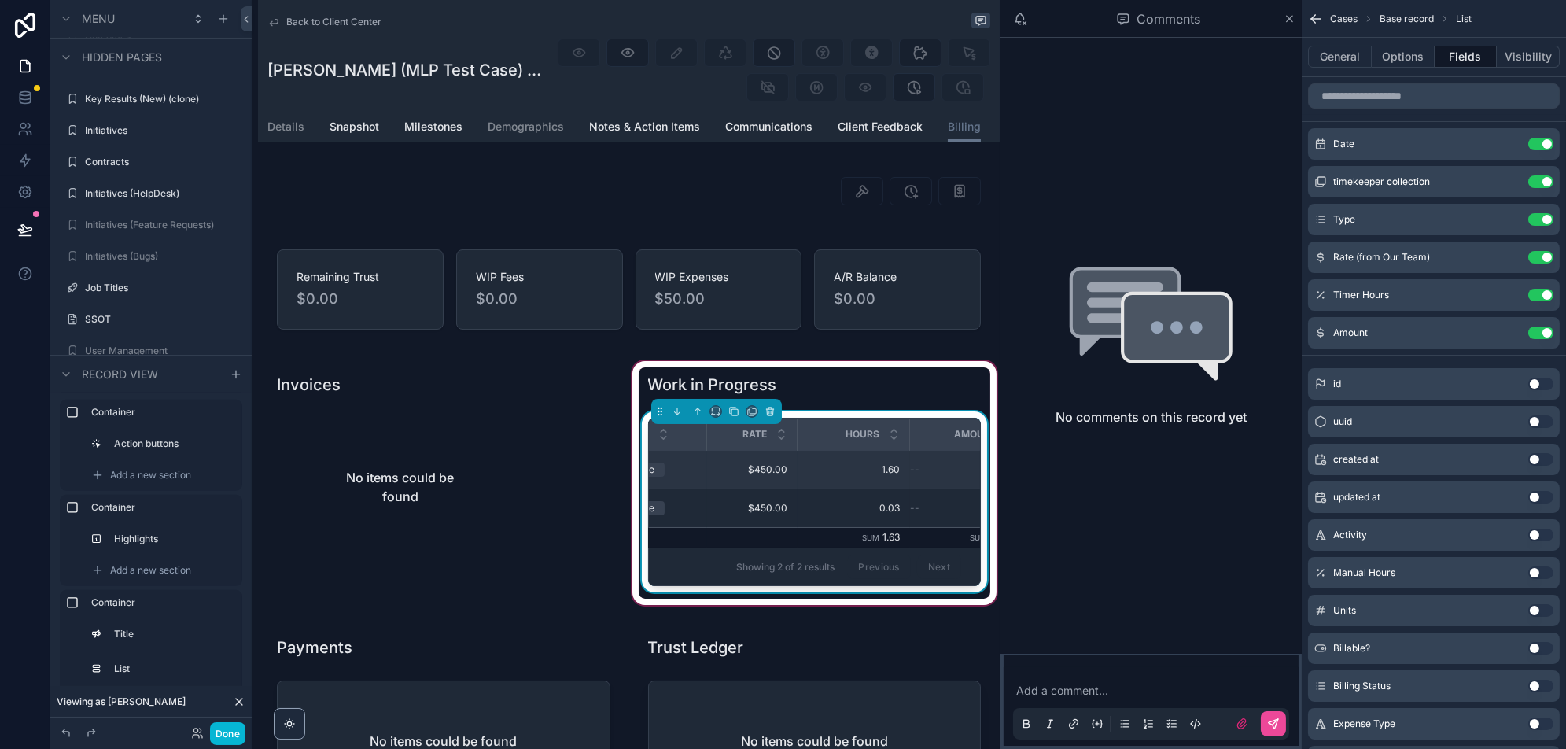
scroll to position [0, 390]
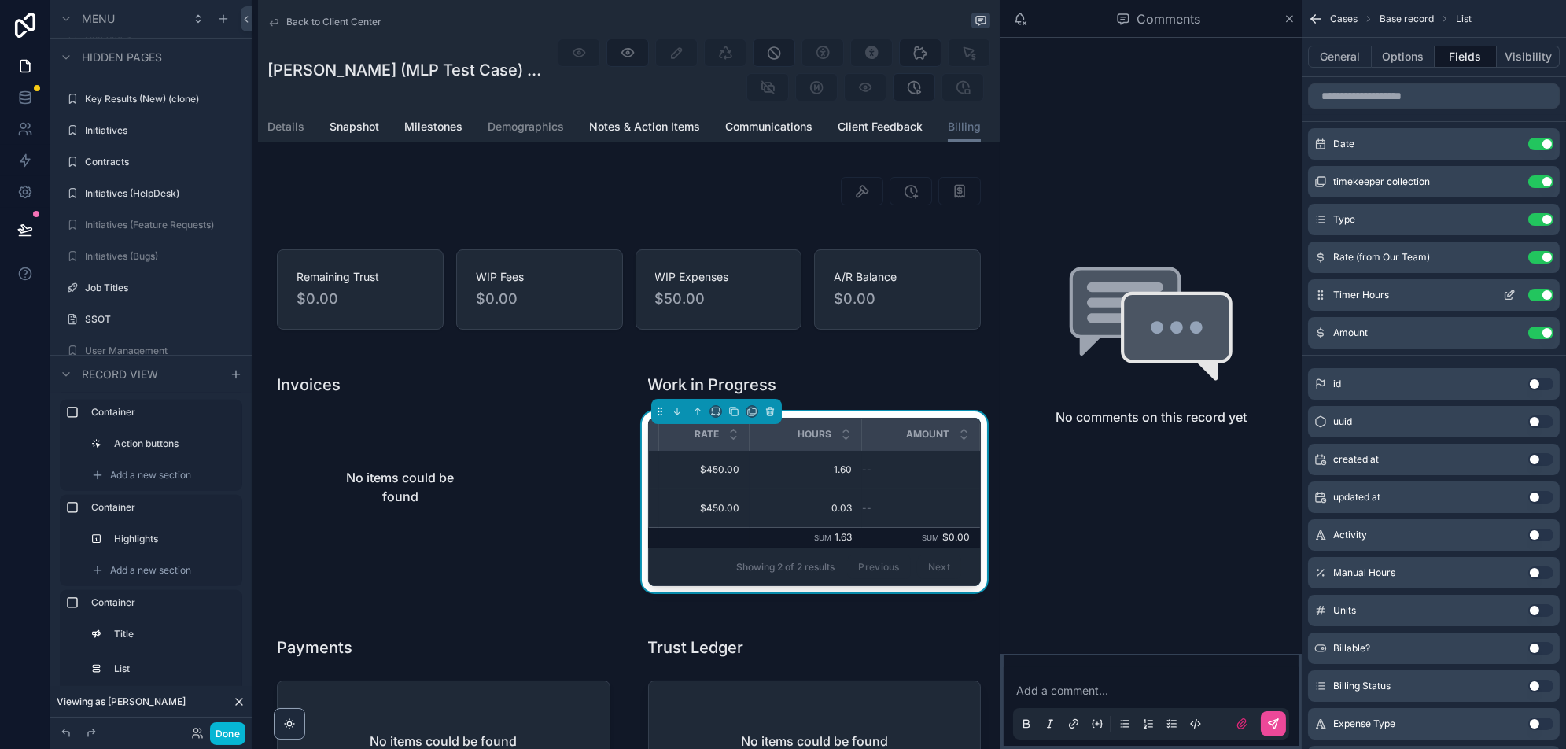
click at [1507, 290] on icon "scrollable content" at bounding box center [1509, 295] width 13 height 13
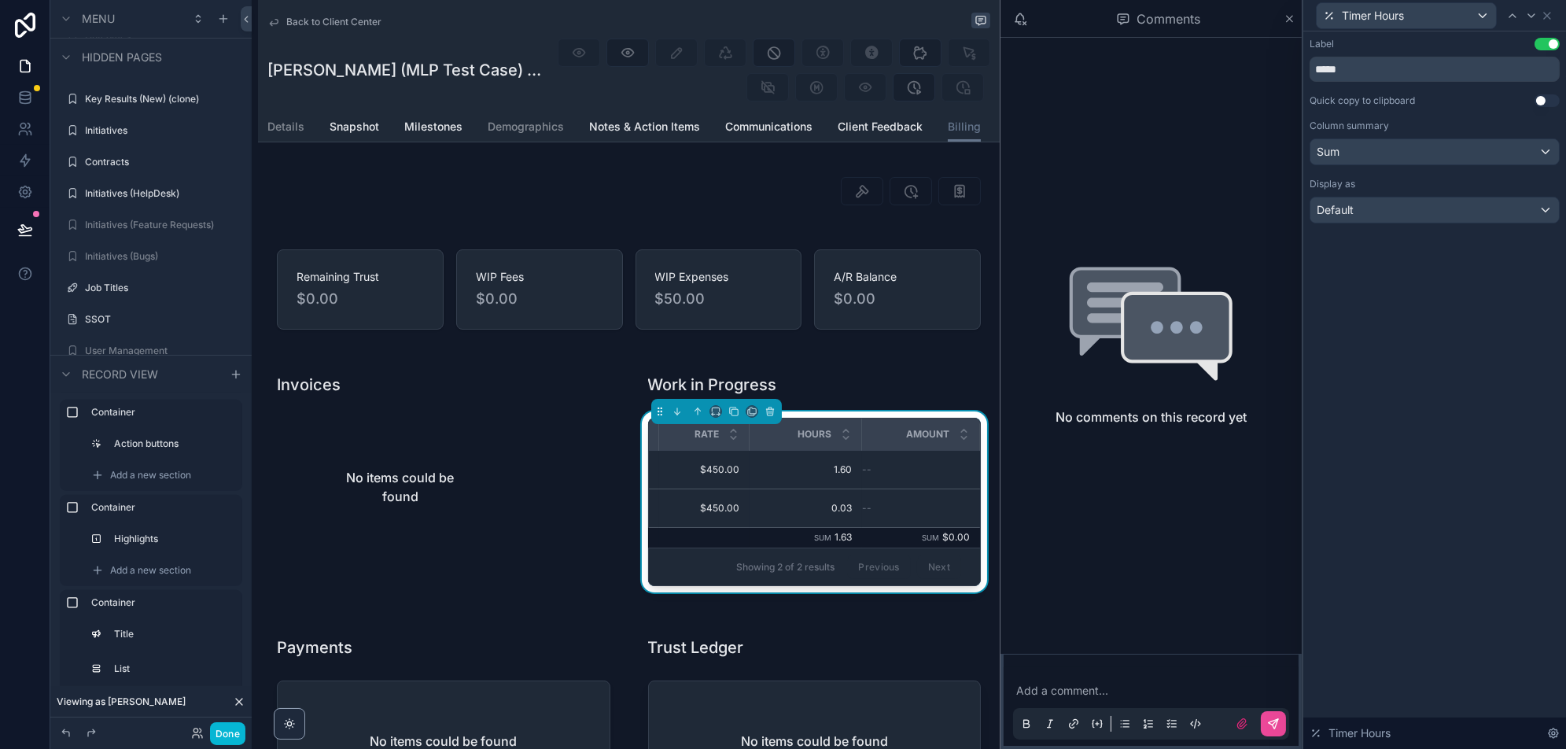
click at [1557, 20] on div "Timer Hours" at bounding box center [1435, 15] width 250 height 31
click at [1545, 14] on icon at bounding box center [1547, 15] width 13 height 13
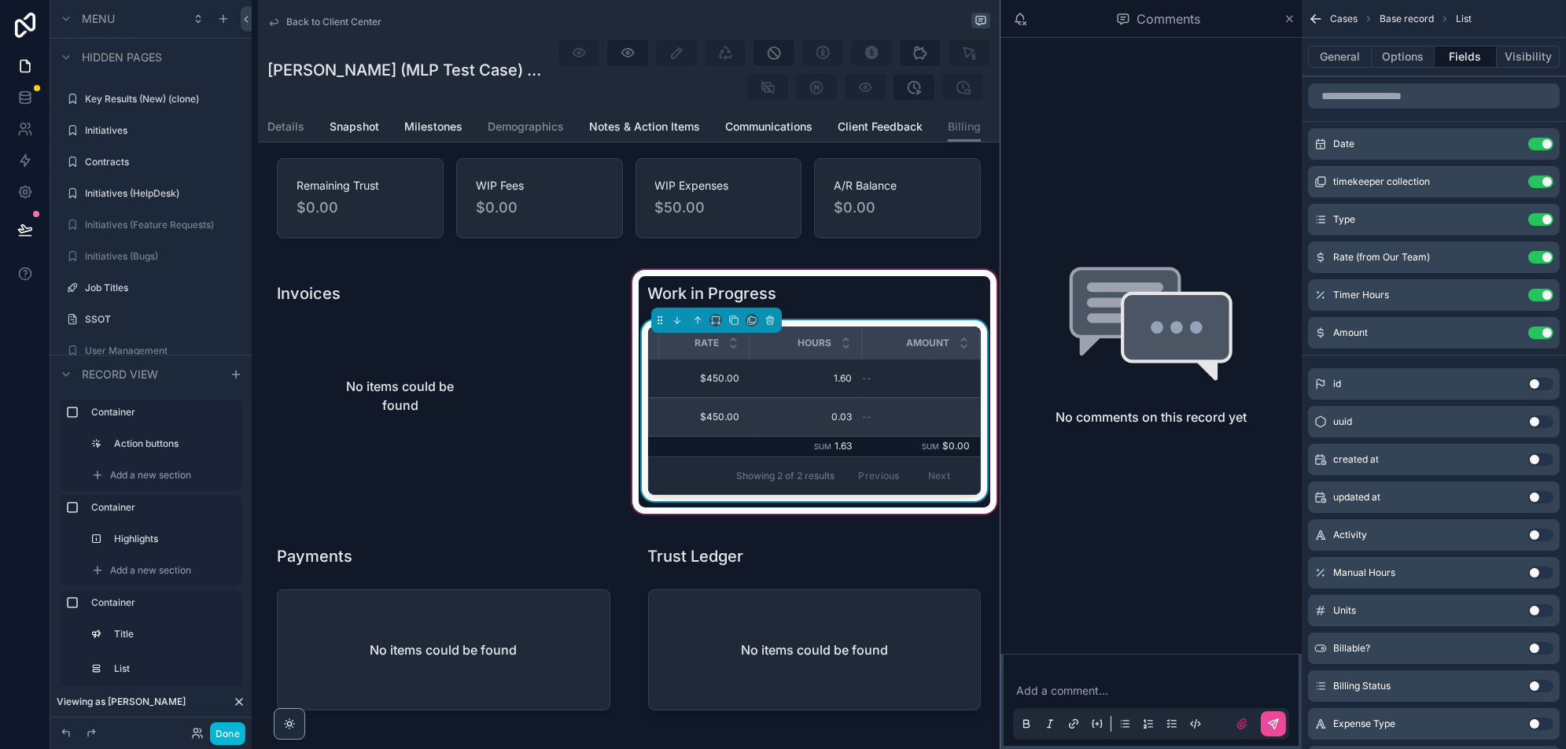
scroll to position [0, 0]
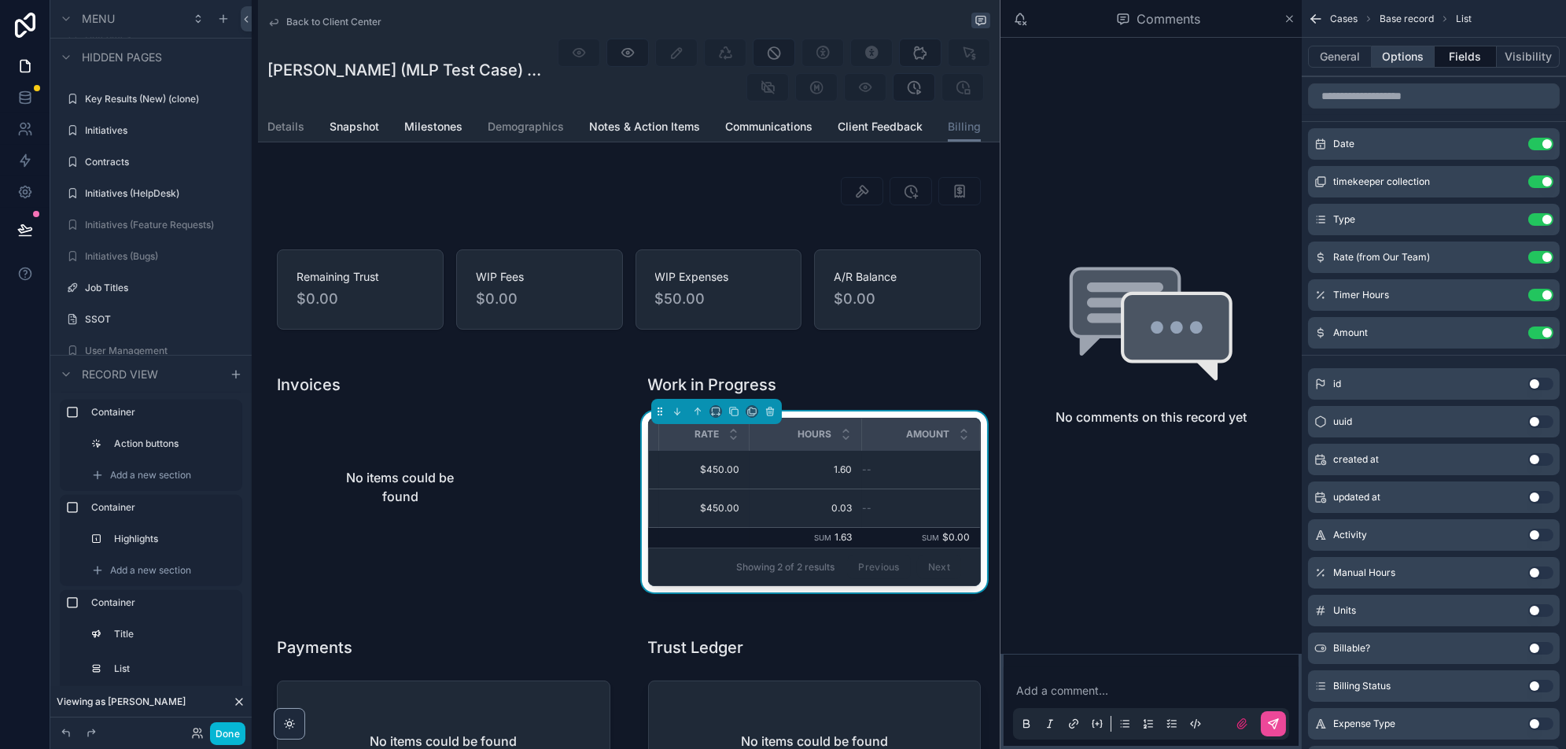
click at [1407, 64] on button "Options" at bounding box center [1403, 57] width 63 height 22
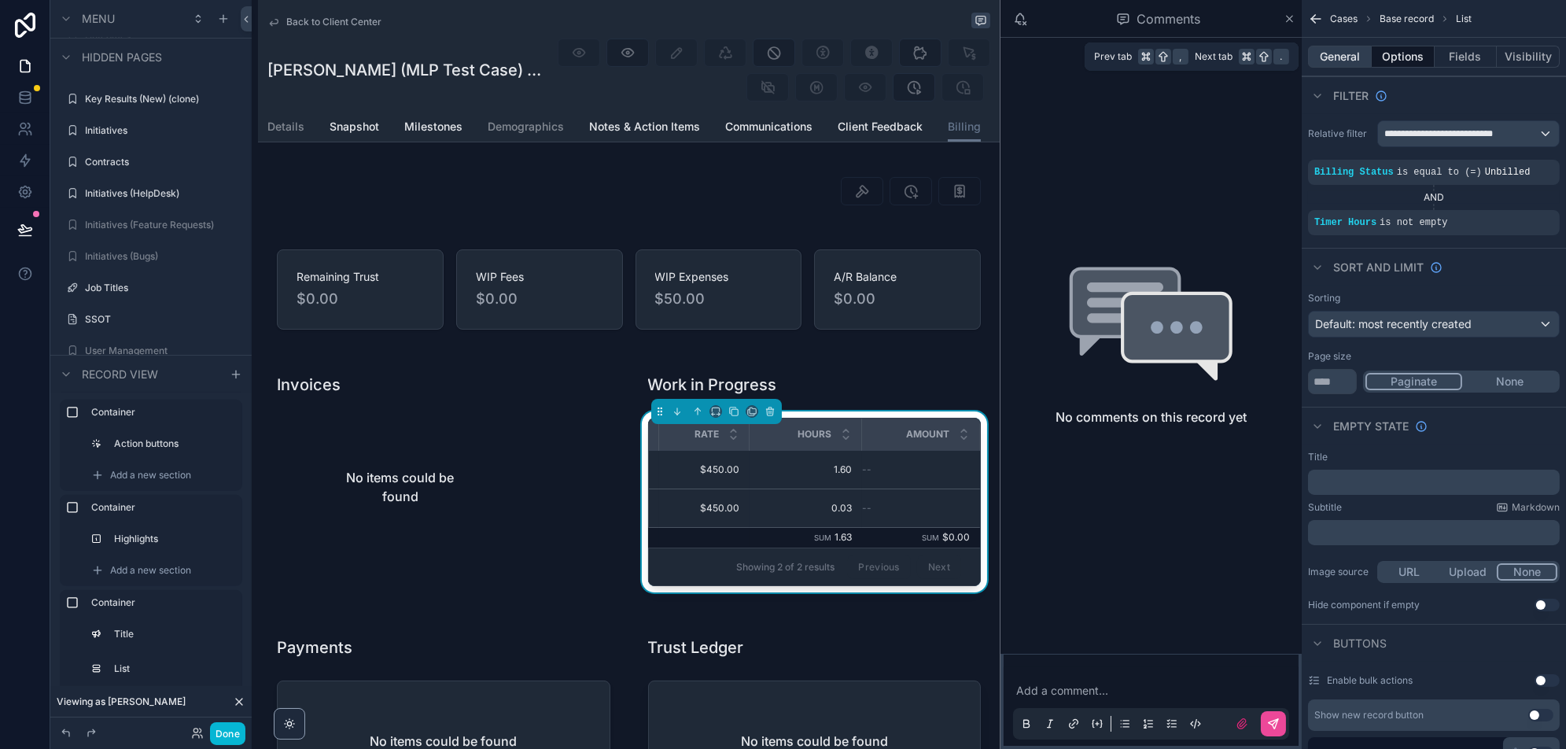
click at [1337, 57] on button "General" at bounding box center [1340, 57] width 64 height 22
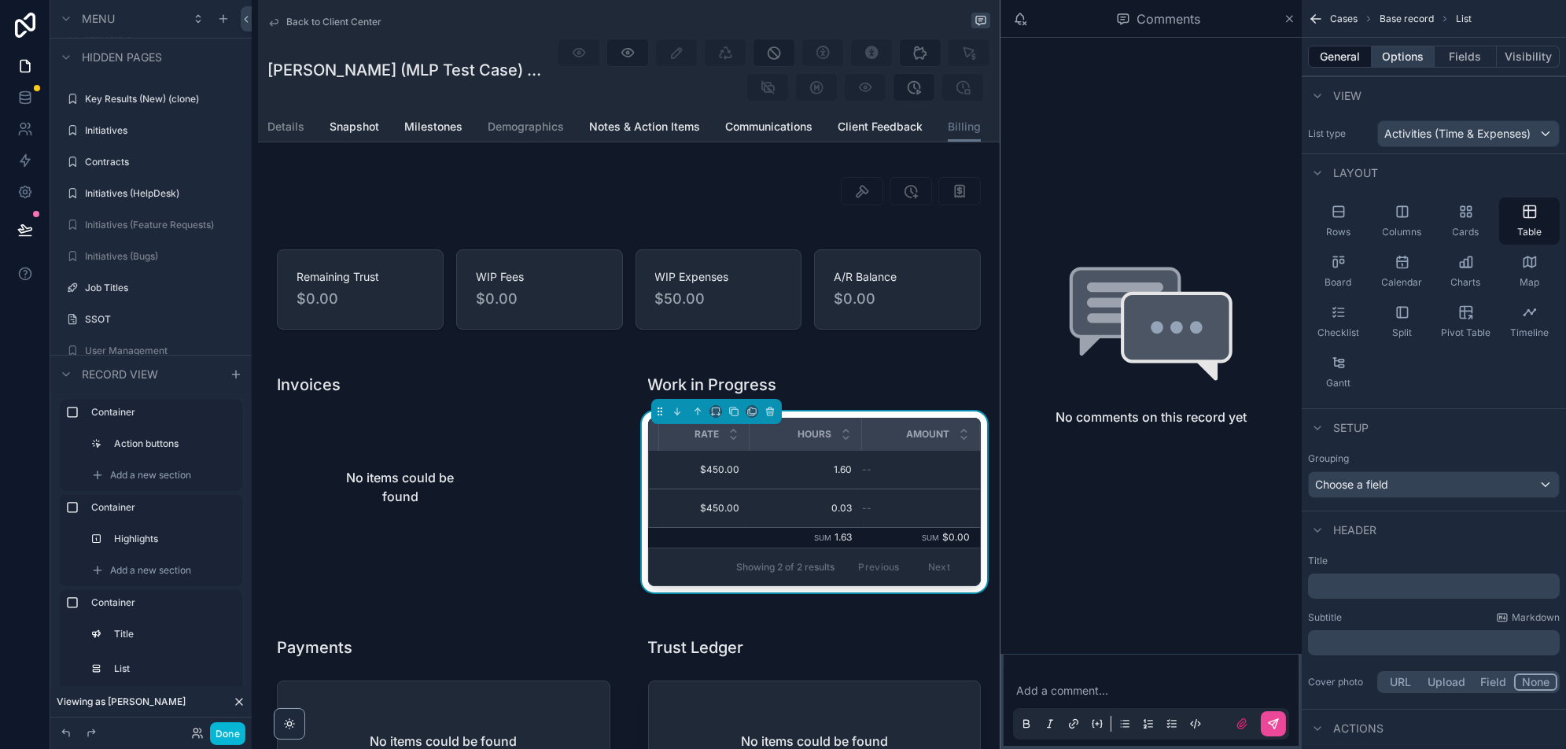
click at [1392, 46] on button "Options" at bounding box center [1403, 57] width 63 height 22
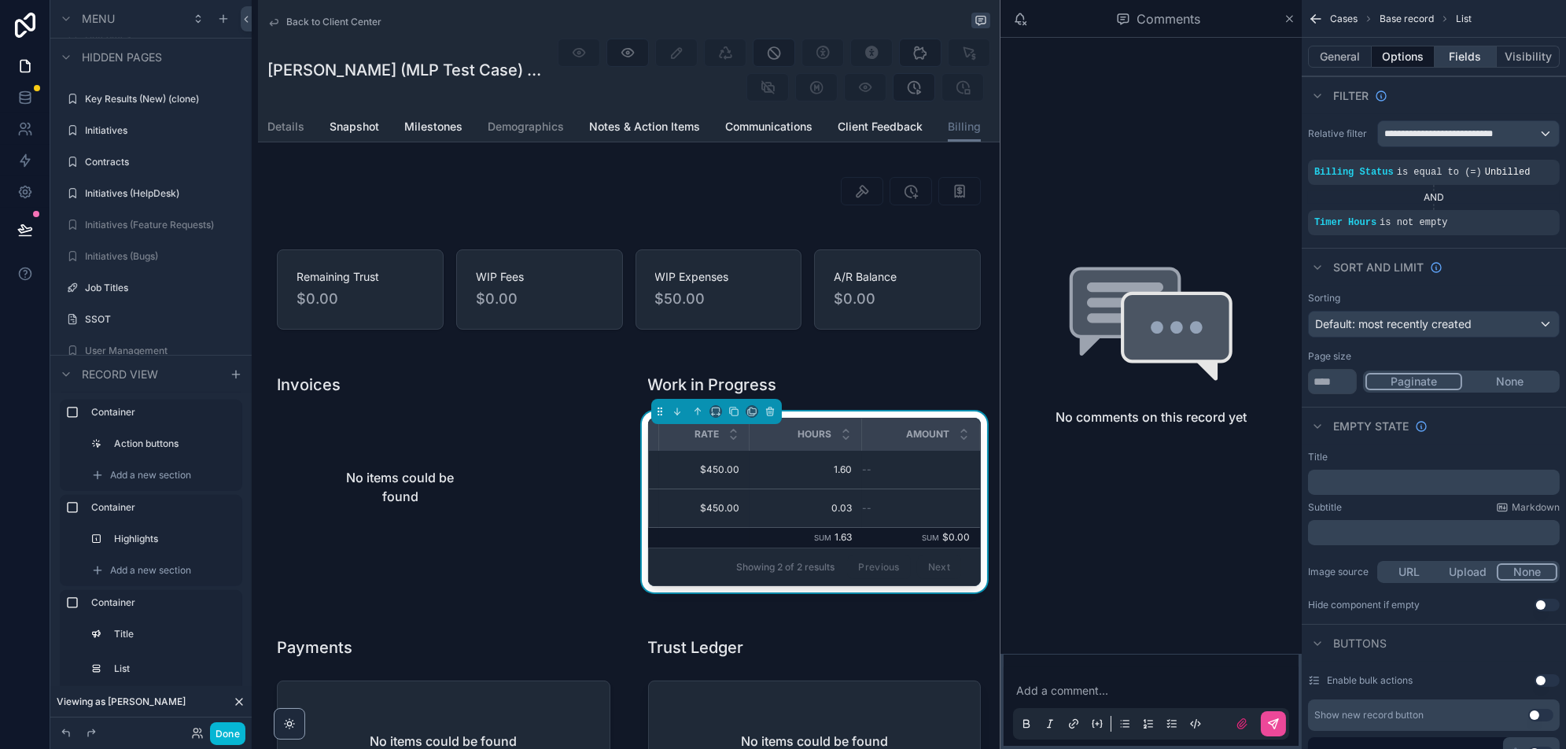
click at [1460, 48] on button "Fields" at bounding box center [1466, 57] width 63 height 22
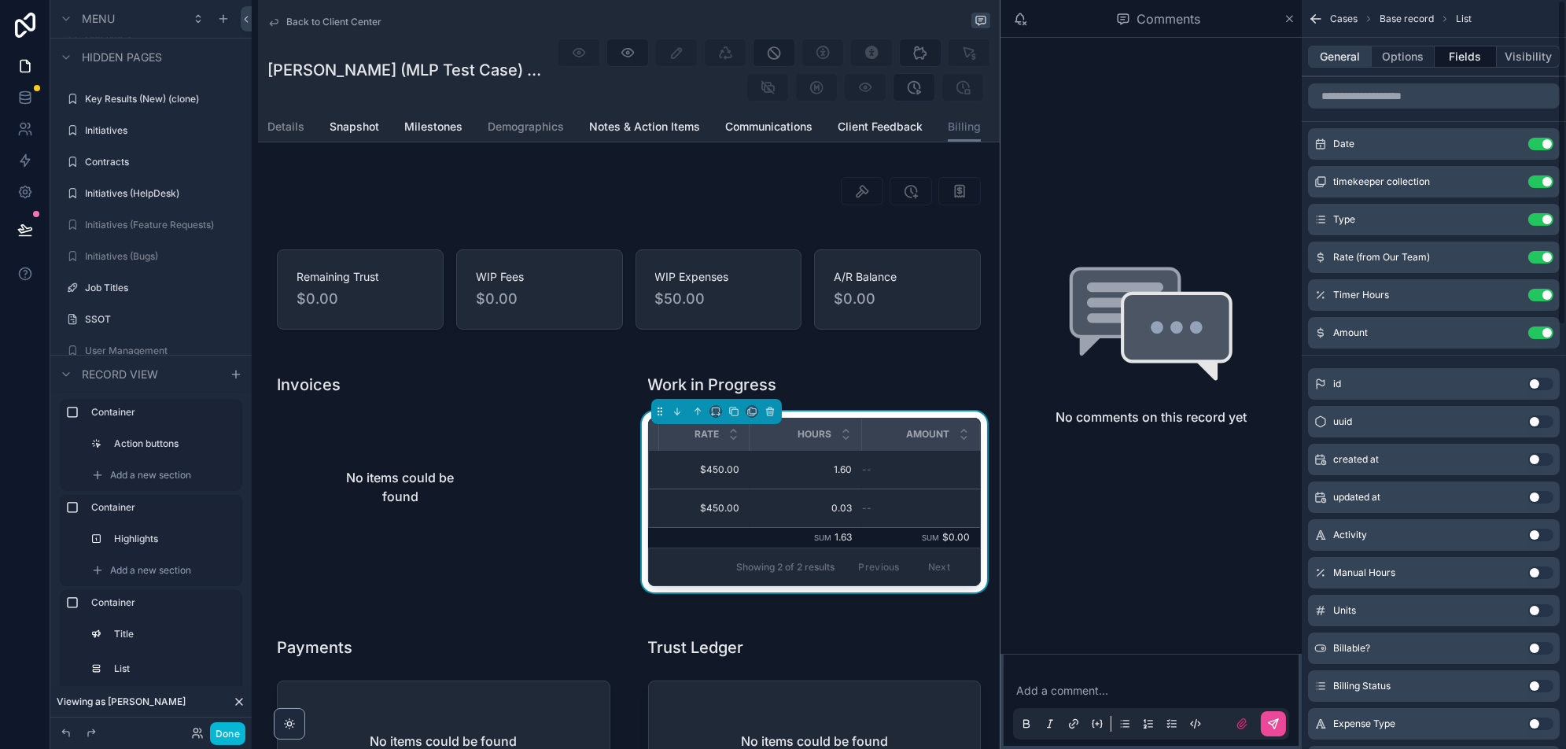
click at [1329, 56] on button "General" at bounding box center [1340, 57] width 64 height 22
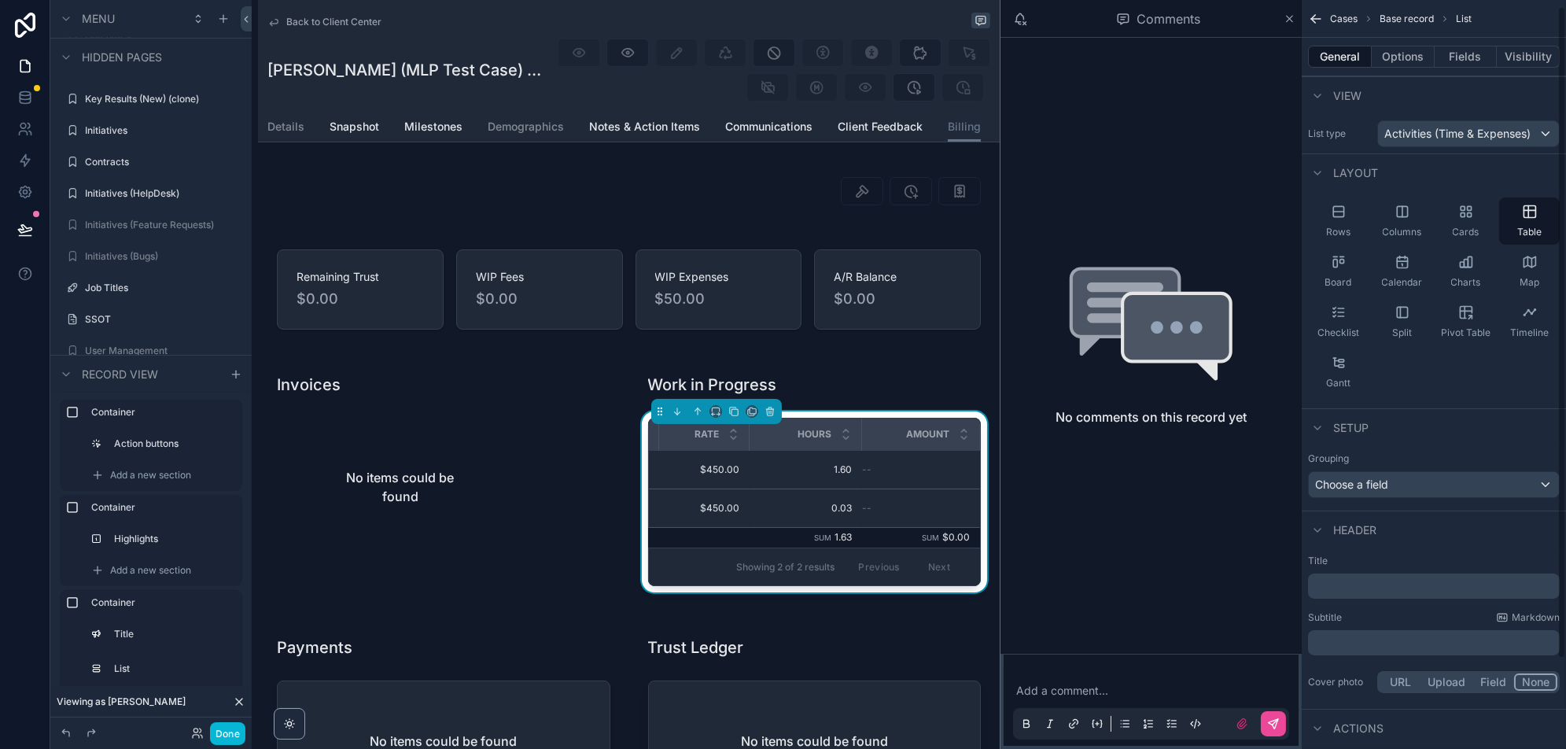
scroll to position [90, 0]
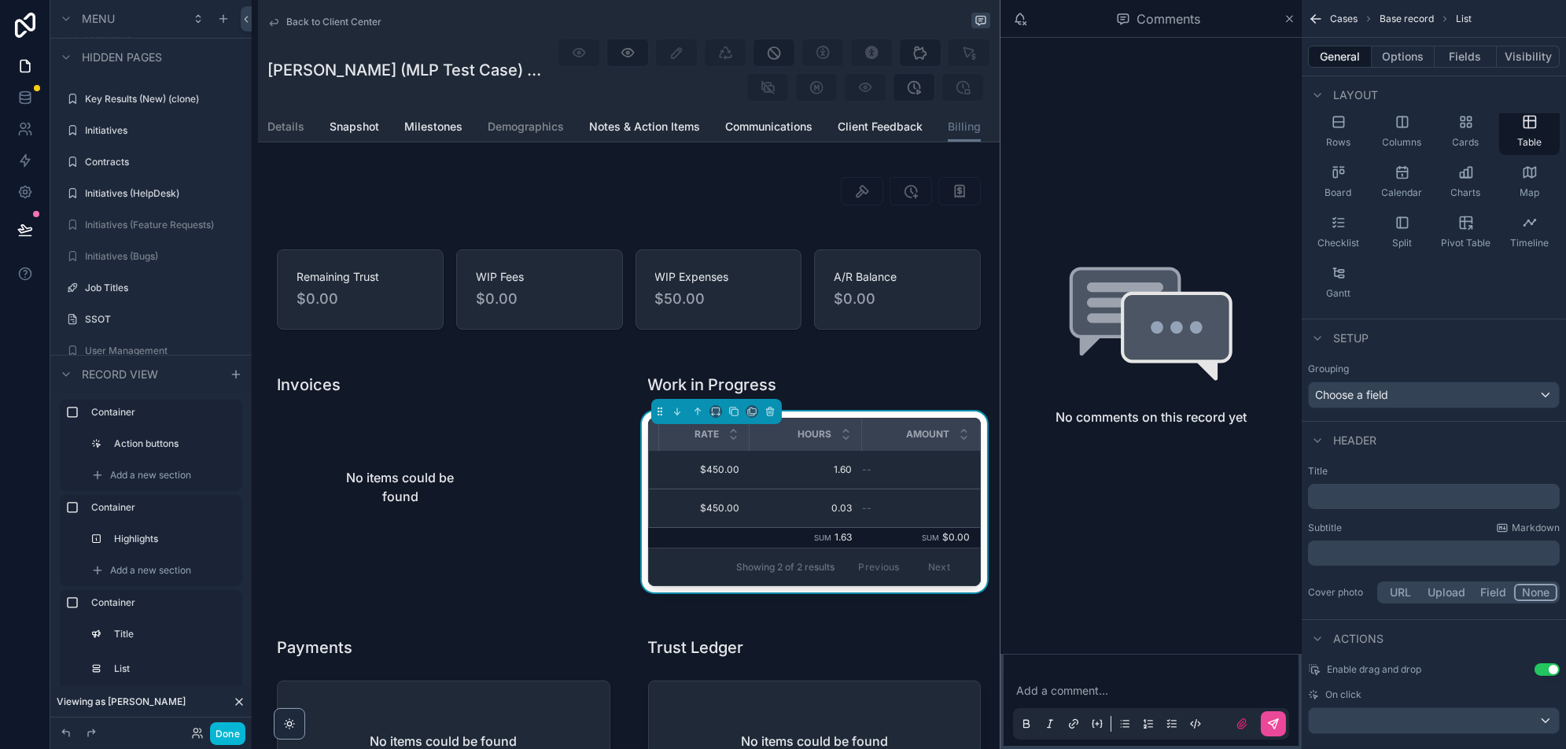
click at [651, 98] on div "scrollable content" at bounding box center [767, 70] width 447 height 65
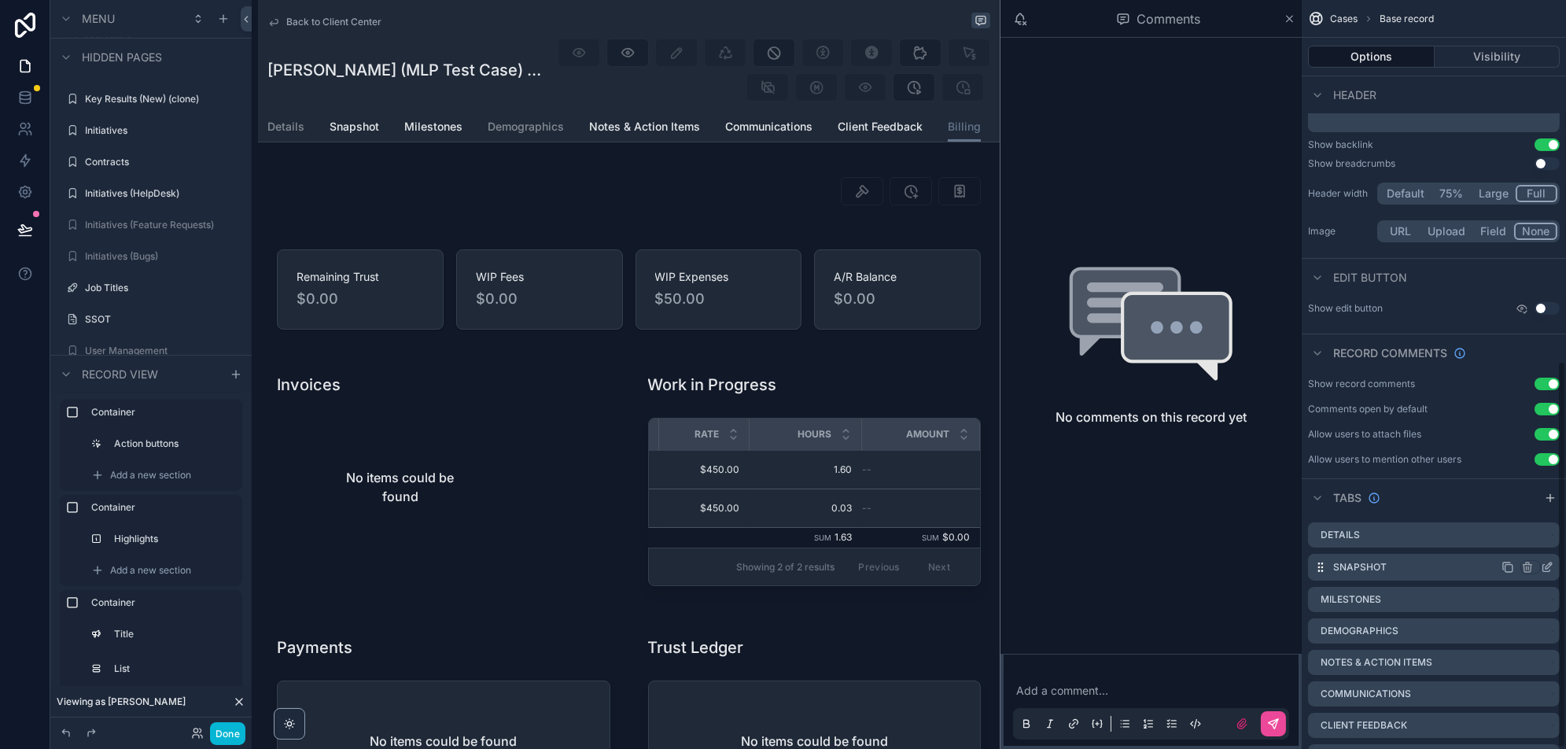
scroll to position [699, 0]
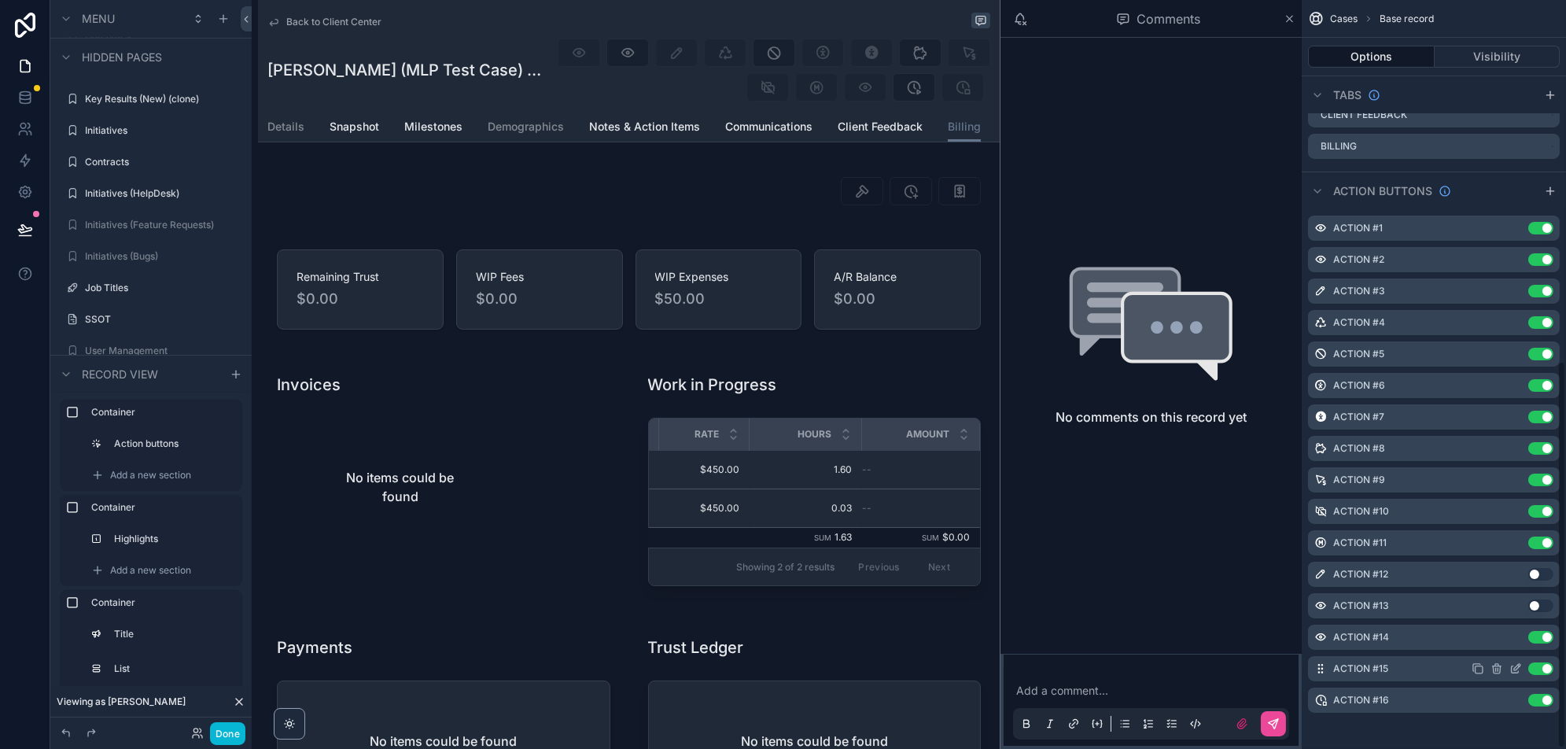
click at [1513, 667] on icon "scrollable content" at bounding box center [1516, 668] width 13 height 13
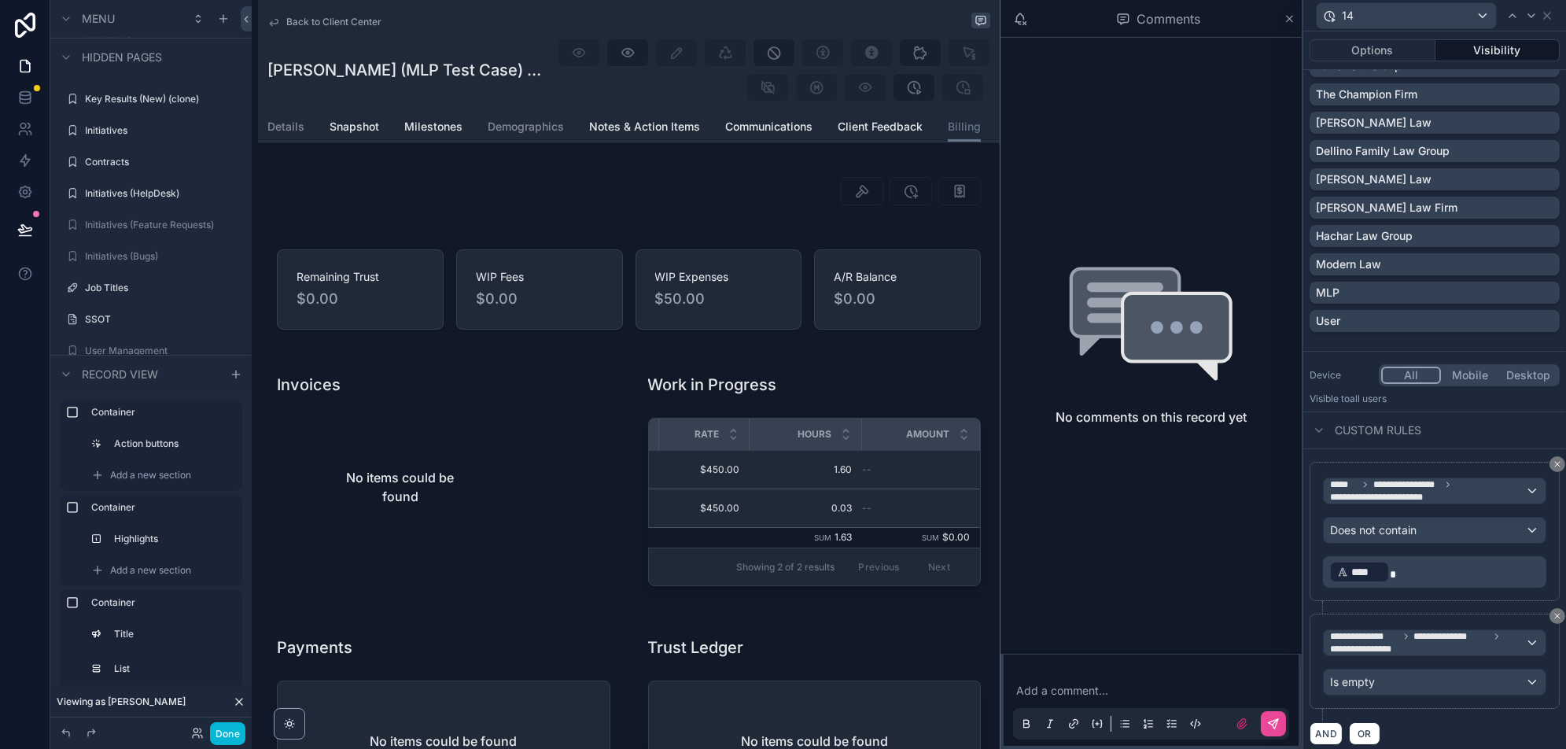
scroll to position [0, 0]
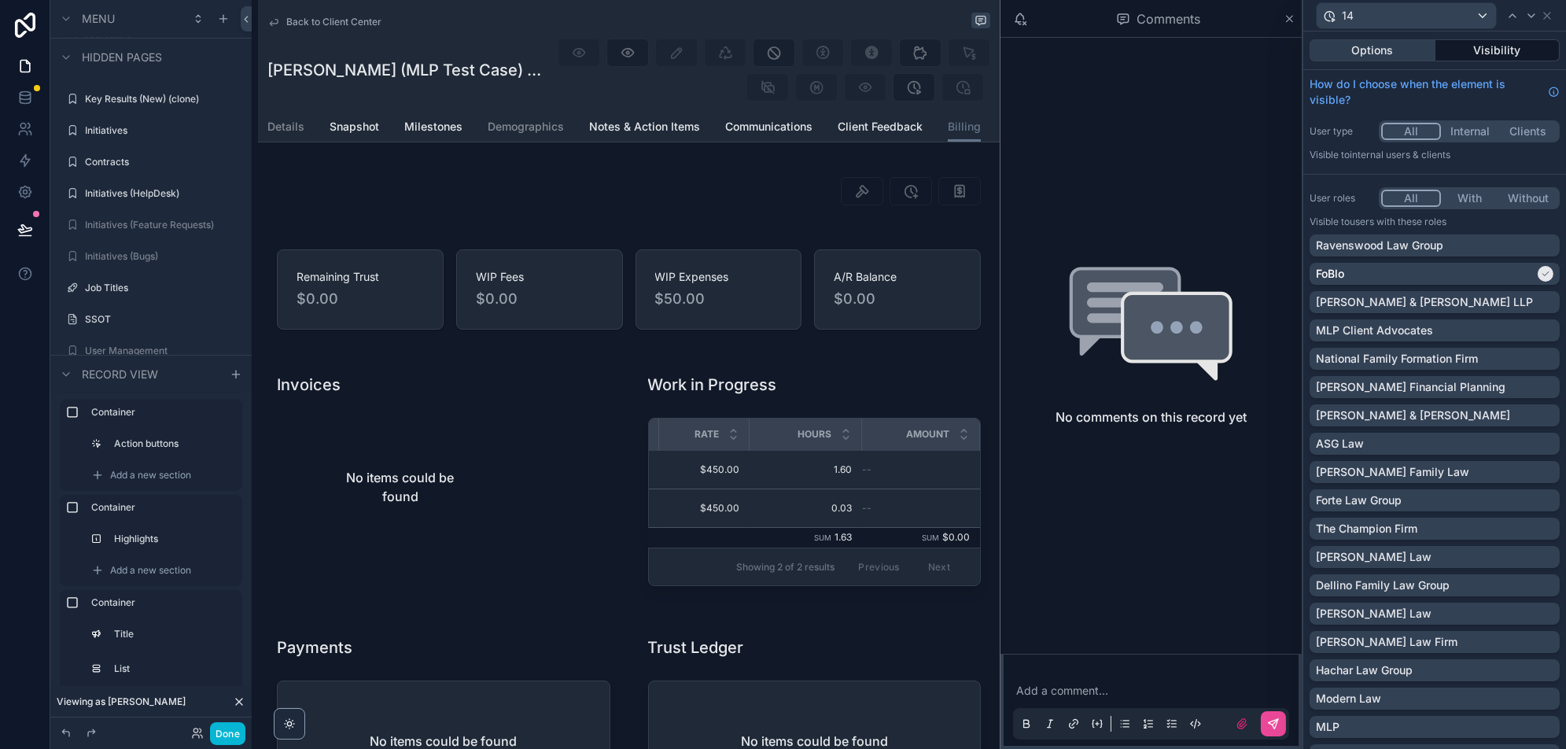
click at [1377, 58] on button "Options" at bounding box center [1373, 50] width 126 height 22
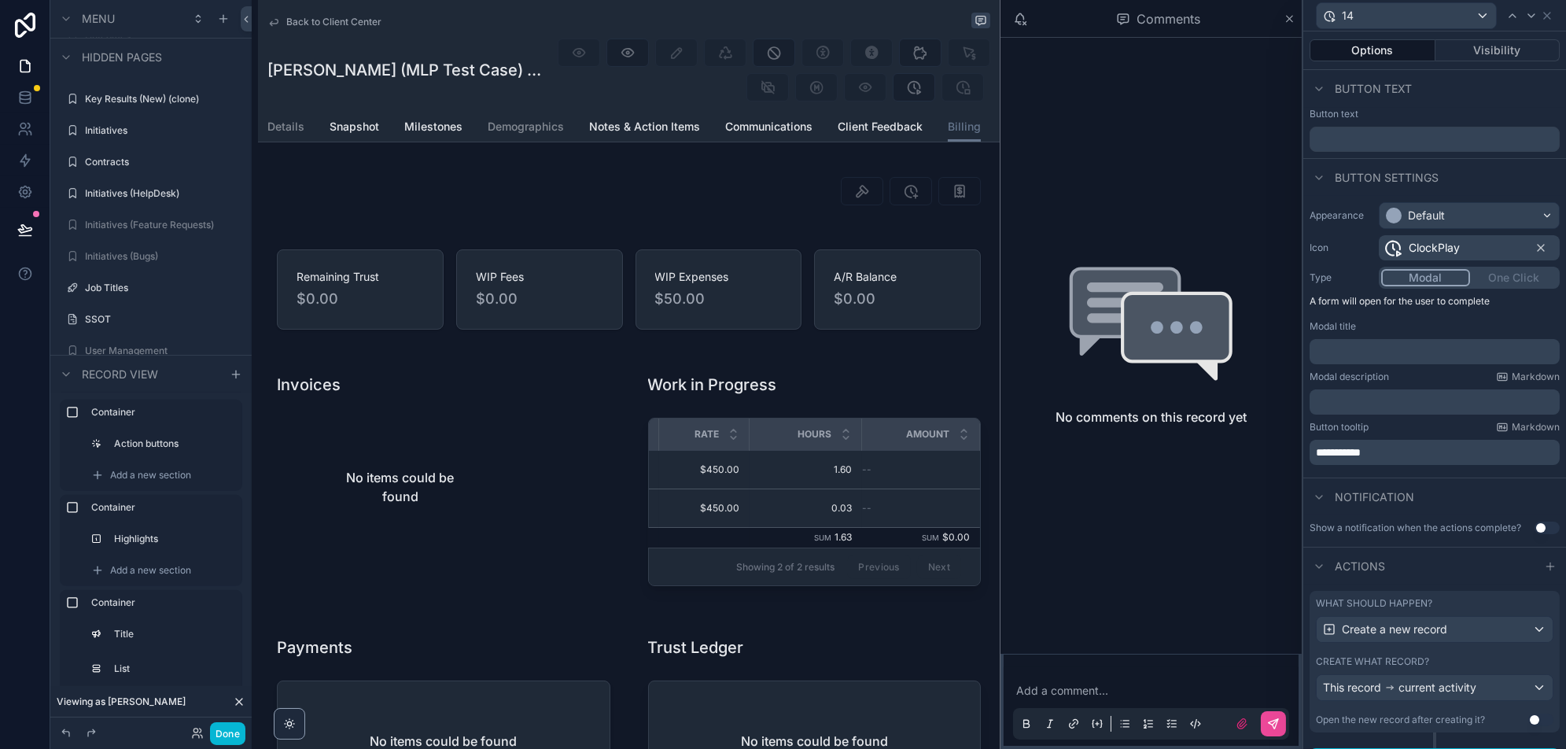
scroll to position [26, 0]
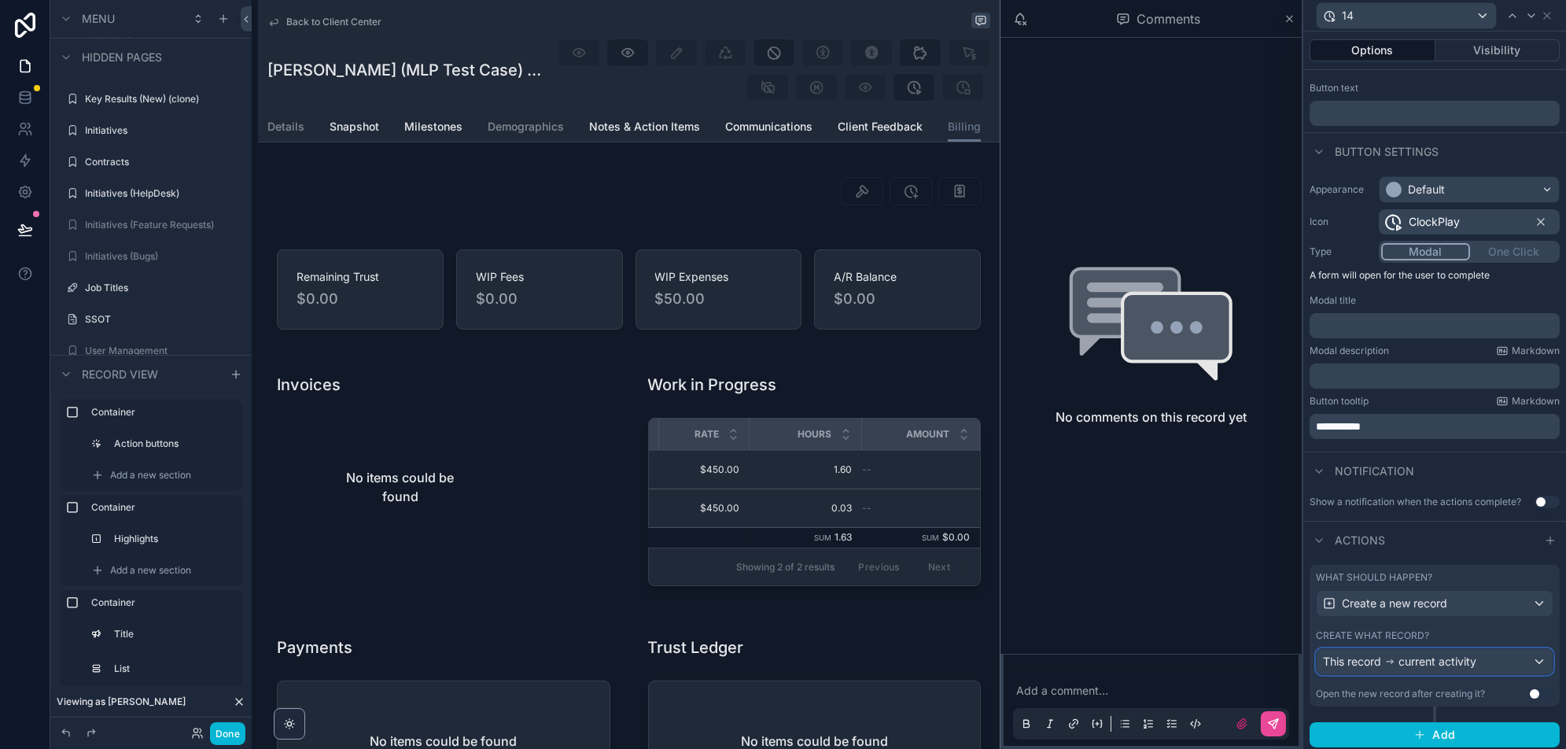
click at [1401, 655] on span "current activity" at bounding box center [1438, 662] width 78 height 16
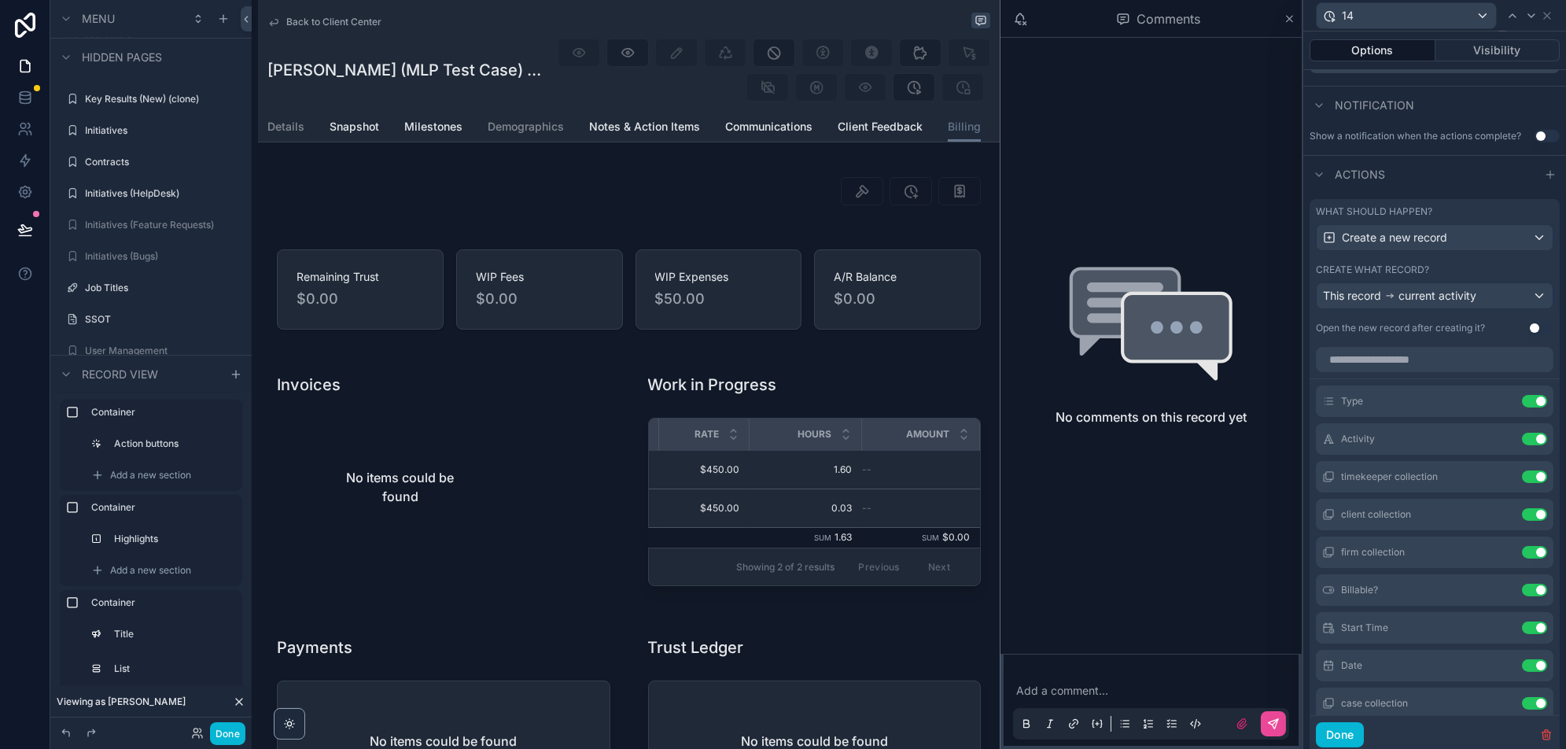
scroll to position [438, 0]
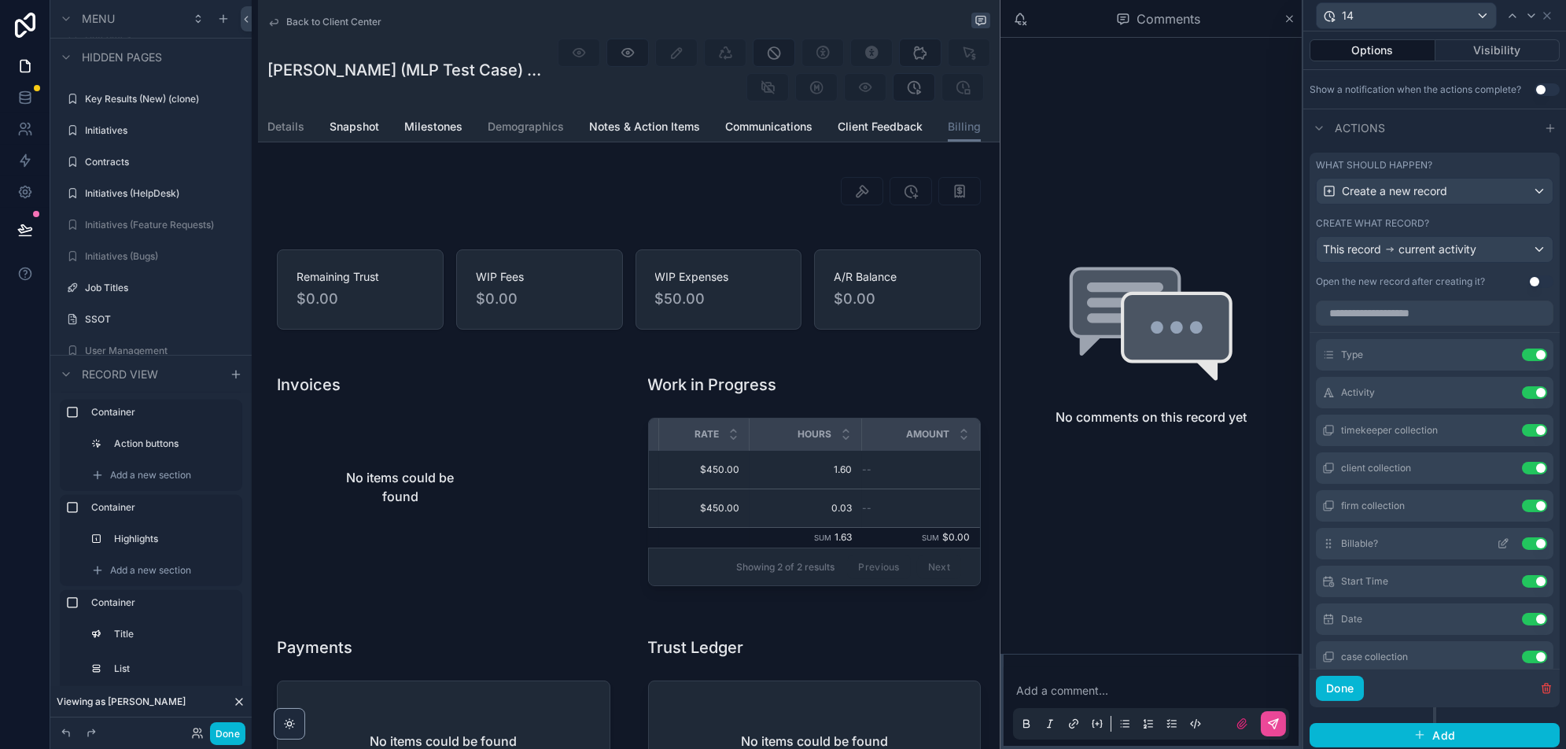
click at [1502, 540] on icon at bounding box center [1505, 542] width 6 height 6
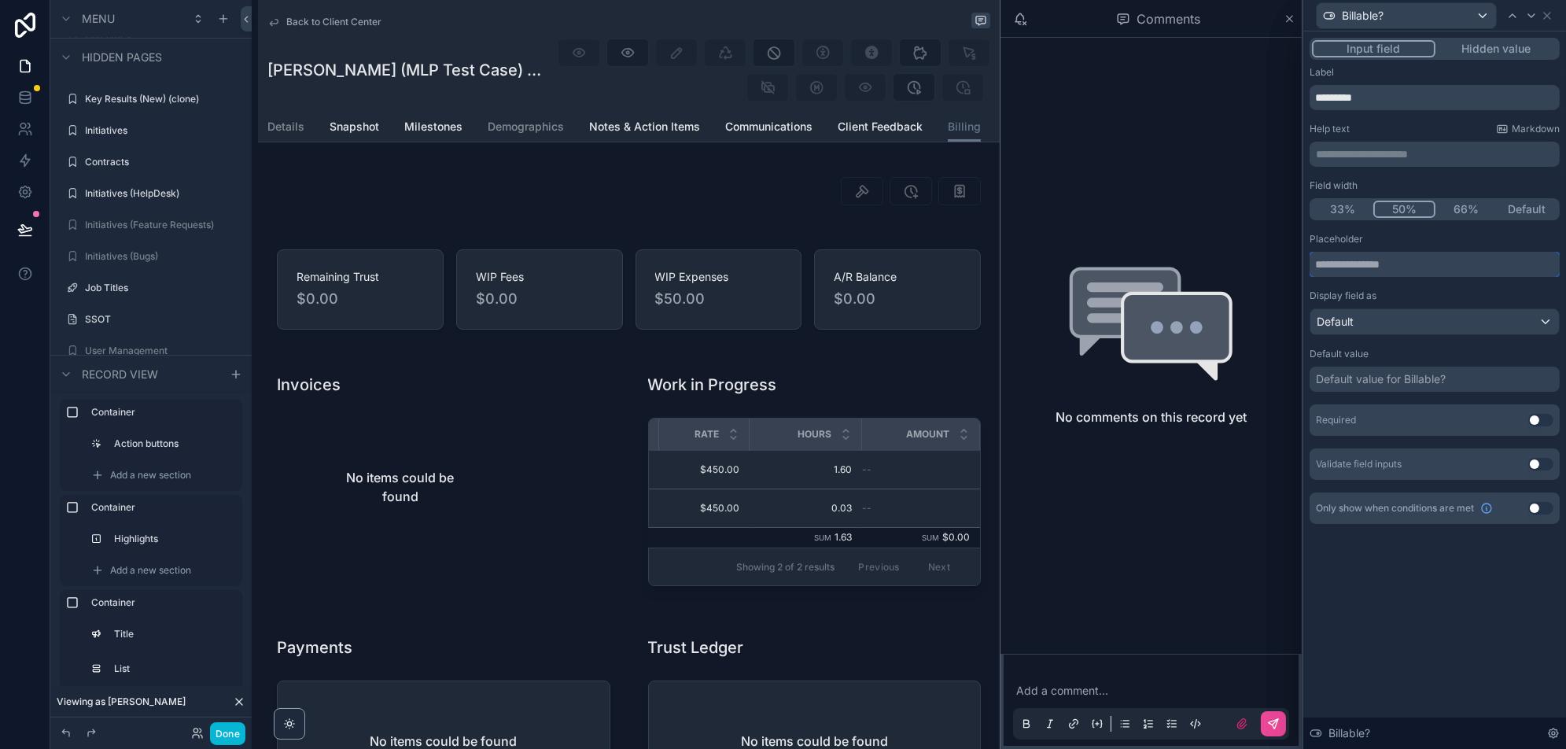
click at [1396, 264] on input "text" at bounding box center [1435, 264] width 250 height 25
click at [1385, 373] on div "Default value for Billable?" at bounding box center [1381, 379] width 130 height 16
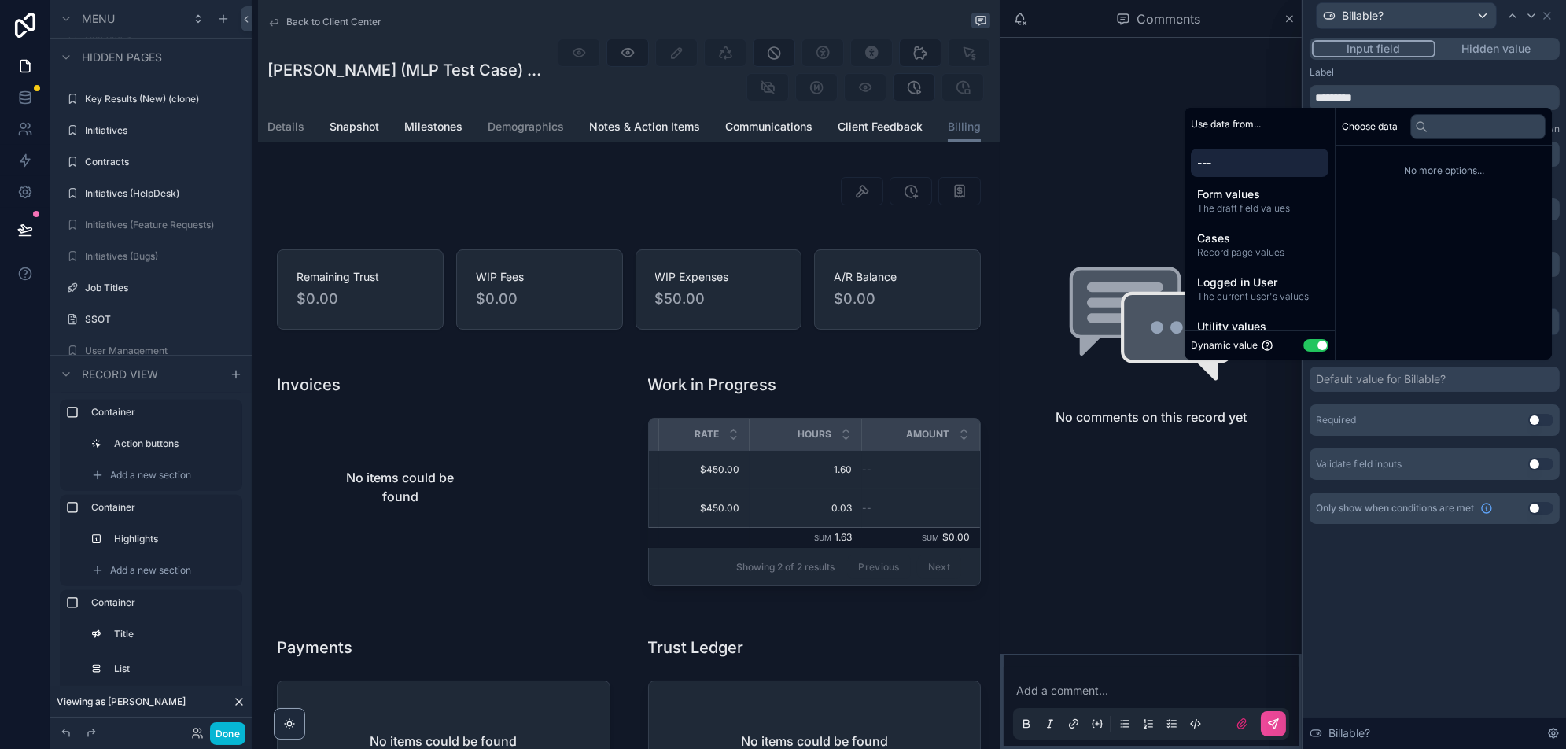
click at [1311, 338] on div "Dynamic value Use setting" at bounding box center [1260, 346] width 138 height 16
click at [1309, 343] on button "Use setting" at bounding box center [1316, 345] width 25 height 13
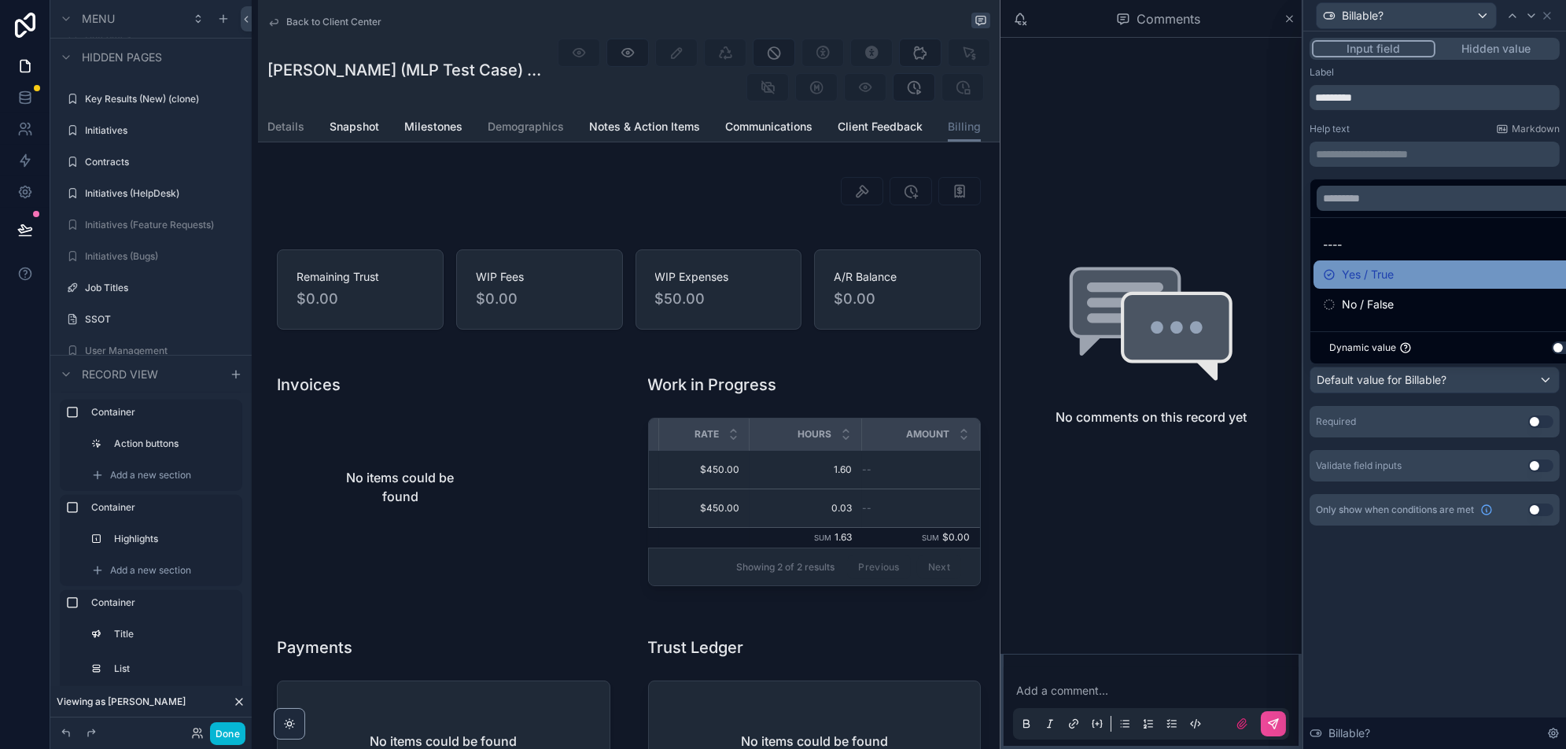
click at [1330, 271] on icon at bounding box center [1329, 274] width 13 height 13
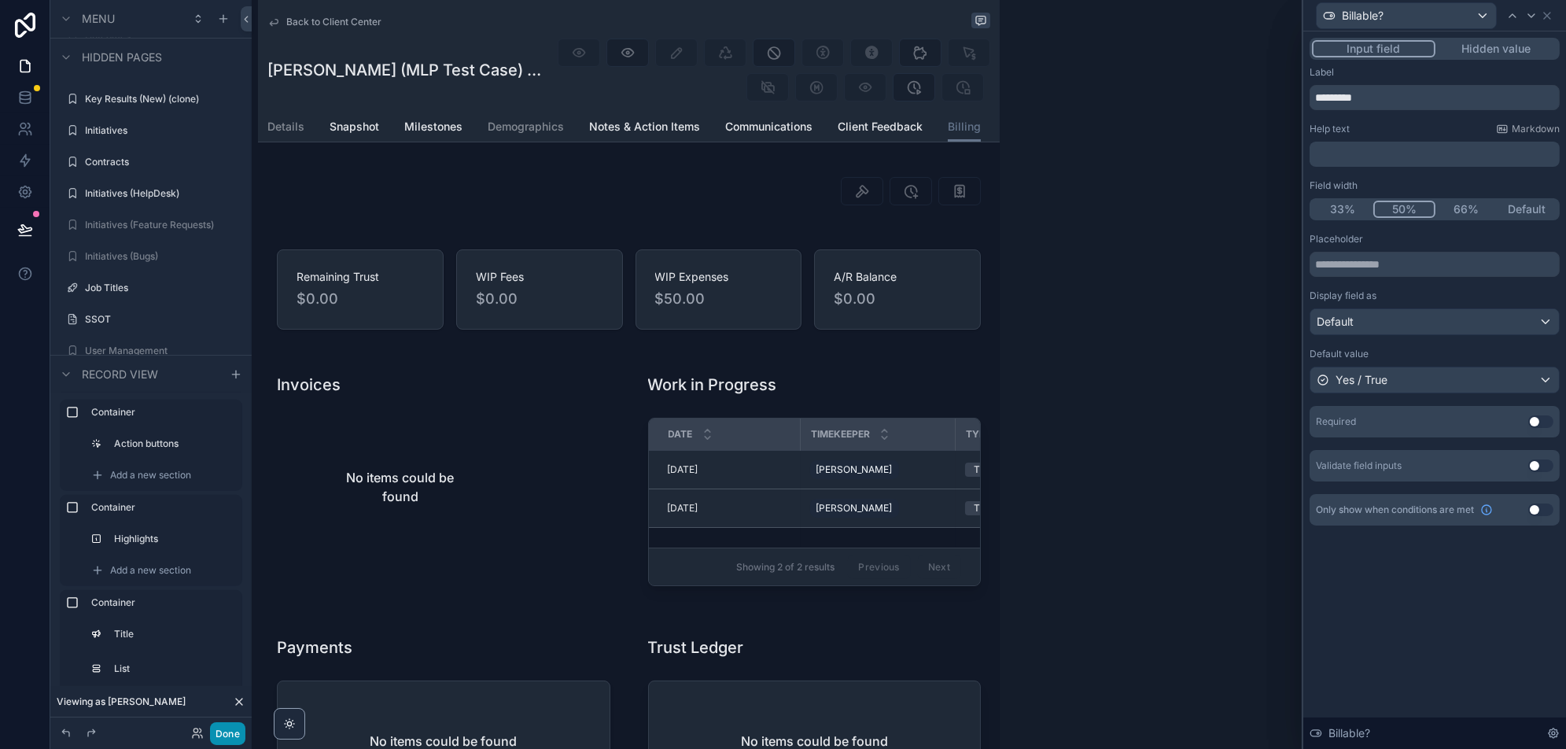
click at [231, 734] on button "Done" at bounding box center [227, 733] width 35 height 23
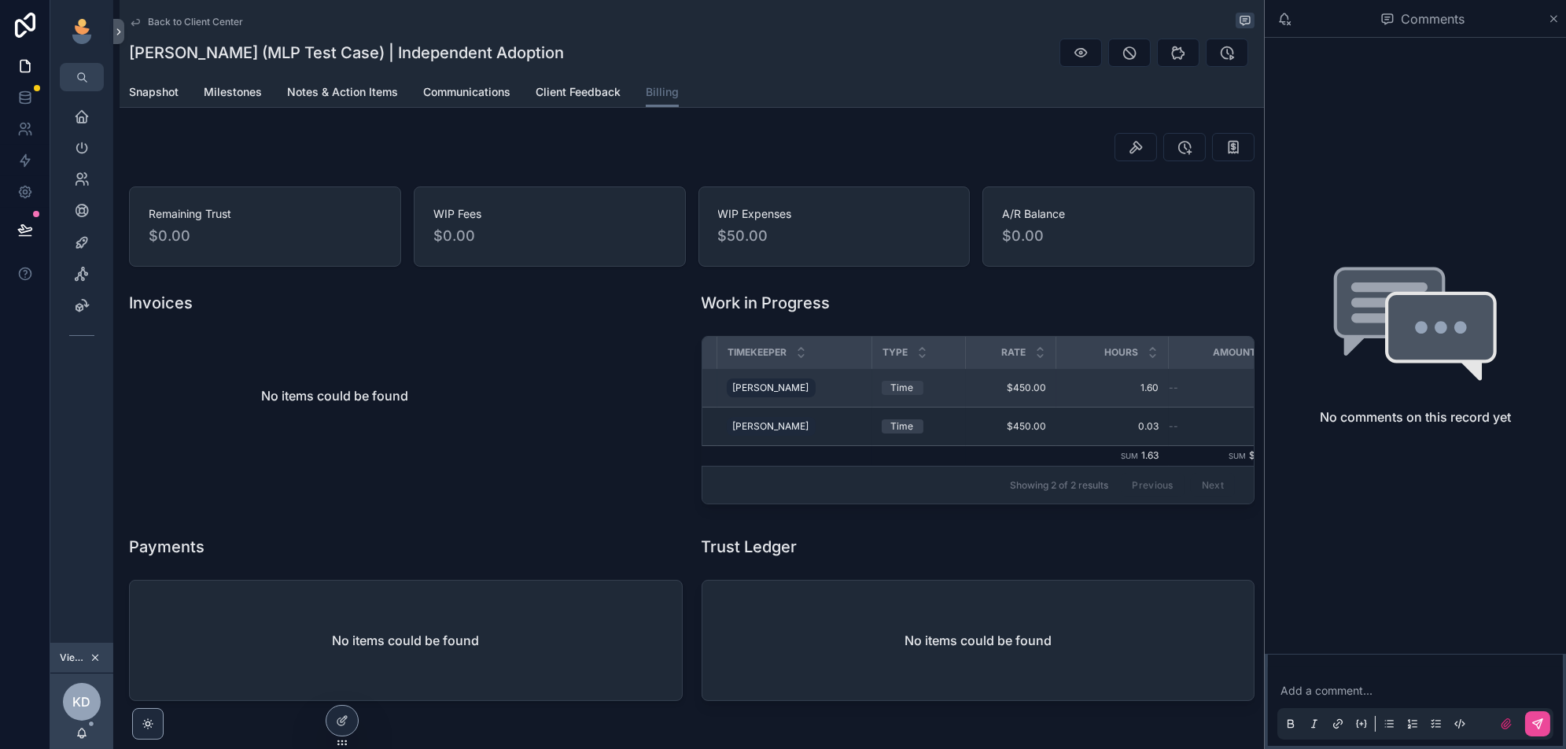
scroll to position [0, 170]
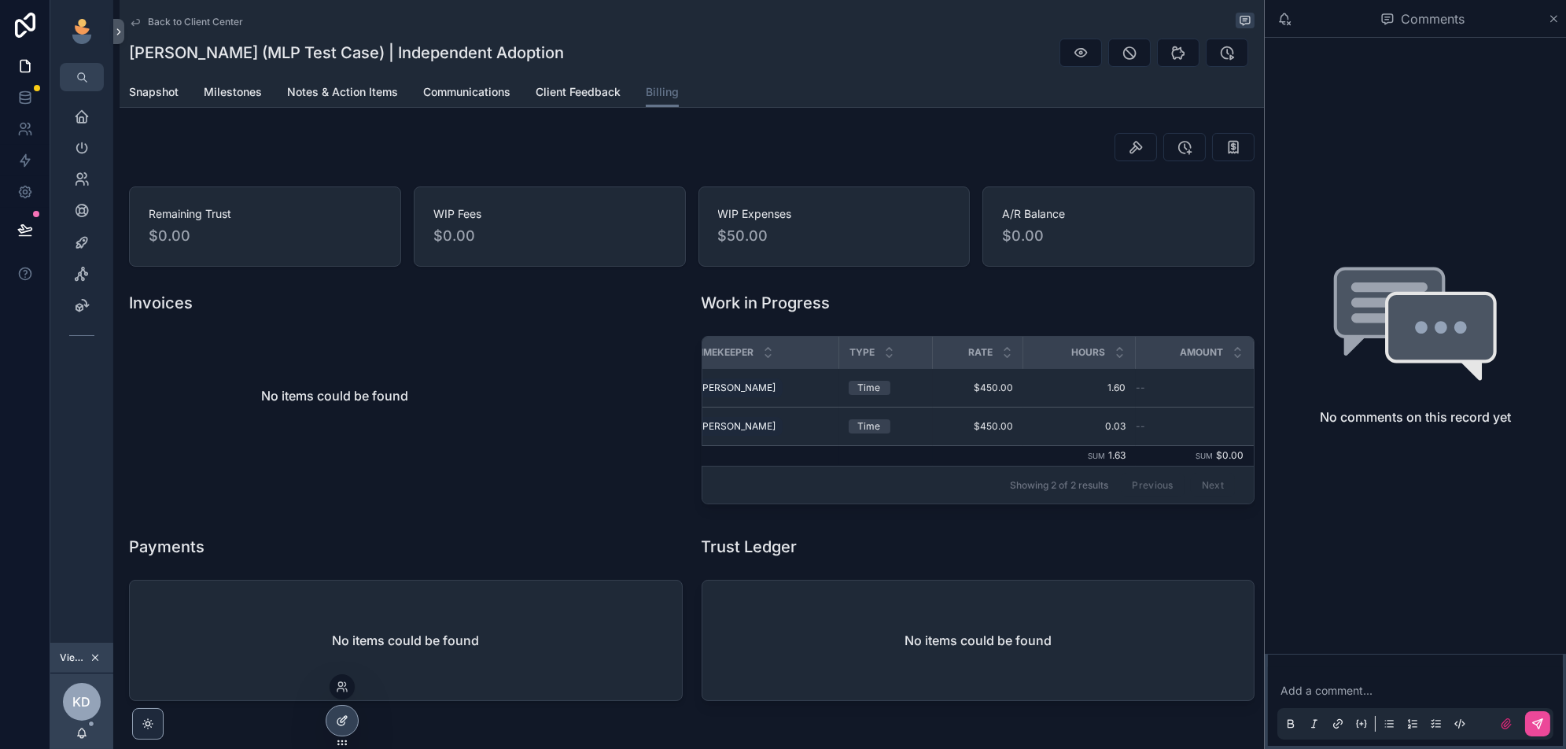
click at [351, 717] on div at bounding box center [342, 721] width 31 height 30
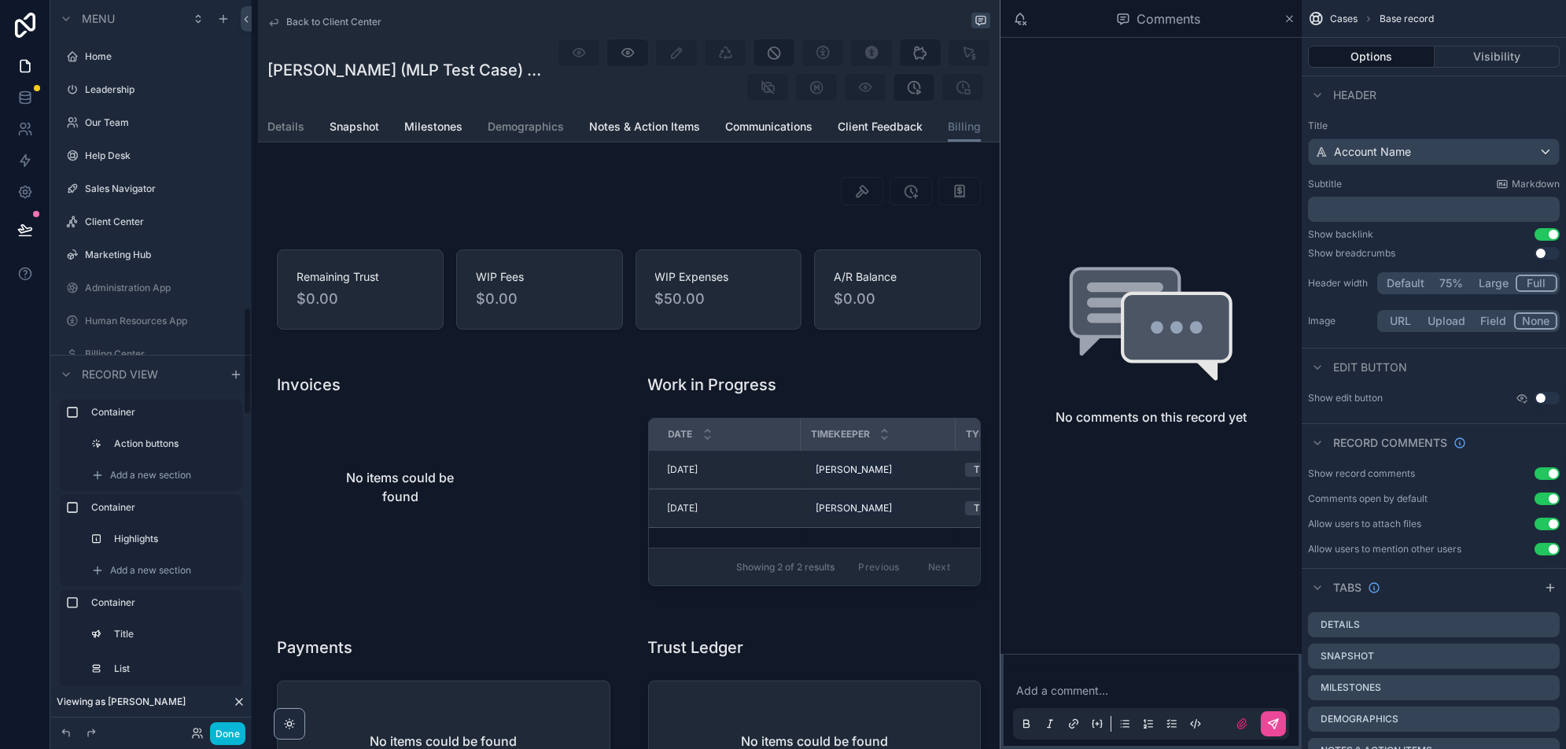
scroll to position [2066, 0]
